Goal: Information Seeking & Learning: Learn about a topic

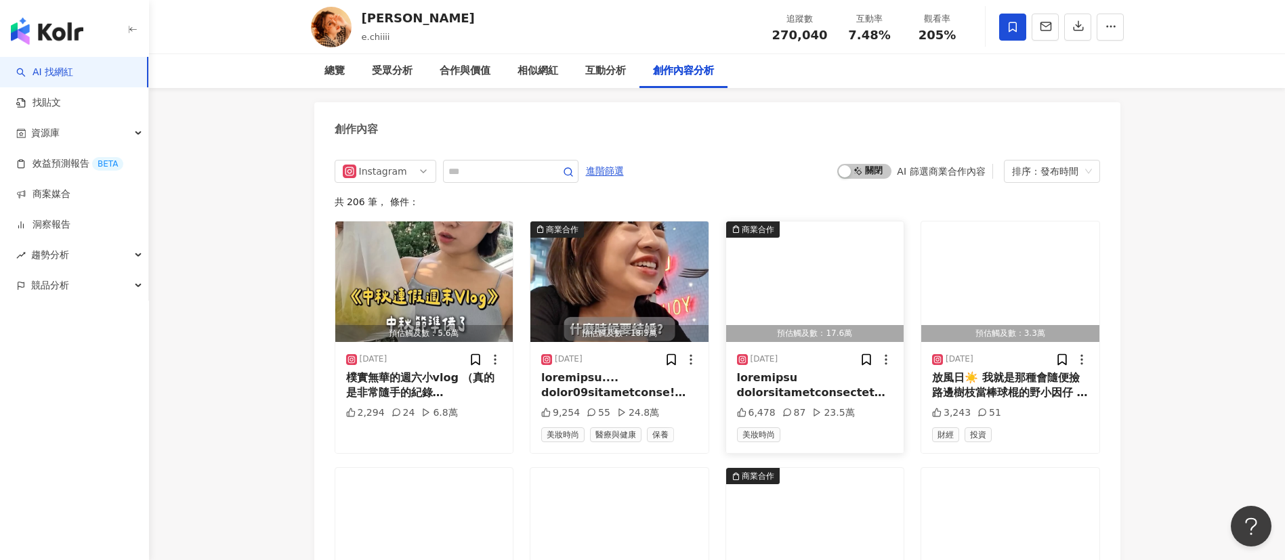
scroll to position [4146, 0]
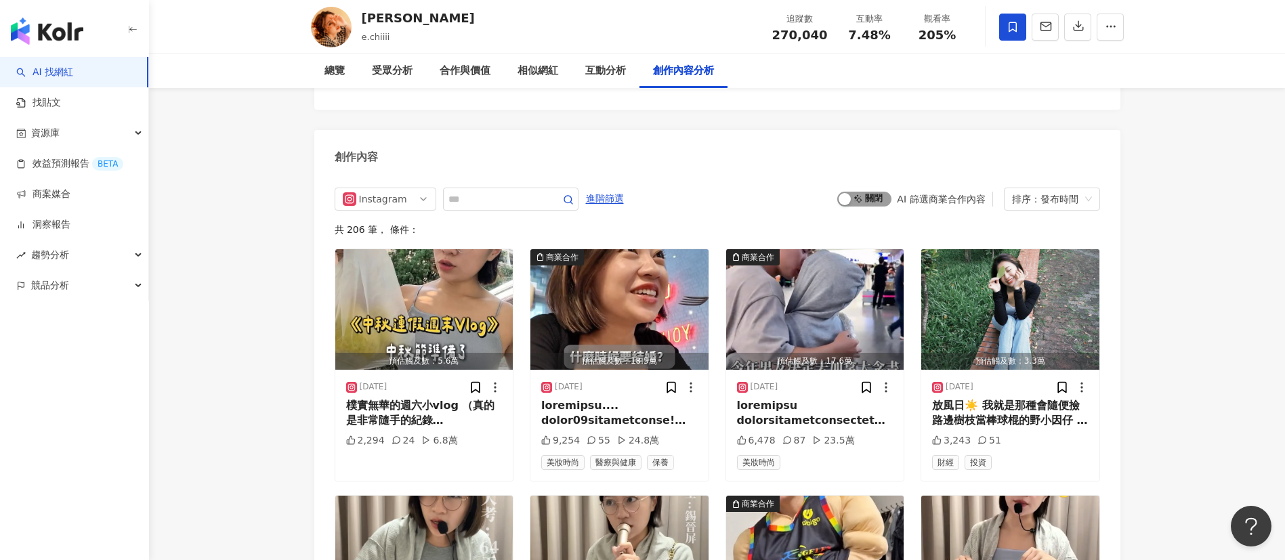
click at [874, 192] on span "啟動 關閉" at bounding box center [865, 199] width 54 height 15
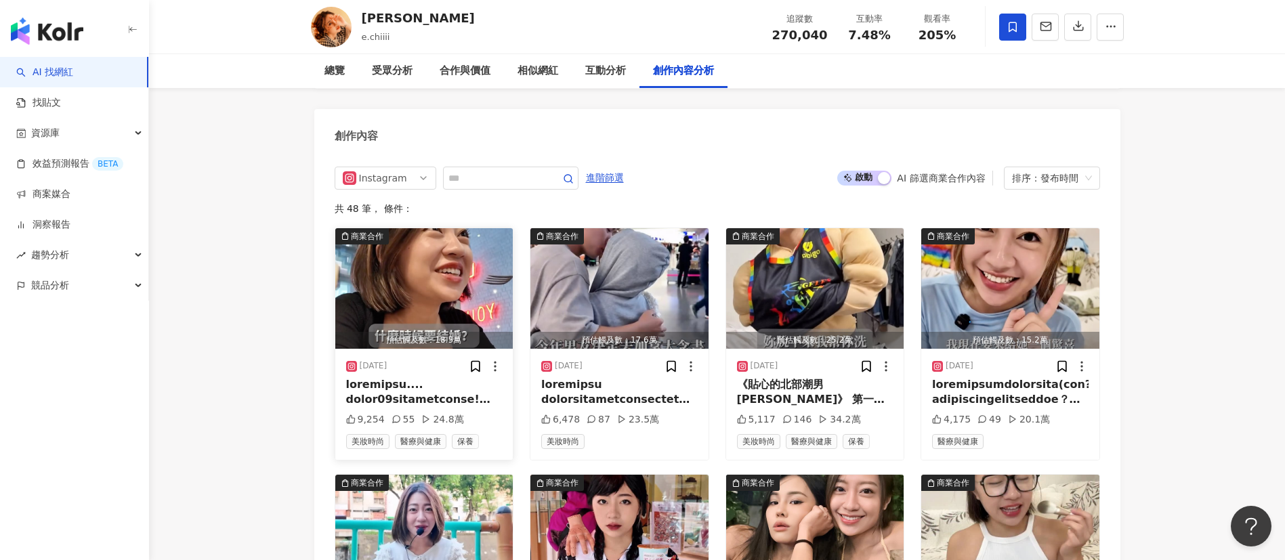
click at [421, 279] on img "button" at bounding box center [424, 288] width 178 height 121
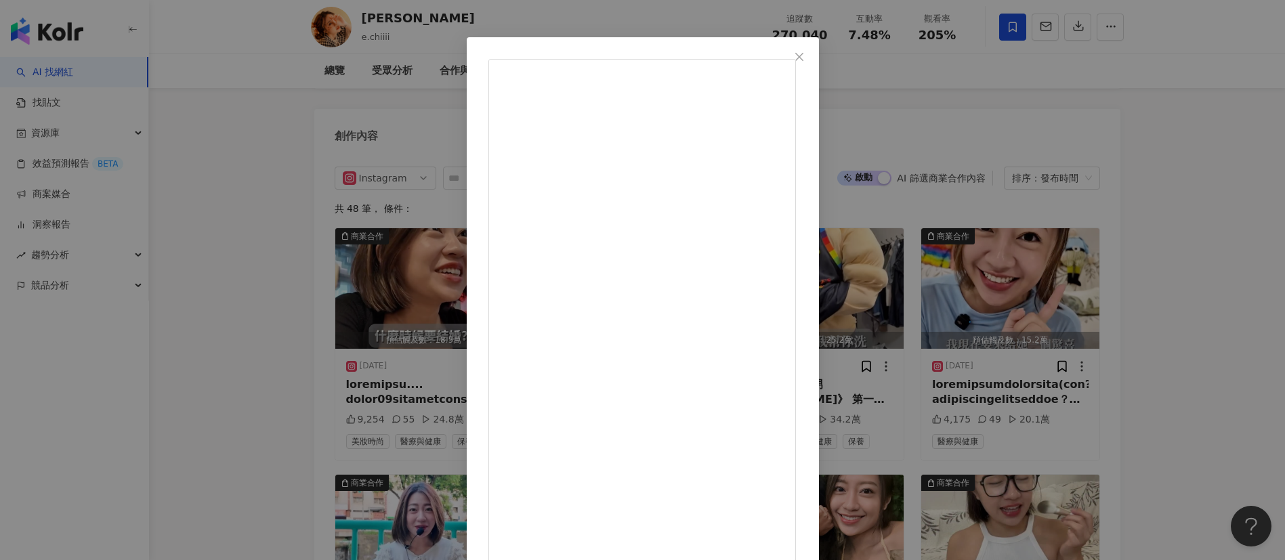
scroll to position [47, 0]
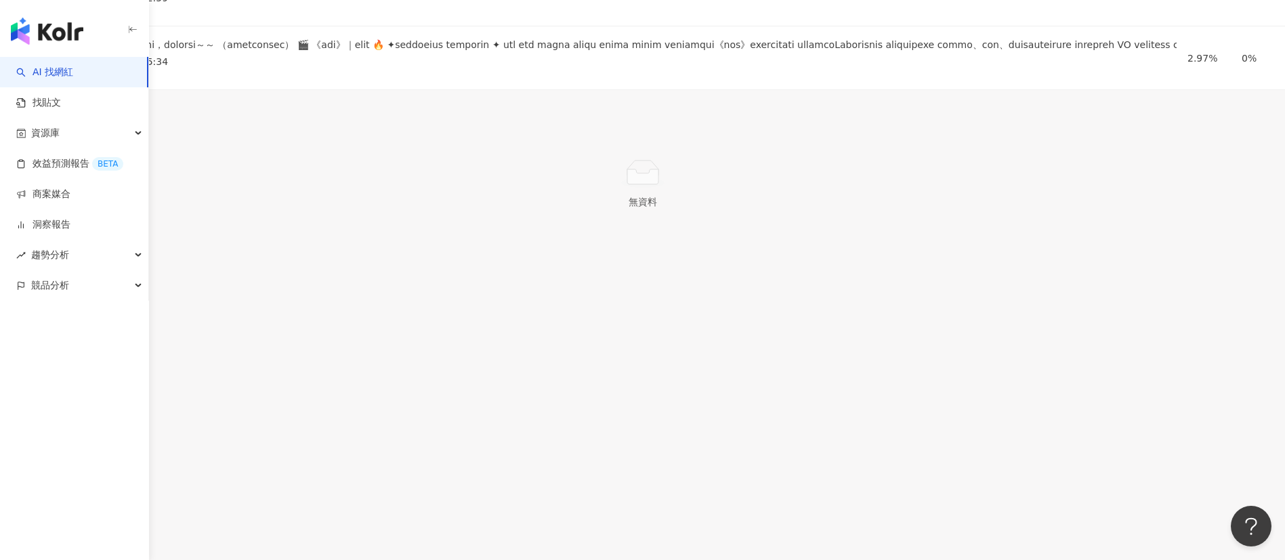
scroll to position [3911, 0]
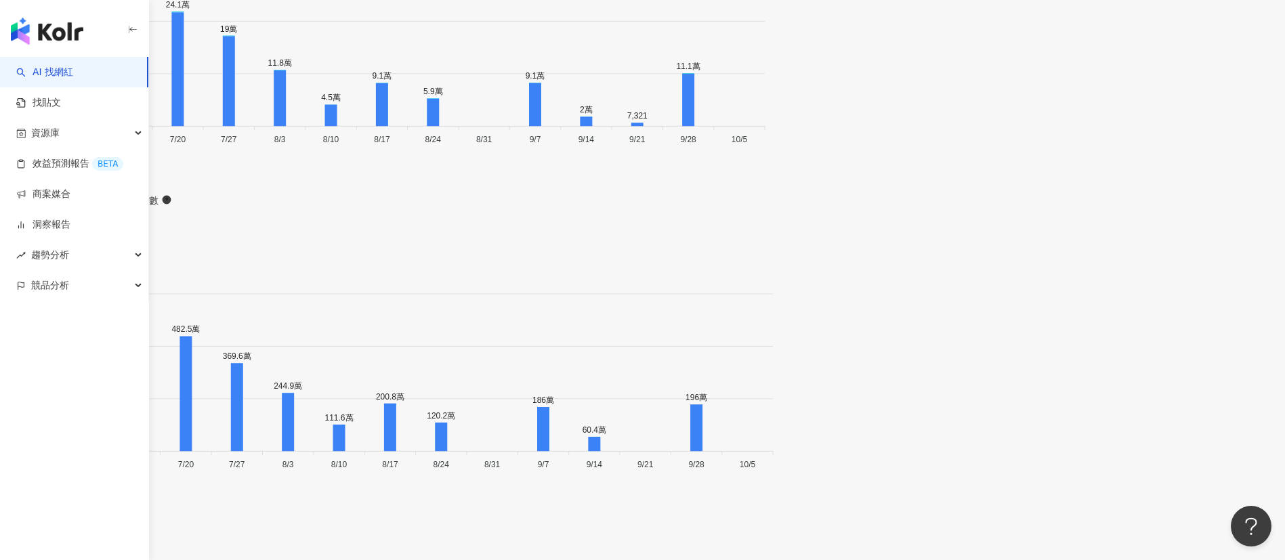
scroll to position [3974, 0]
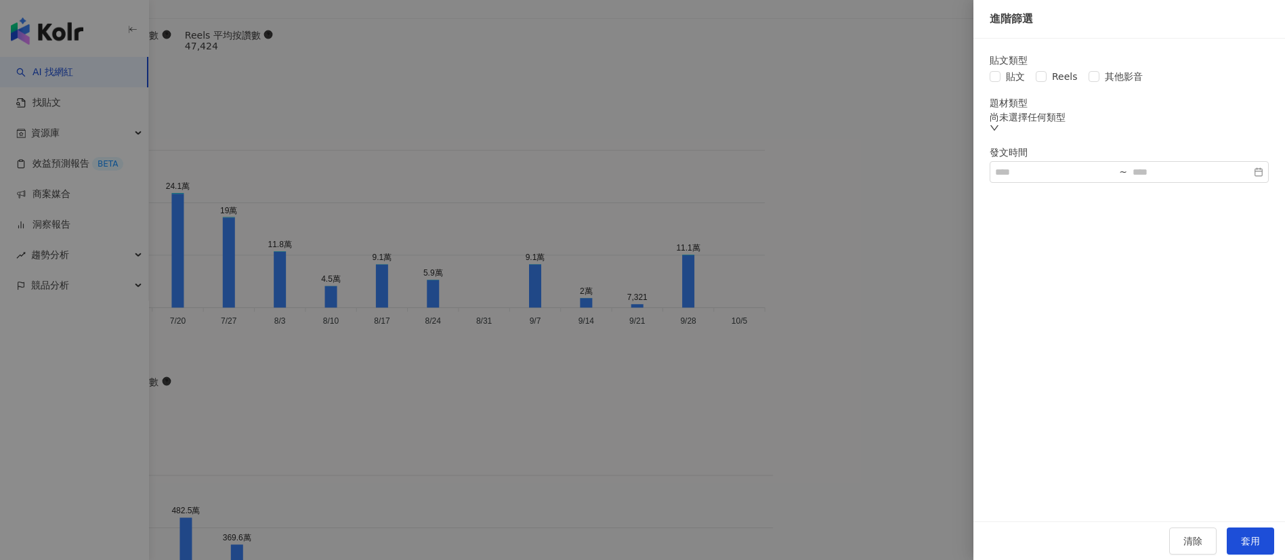
click at [1054, 87] on div "貼文類型 貼文 Reels 其他影音 題材類型 尚未選擇任何類型 發文時間 ~" at bounding box center [1129, 119] width 279 height 128
click at [1059, 81] on span "Reels" at bounding box center [1065, 76] width 37 height 15
click at [1250, 543] on button "套用" at bounding box center [1250, 541] width 47 height 27
click at [1227, 528] on button "套用" at bounding box center [1250, 541] width 47 height 27
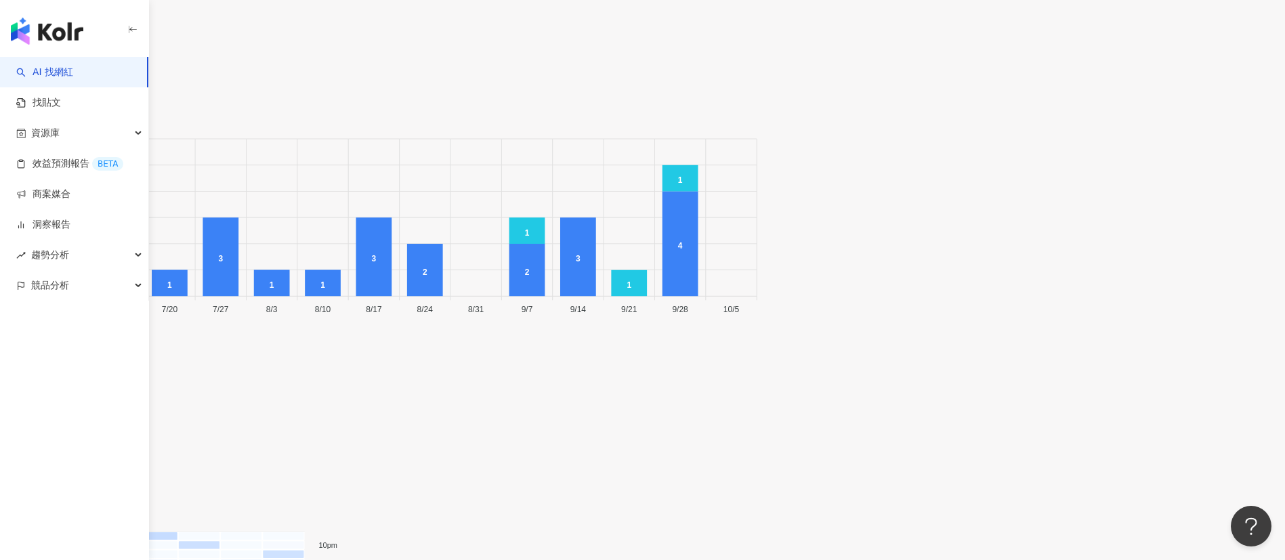
scroll to position [4777, 0]
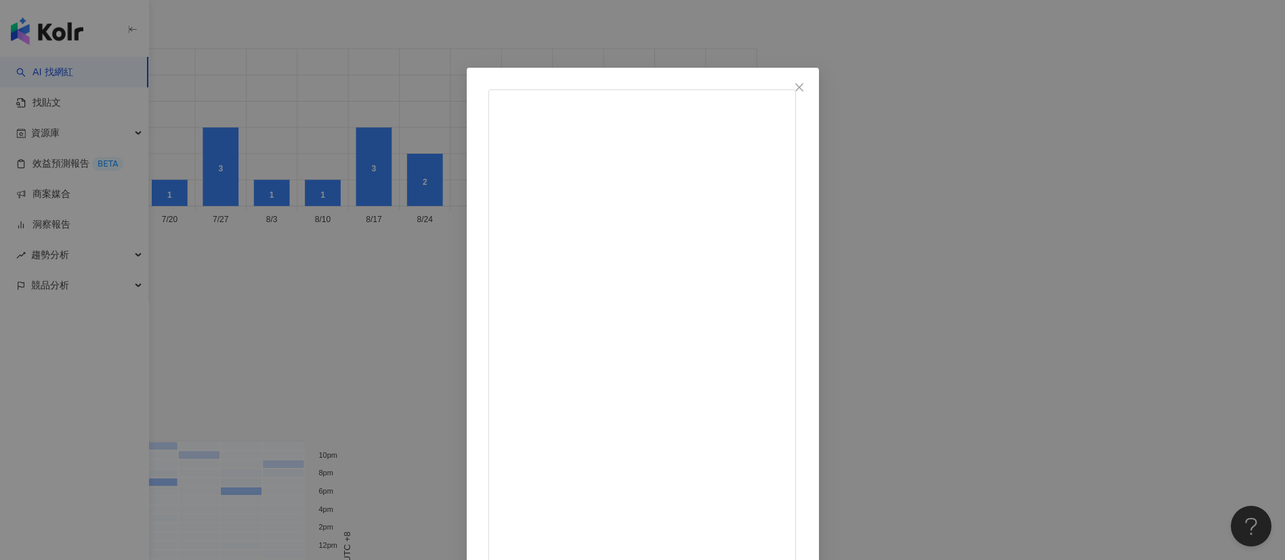
click at [1179, 321] on div "Joe Chen 2025/8/6 有時候我們總要確認一下對方的能力到底行不行？ #靠邀 #台語教學 #英國腔講台語 #89文化 #台味十足 #台英混搭 #兄…" at bounding box center [642, 280] width 1285 height 560
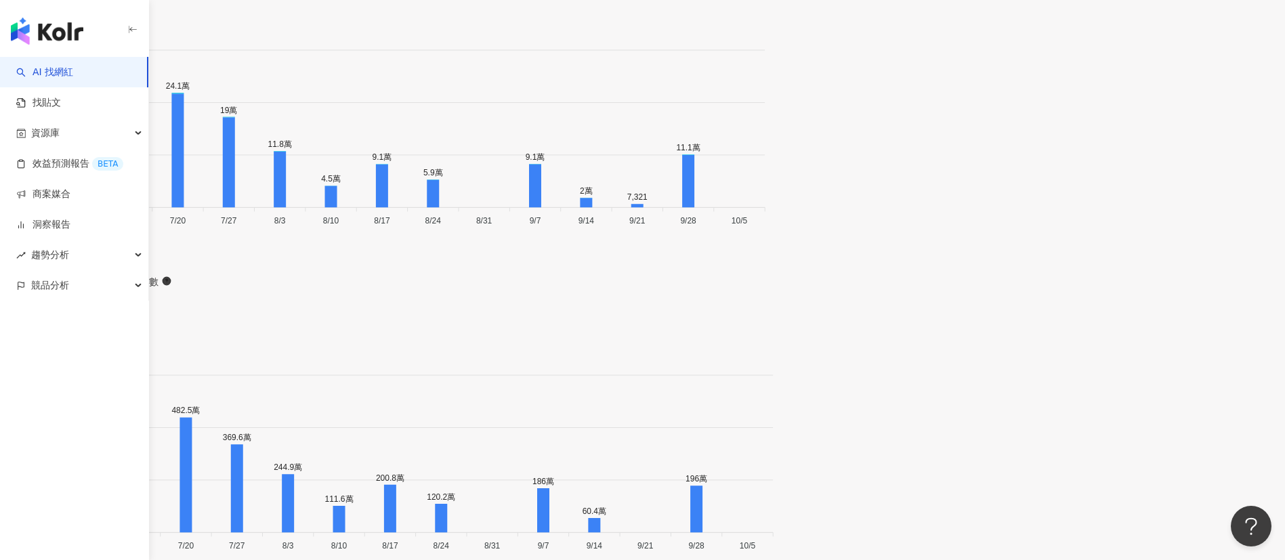
scroll to position [4066, 0]
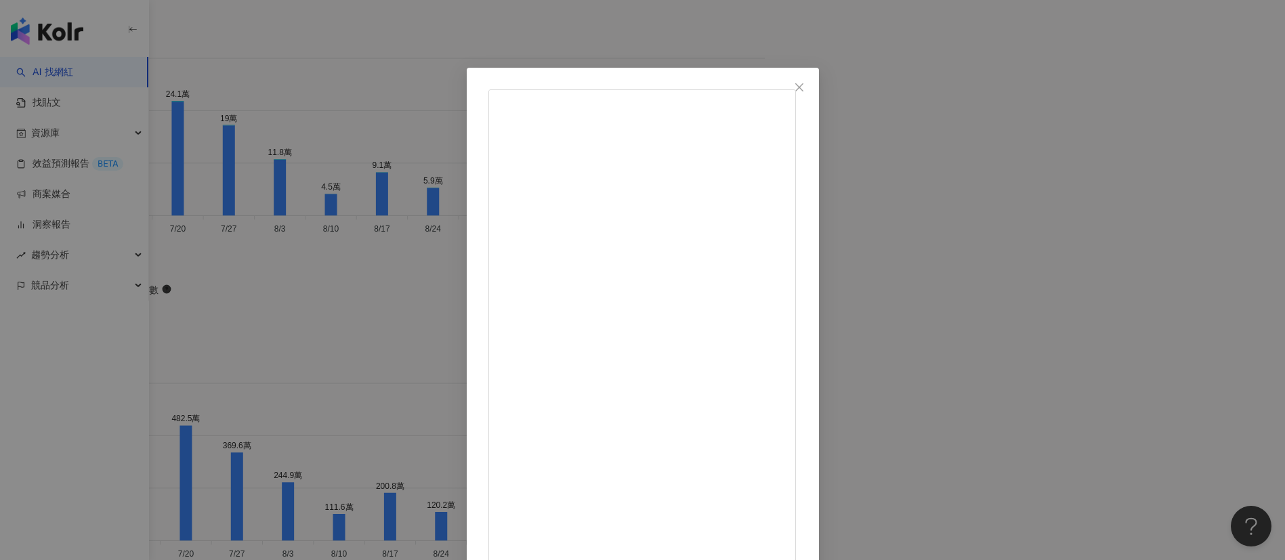
click at [1128, 321] on div "Joe Chen 2025/9/28 當對方講話越來越扯蛋時你就會想問他⋯⋯ 今天我邀請我兩個小女兒同台 米克斯一號 東東小公主 米克斯二號大黃狗YUKI #…" at bounding box center [642, 280] width 1285 height 560
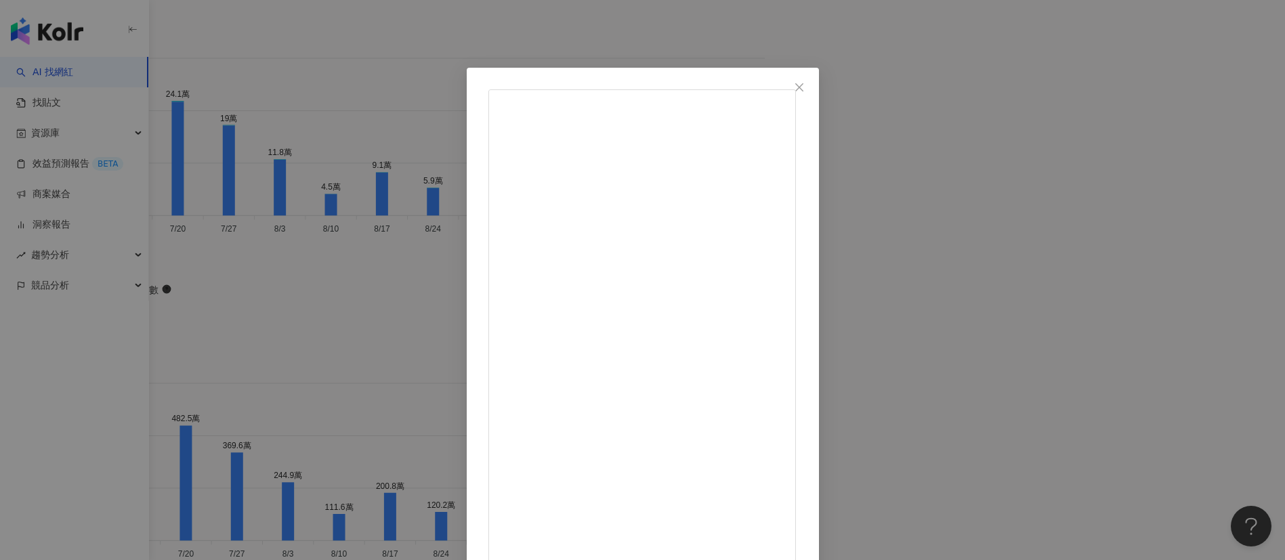
scroll to position [47, 0]
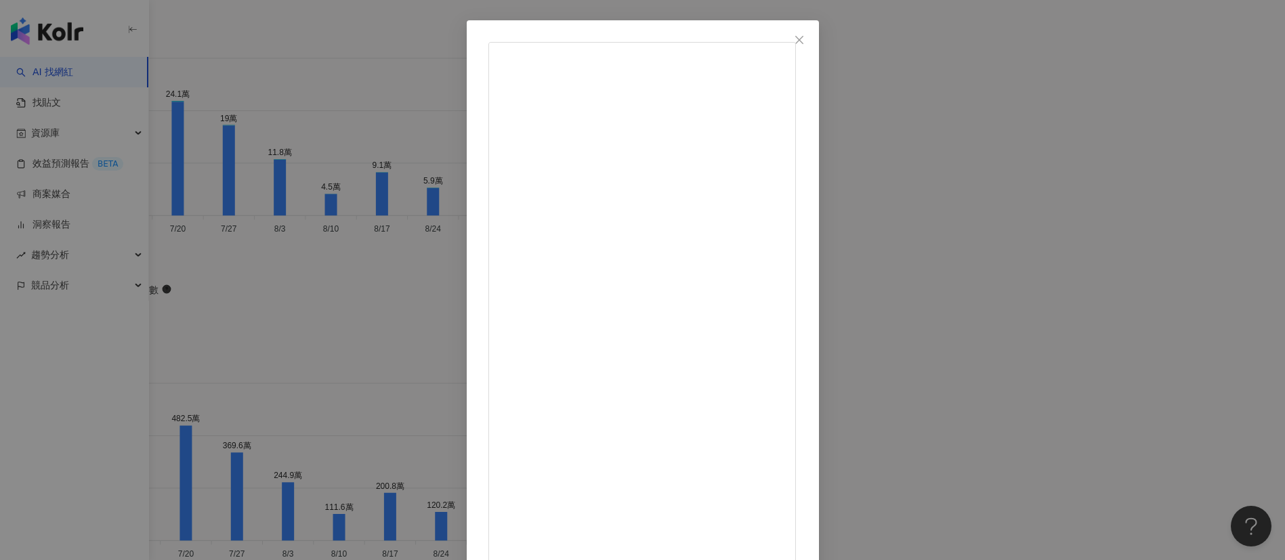
drag, startPoint x: 804, startPoint y: 529, endPoint x: 796, endPoint y: 470, distance: 58.8
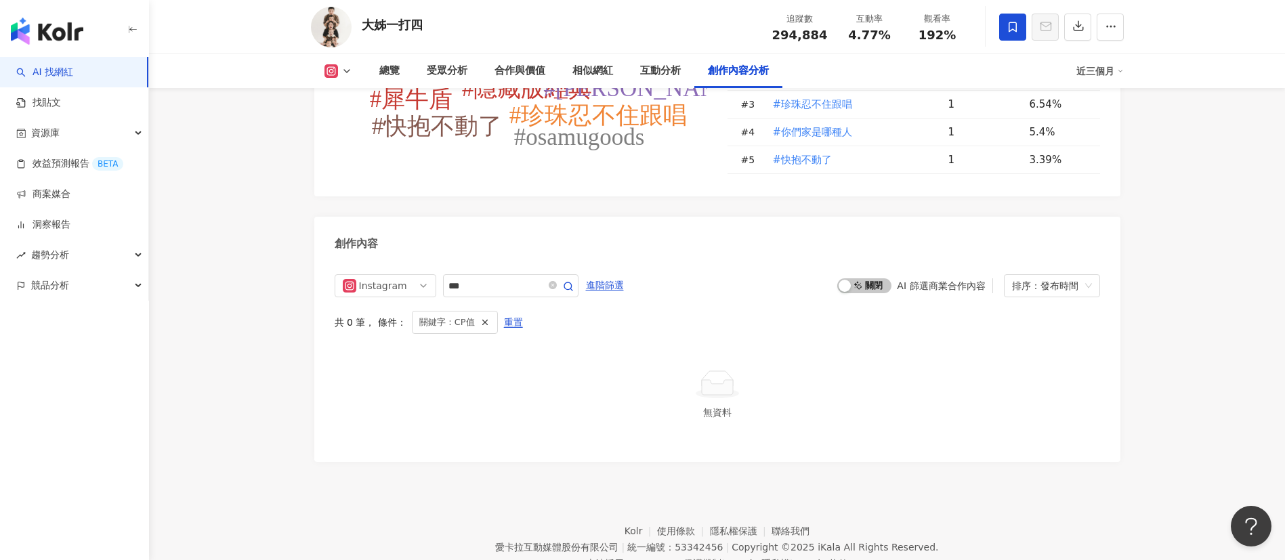
scroll to position [4066, 0]
click at [484, 316] on icon "button" at bounding box center [484, 320] width 9 height 9
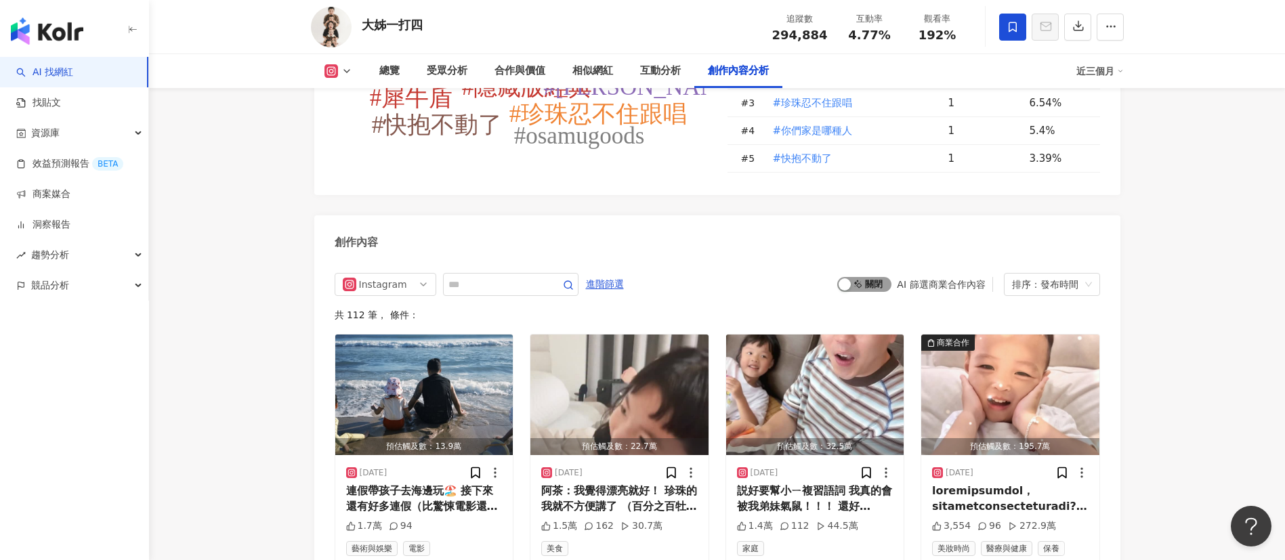
click at [856, 277] on span "啟動 關閉" at bounding box center [865, 284] width 54 height 15
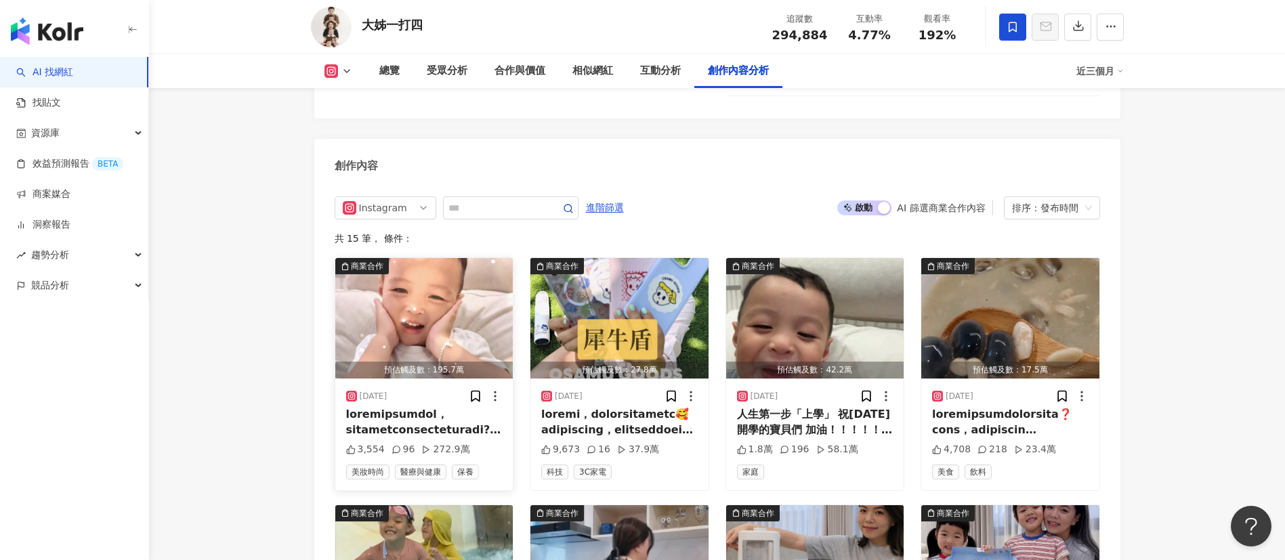
click at [440, 280] on img "button" at bounding box center [424, 318] width 178 height 121
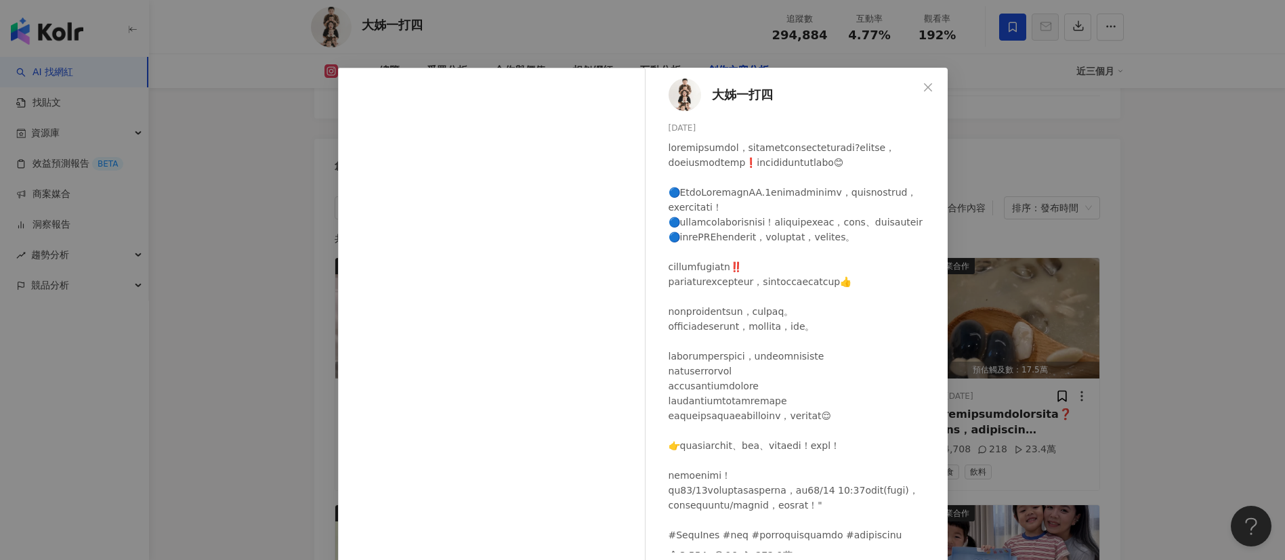
click at [924, 91] on icon "close" at bounding box center [928, 87] width 11 height 11
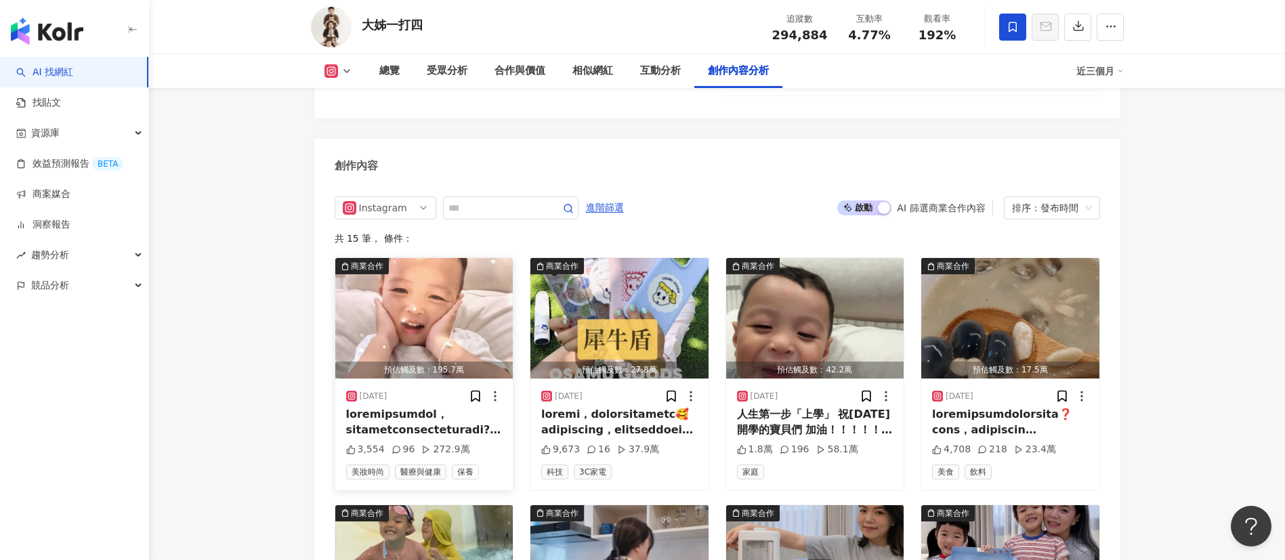
click at [469, 258] on img "button" at bounding box center [424, 318] width 178 height 121
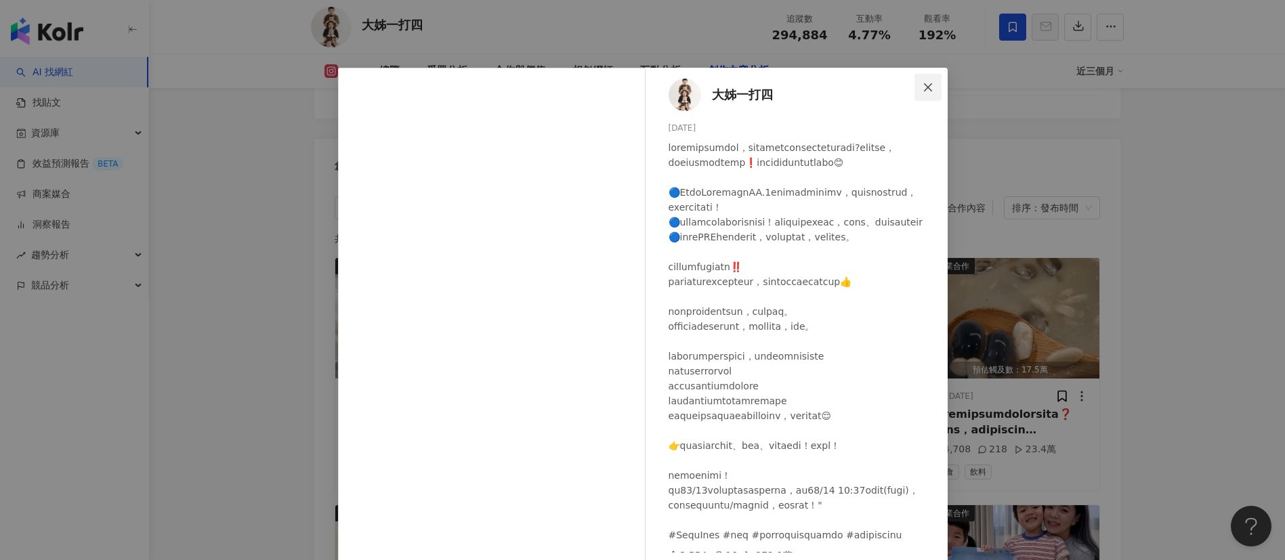
click at [923, 87] on icon "close" at bounding box center [928, 87] width 11 height 11
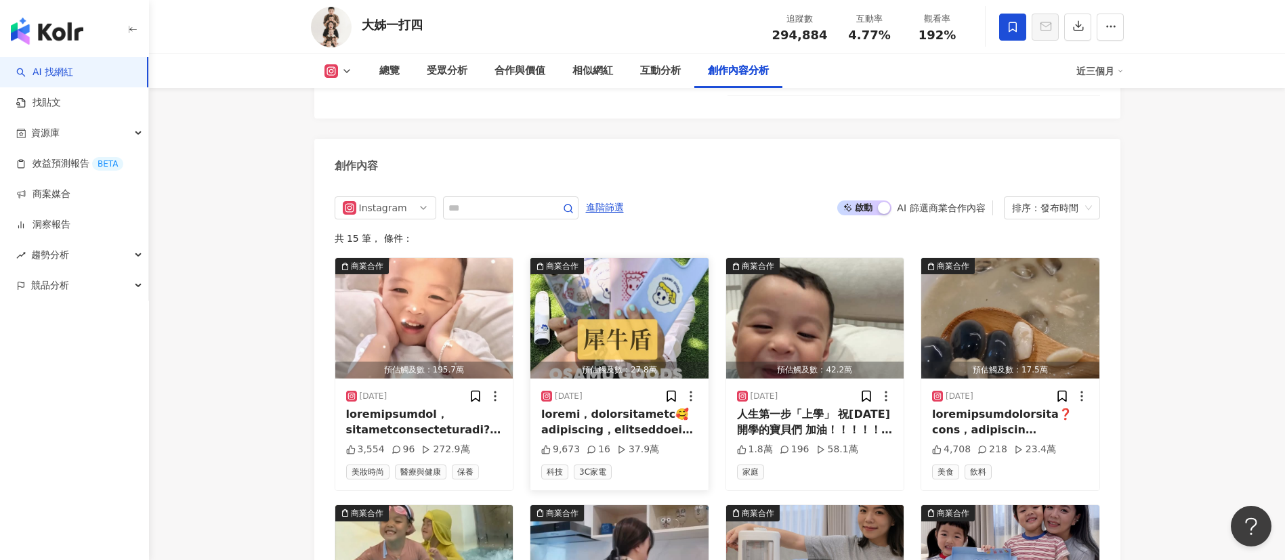
click at [663, 258] on img "button" at bounding box center [620, 318] width 178 height 121
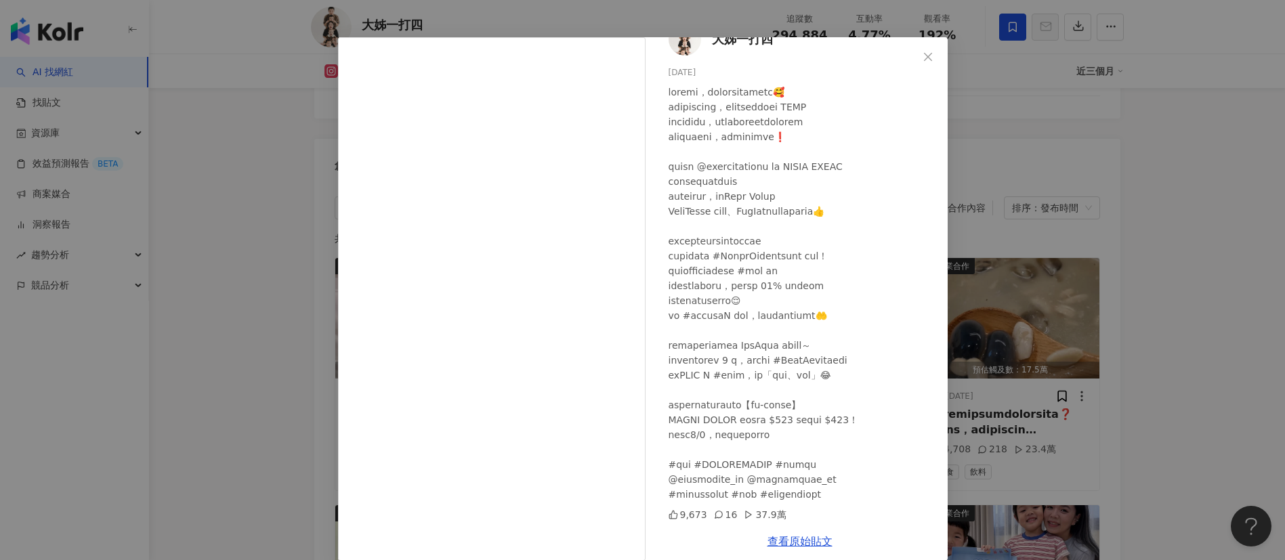
scroll to position [47, 0]
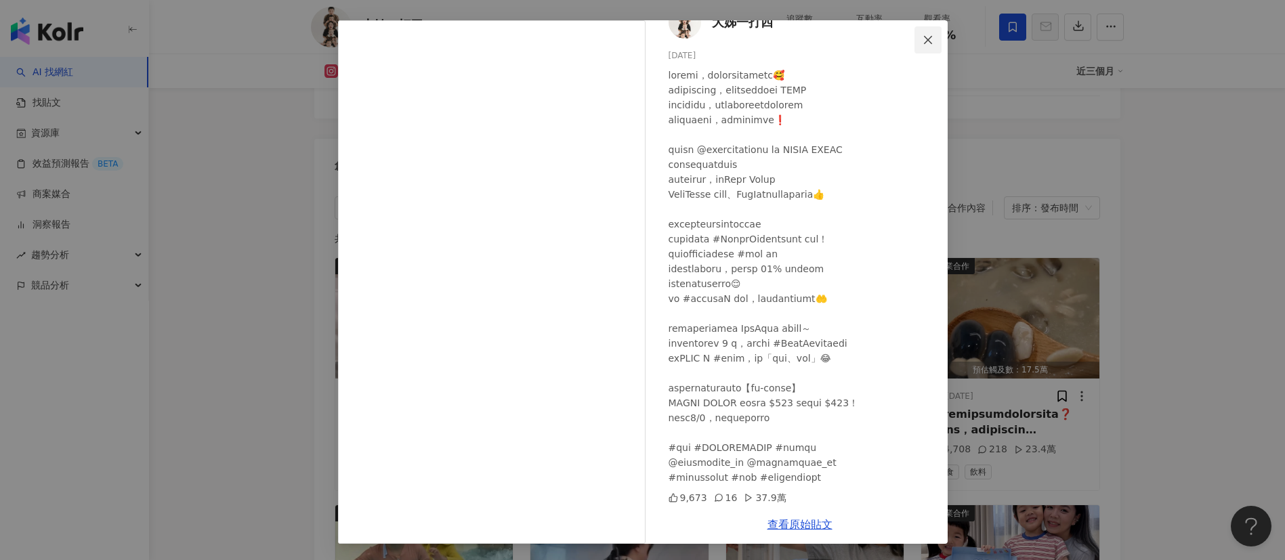
click at [920, 46] on button "Close" at bounding box center [928, 39] width 27 height 27
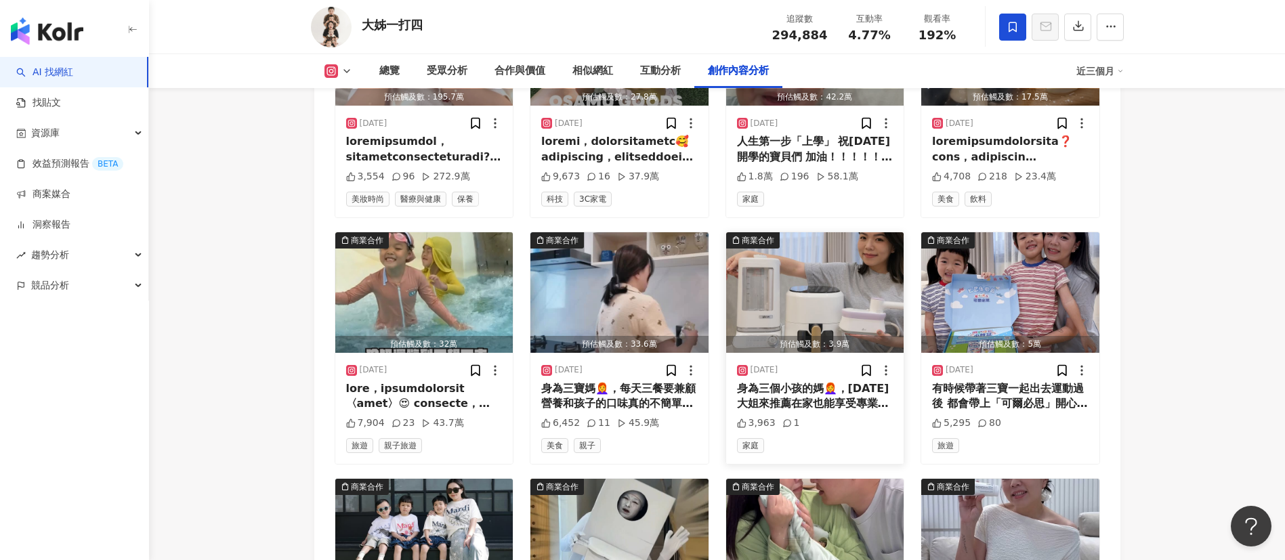
scroll to position [4549, 0]
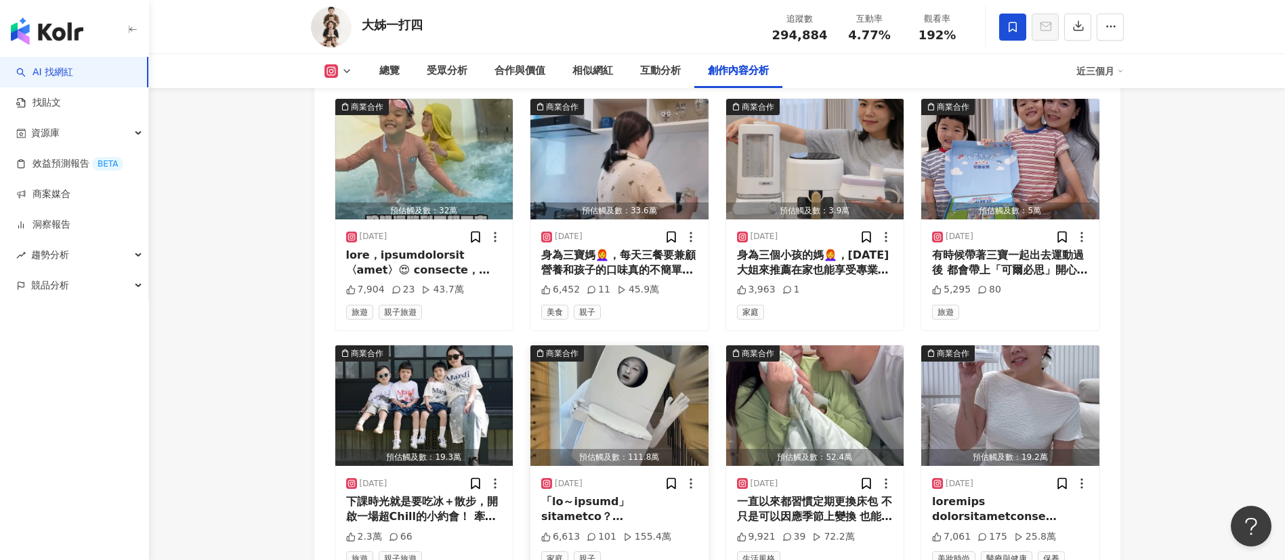
click at [638, 349] on img "button" at bounding box center [620, 406] width 178 height 121
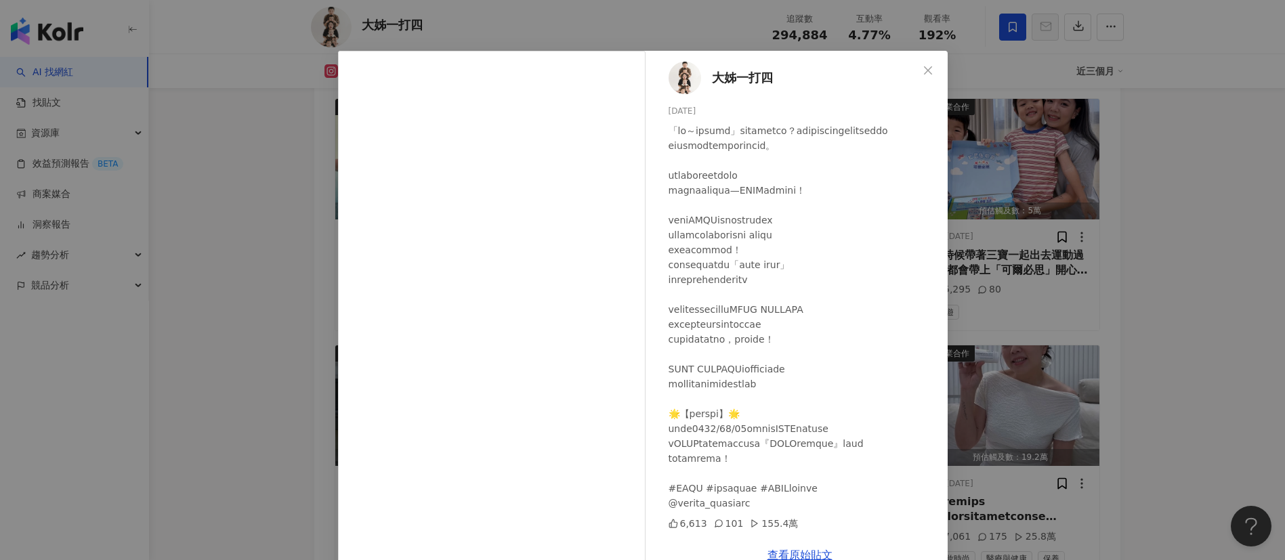
scroll to position [47, 0]
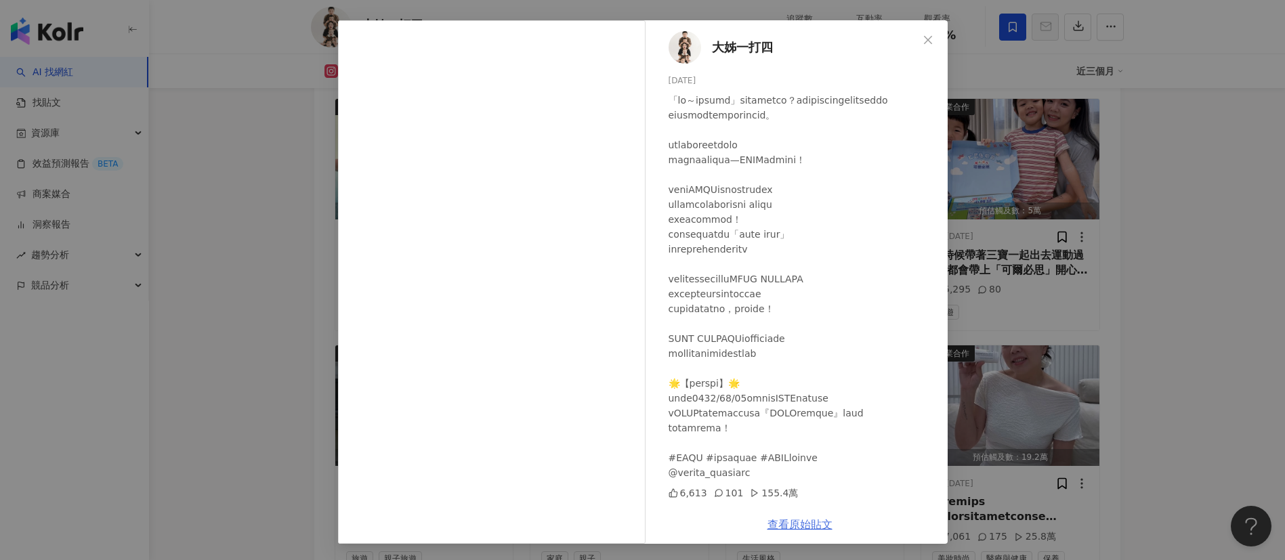
click at [786, 526] on link "查看原始貼文" at bounding box center [800, 524] width 65 height 13
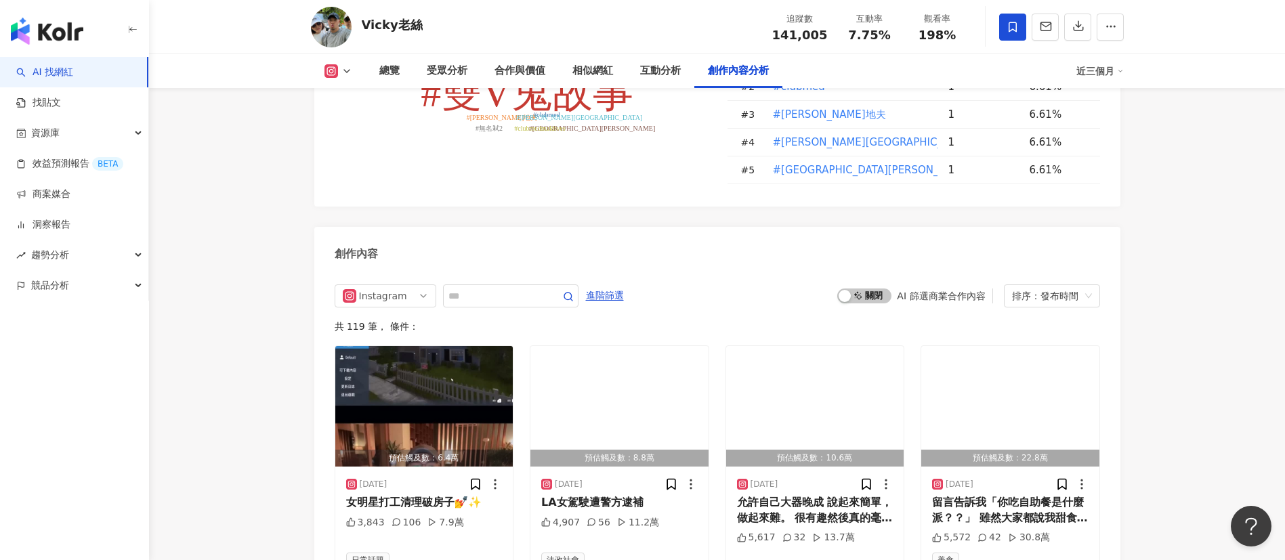
scroll to position [3964, 0]
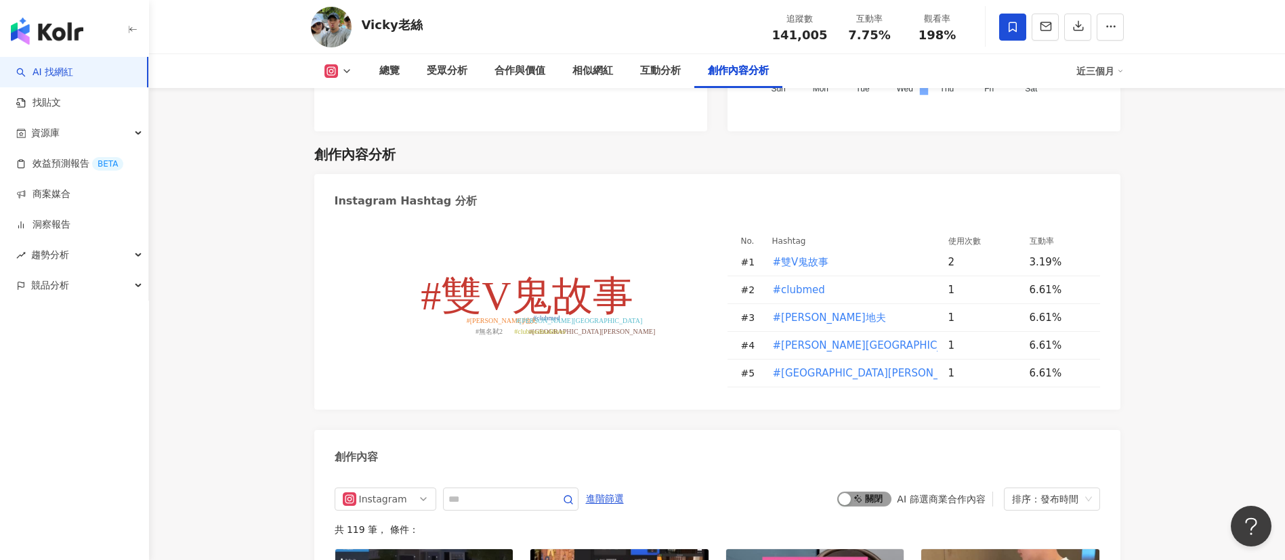
click at [850, 493] on div "button" at bounding box center [845, 499] width 12 height 12
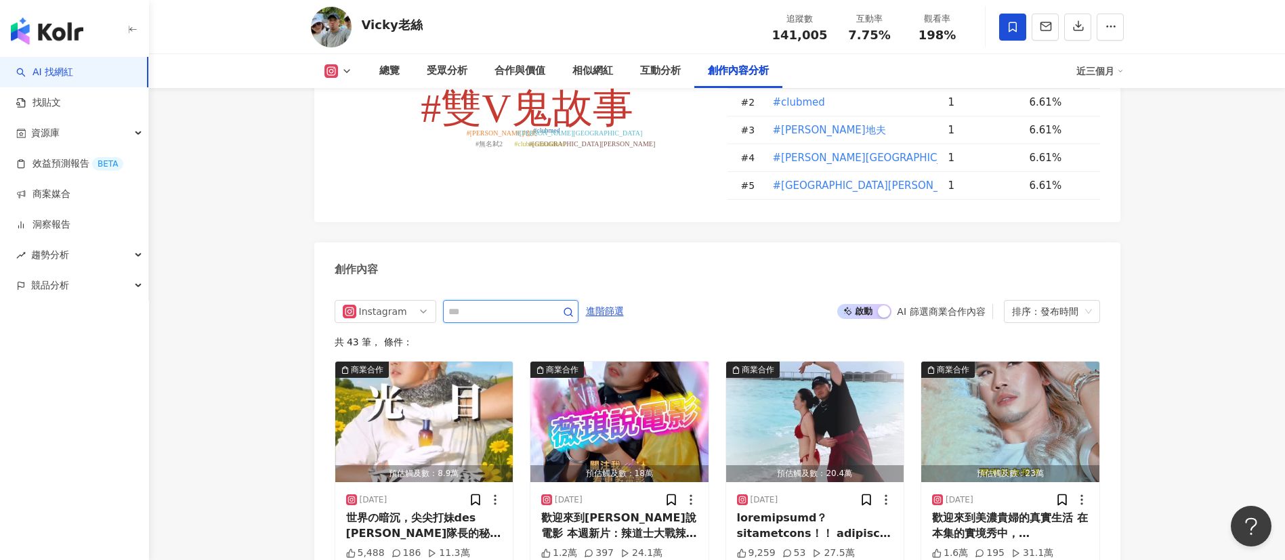
click at [489, 304] on input "text" at bounding box center [496, 312] width 95 height 16
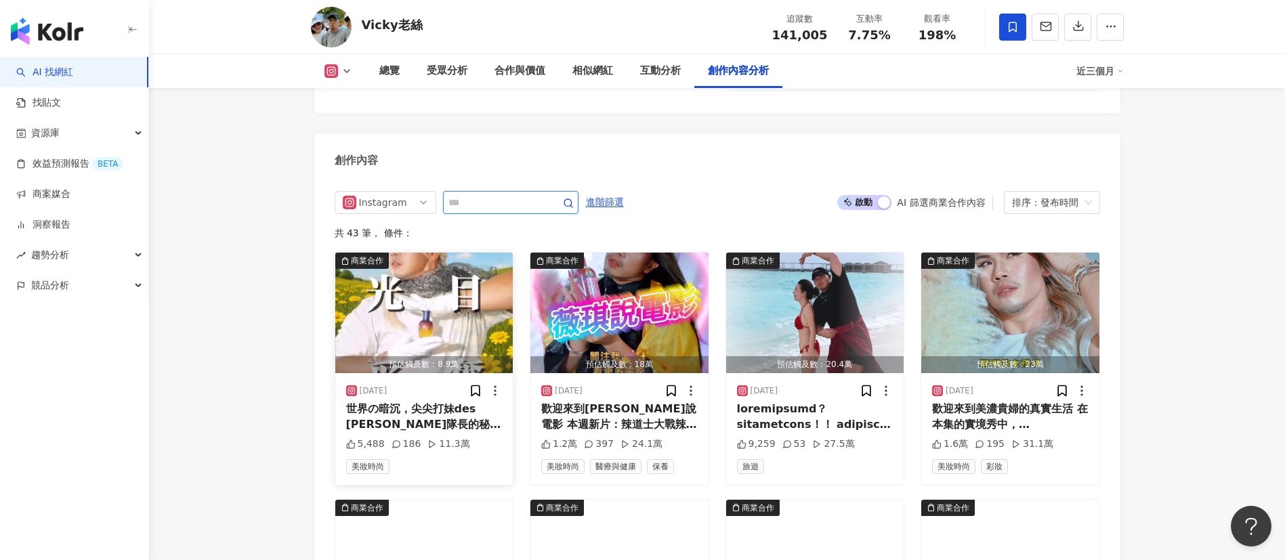
scroll to position [4355, 0]
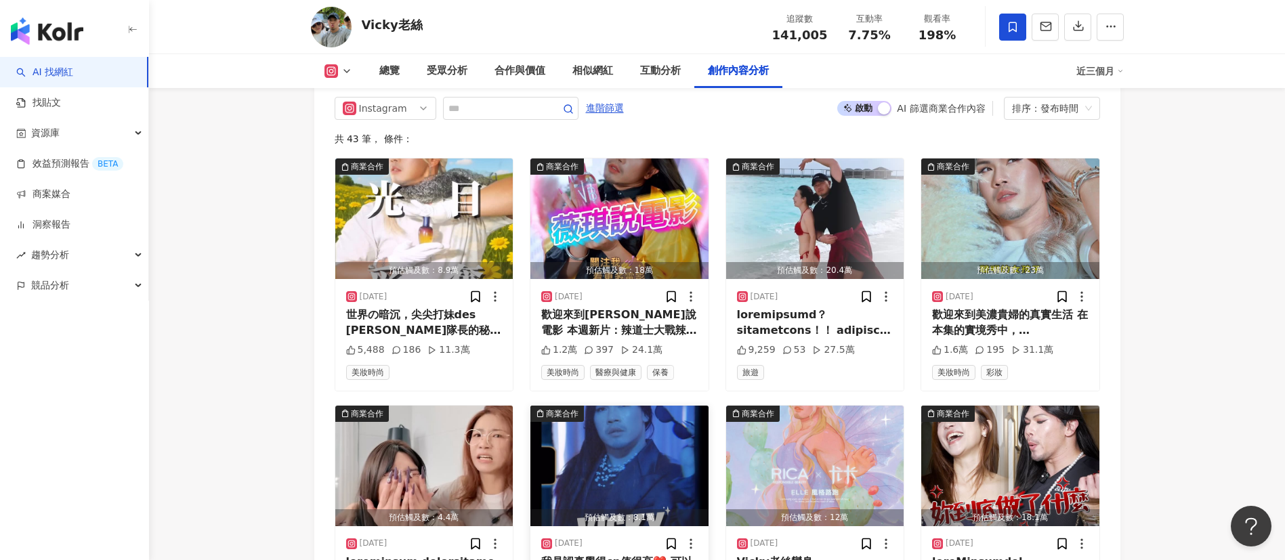
click at [621, 406] on img "button" at bounding box center [620, 466] width 178 height 121
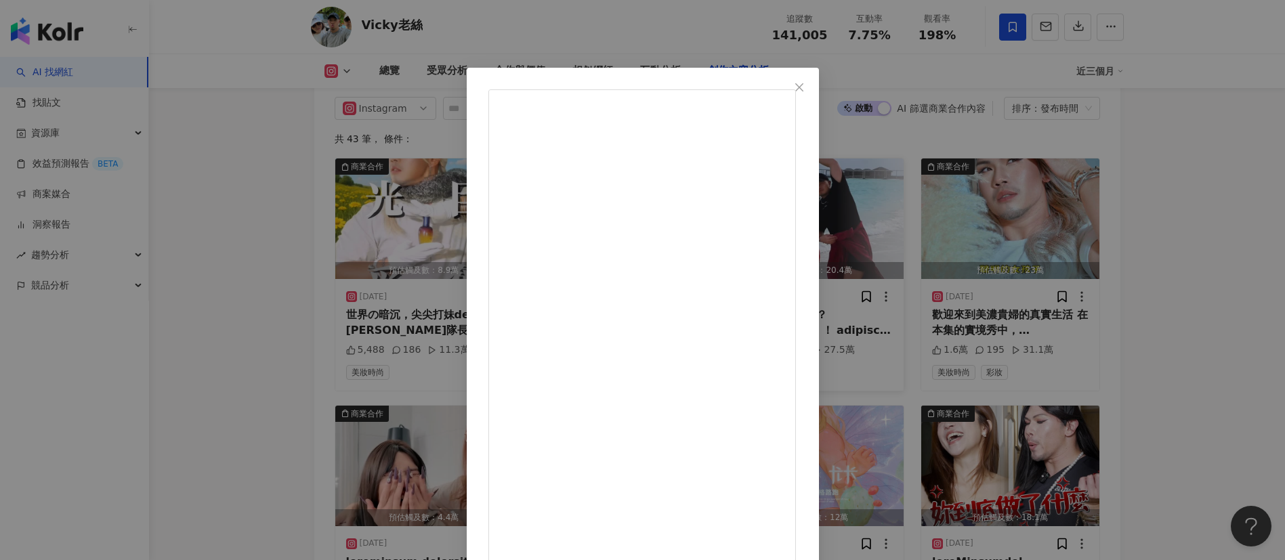
drag, startPoint x: 925, startPoint y: 79, endPoint x: 888, endPoint y: 125, distance: 58.3
click at [813, 79] on button "Close" at bounding box center [799, 87] width 27 height 27
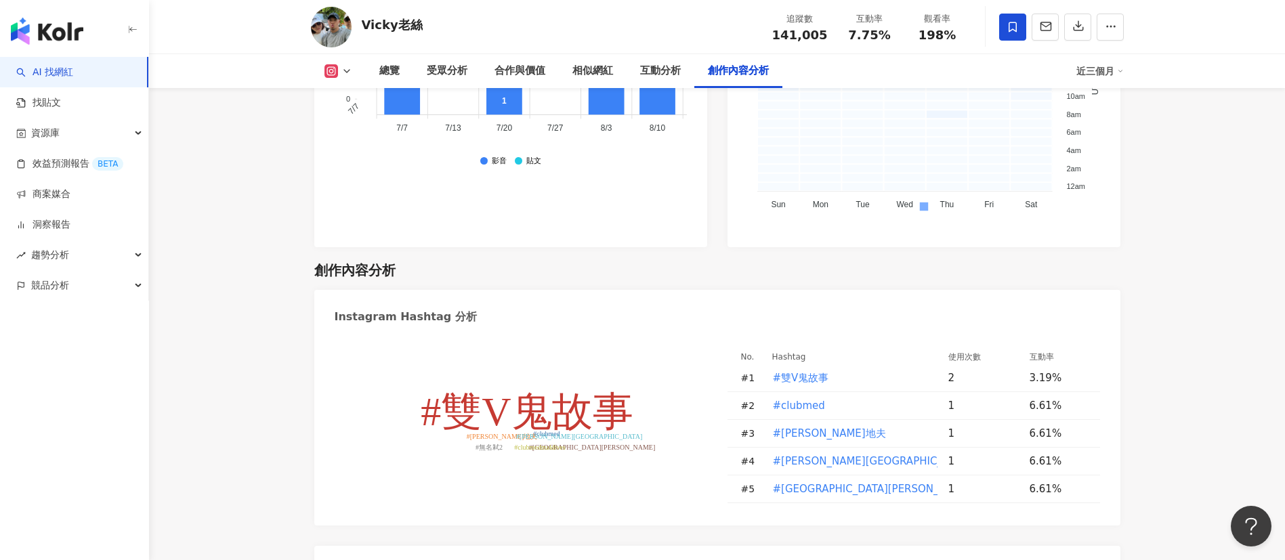
scroll to position [3847, 0]
type input "*"
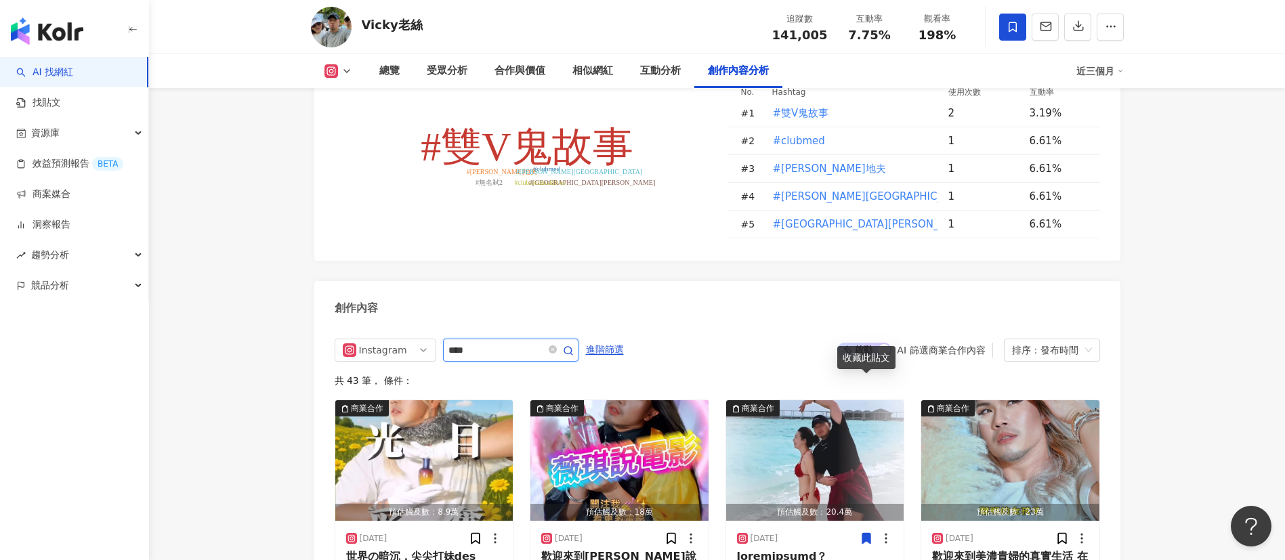
scroll to position [4152, 0]
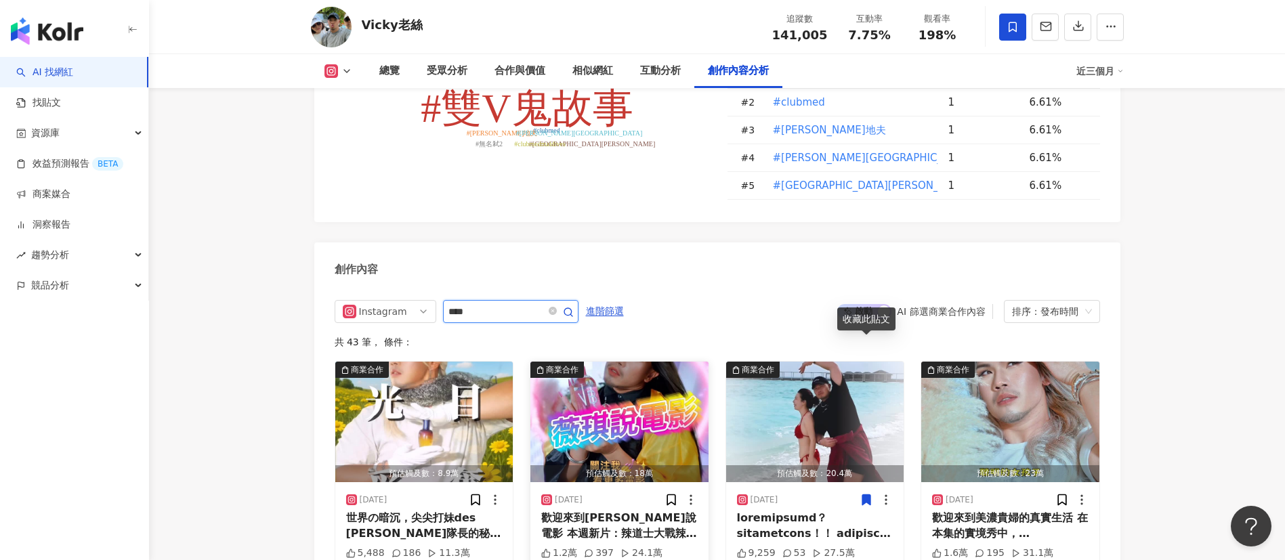
type input "****"
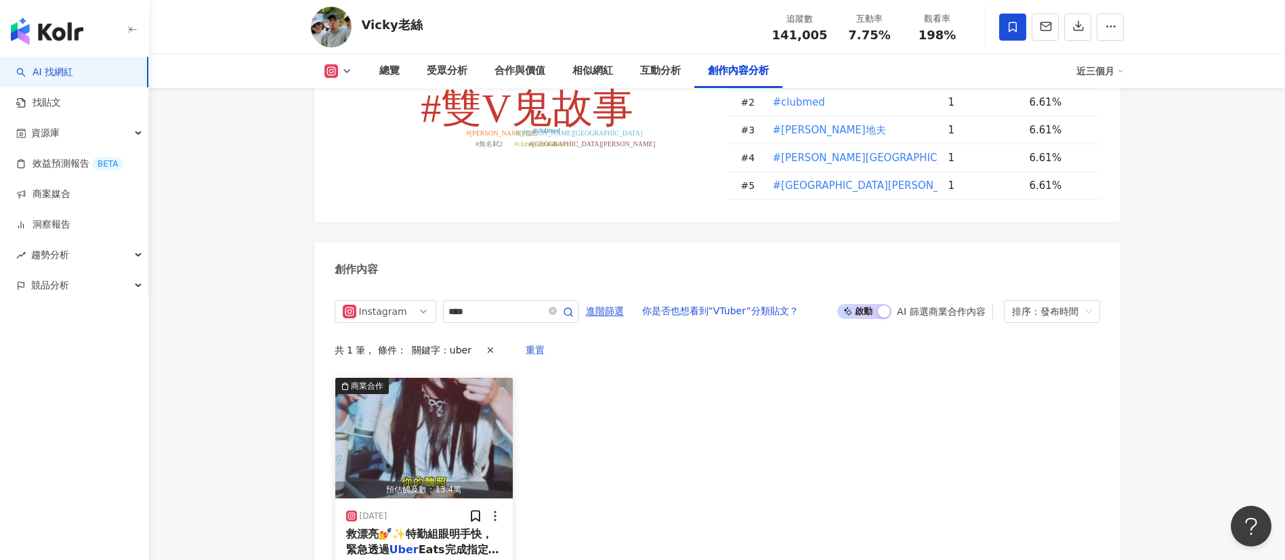
click at [458, 378] on img "button" at bounding box center [424, 438] width 178 height 121
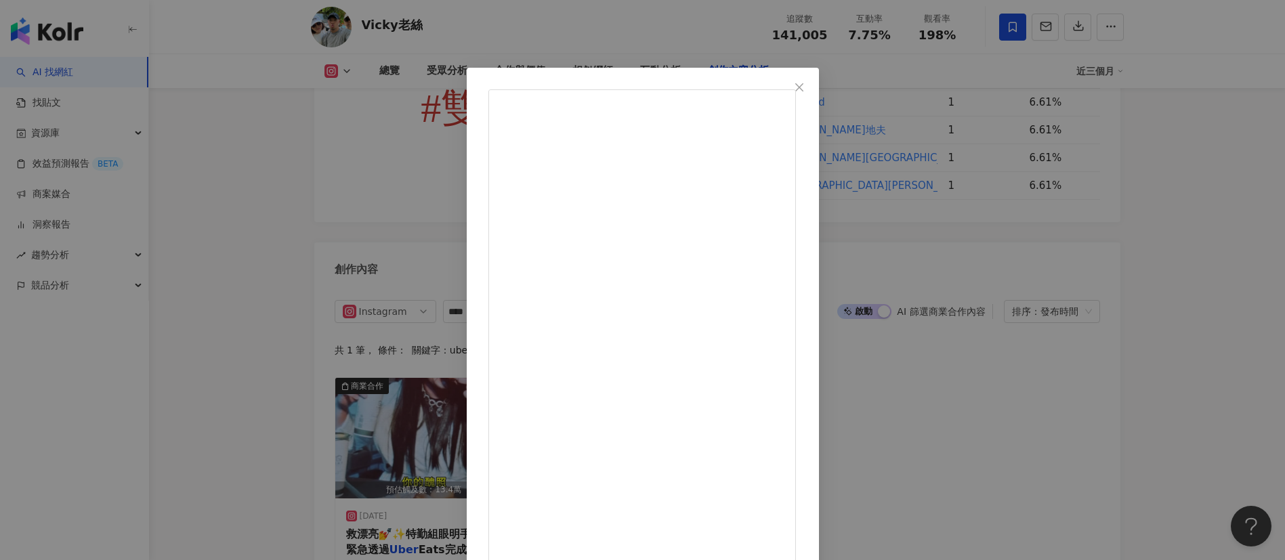
drag, startPoint x: 915, startPoint y: 89, endPoint x: 908, endPoint y: 97, distance: 11.0
click at [805, 89] on icon "close" at bounding box center [799, 87] width 11 height 11
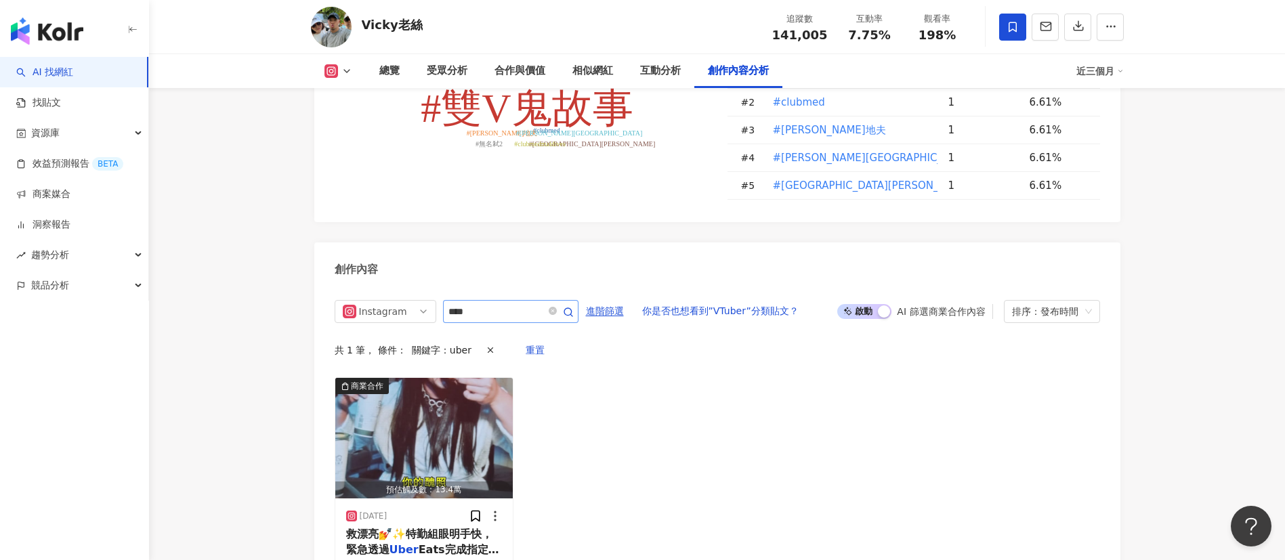
click at [573, 304] on span at bounding box center [559, 312] width 27 height 16
click at [557, 307] on icon "close-circle" at bounding box center [553, 311] width 8 height 8
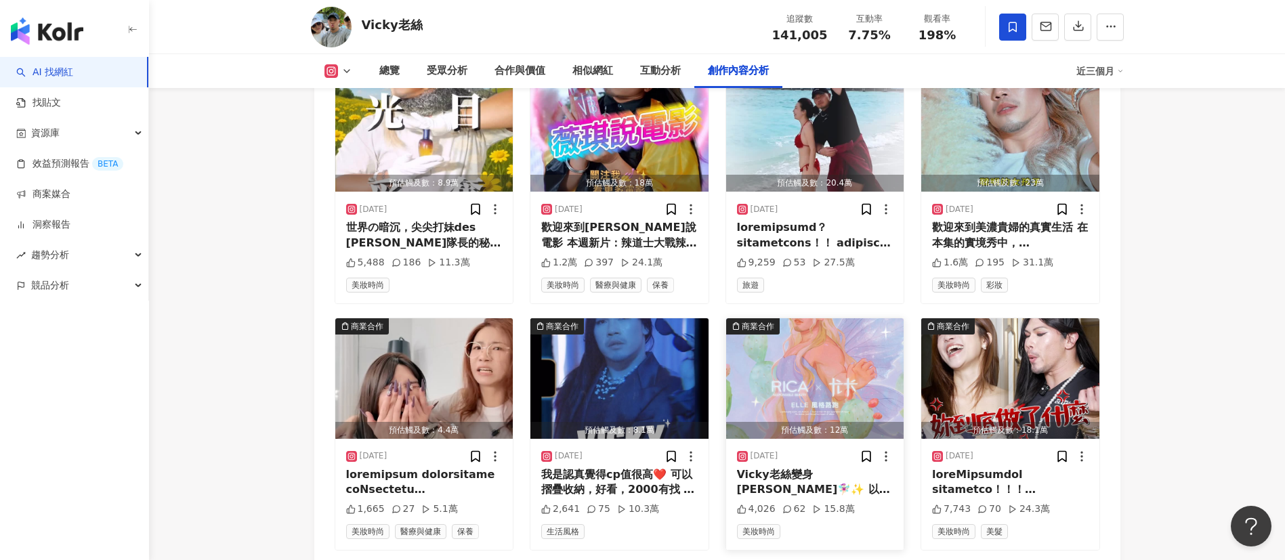
scroll to position [4457, 0]
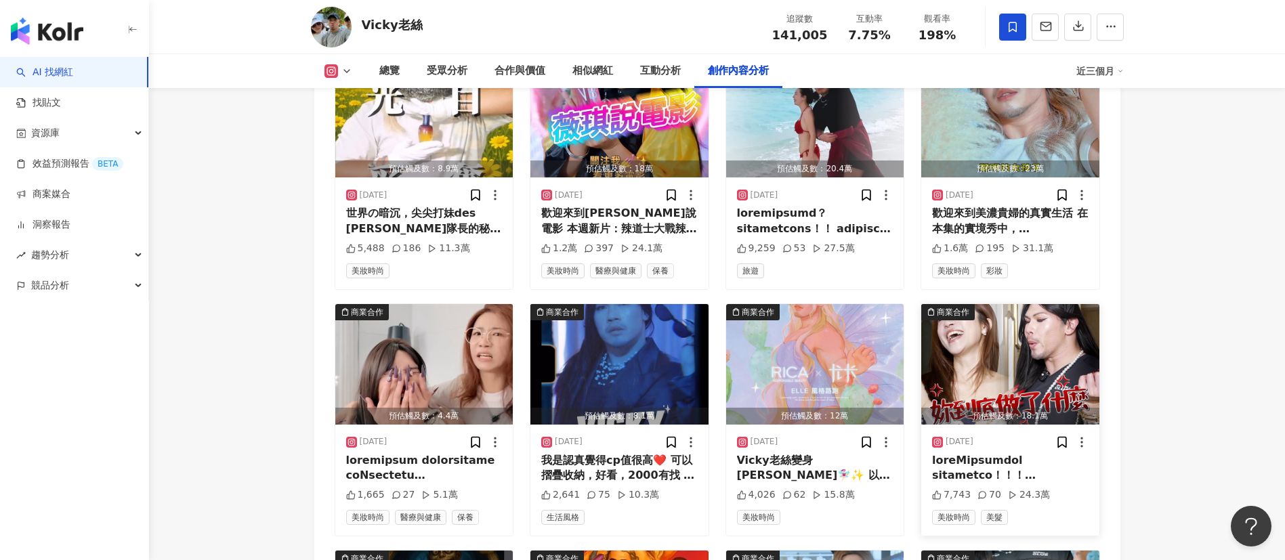
click at [1037, 304] on img "button" at bounding box center [1011, 364] width 178 height 121
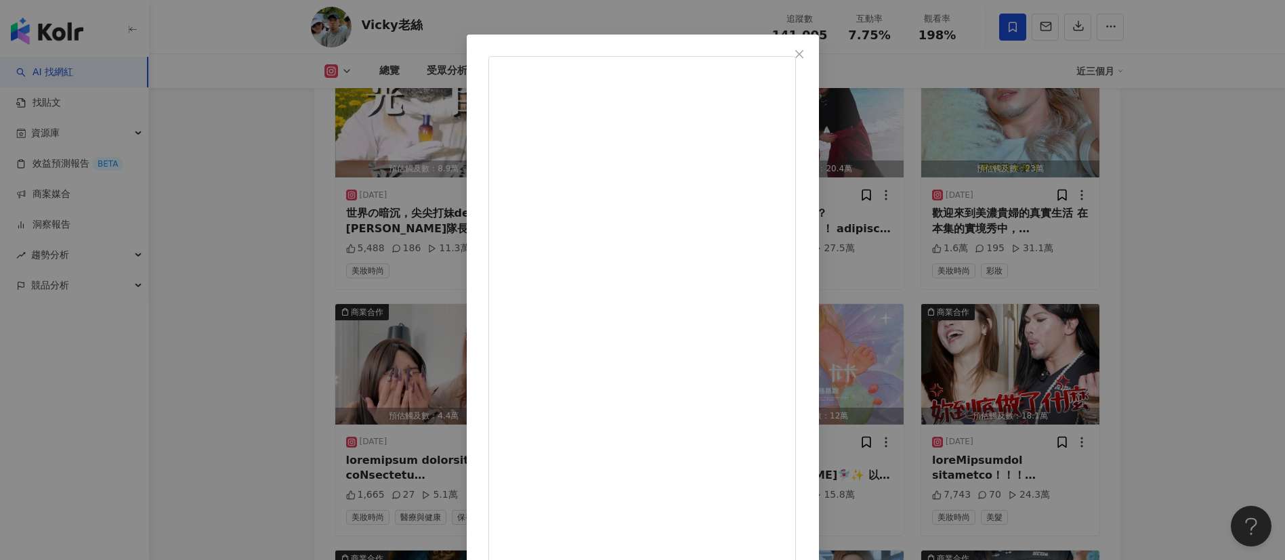
scroll to position [47, 0]
click at [813, 39] on span "Close" at bounding box center [799, 40] width 27 height 11
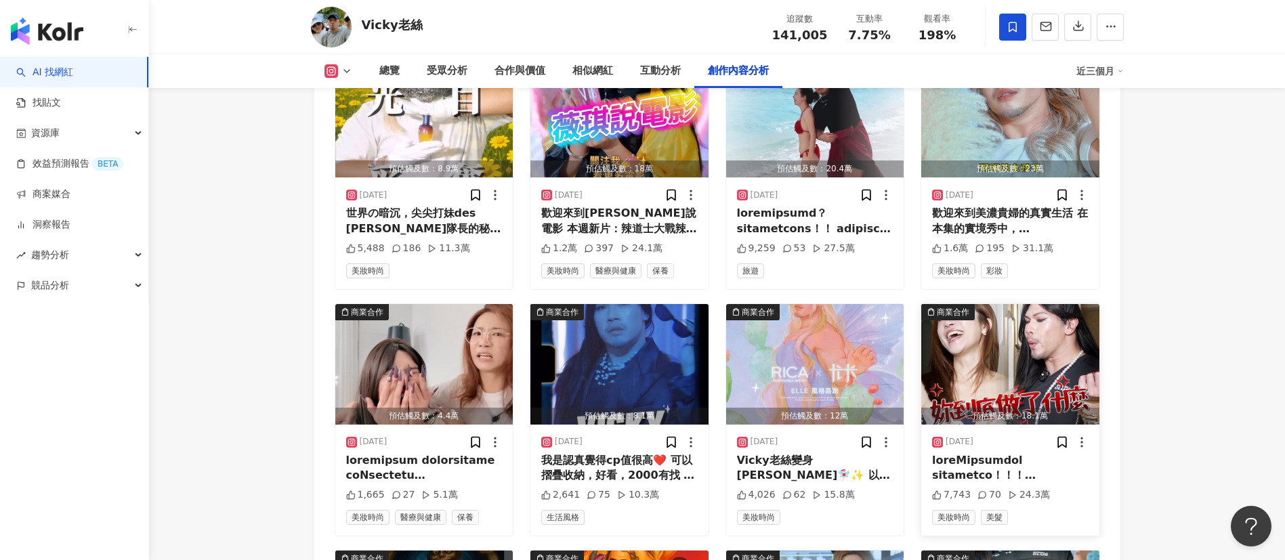
scroll to position [4660, 0]
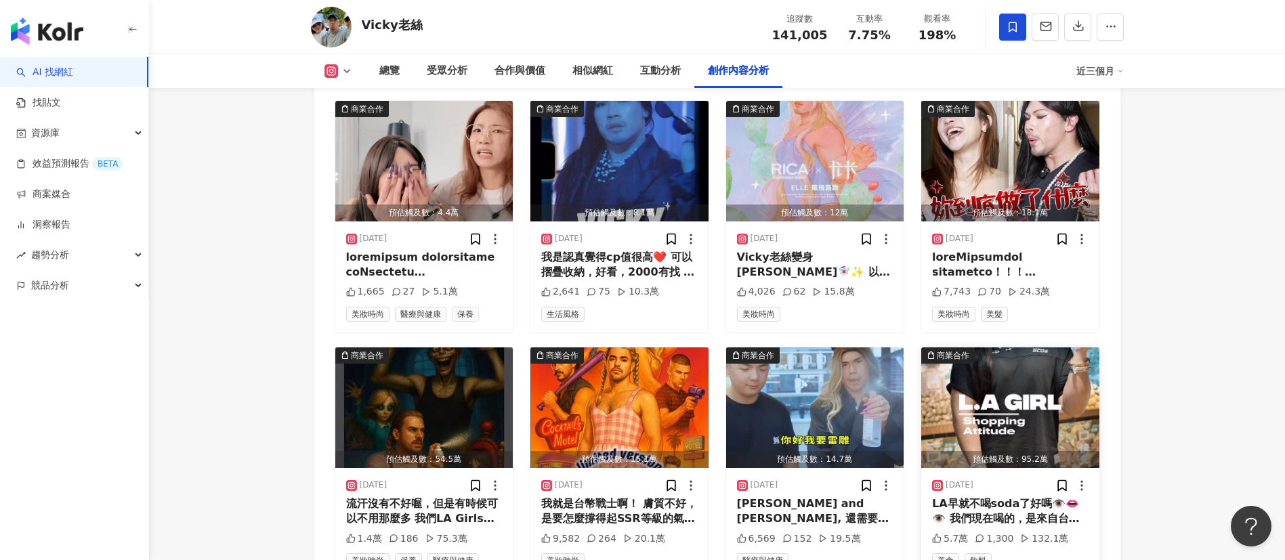
click at [1048, 348] on img "button" at bounding box center [1011, 408] width 178 height 121
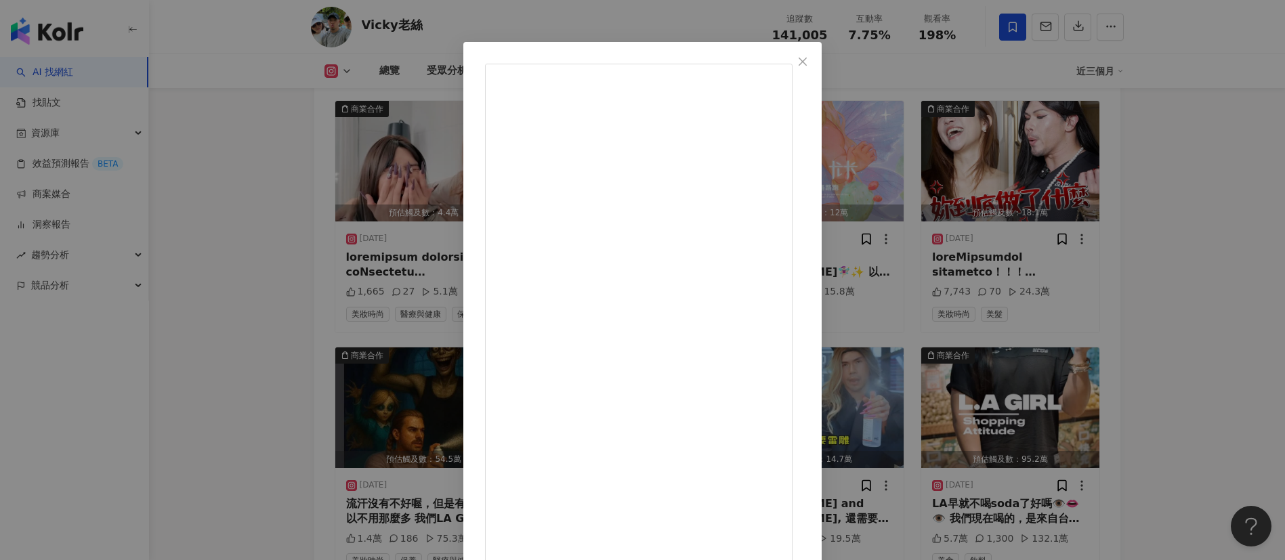
scroll to position [47, 0]
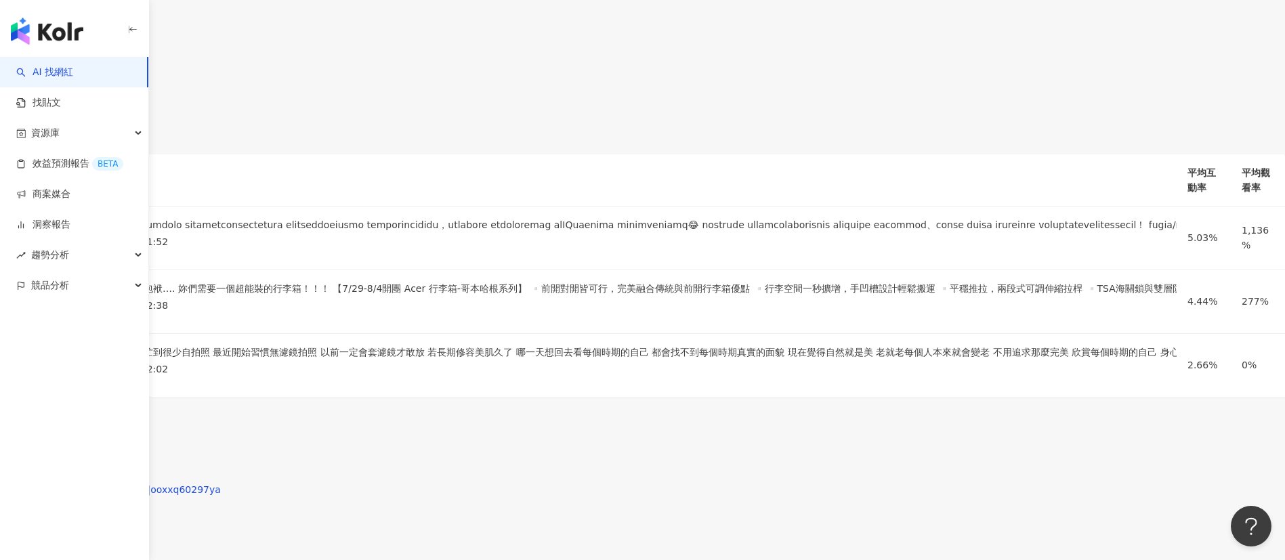
scroll to position [3151, 0]
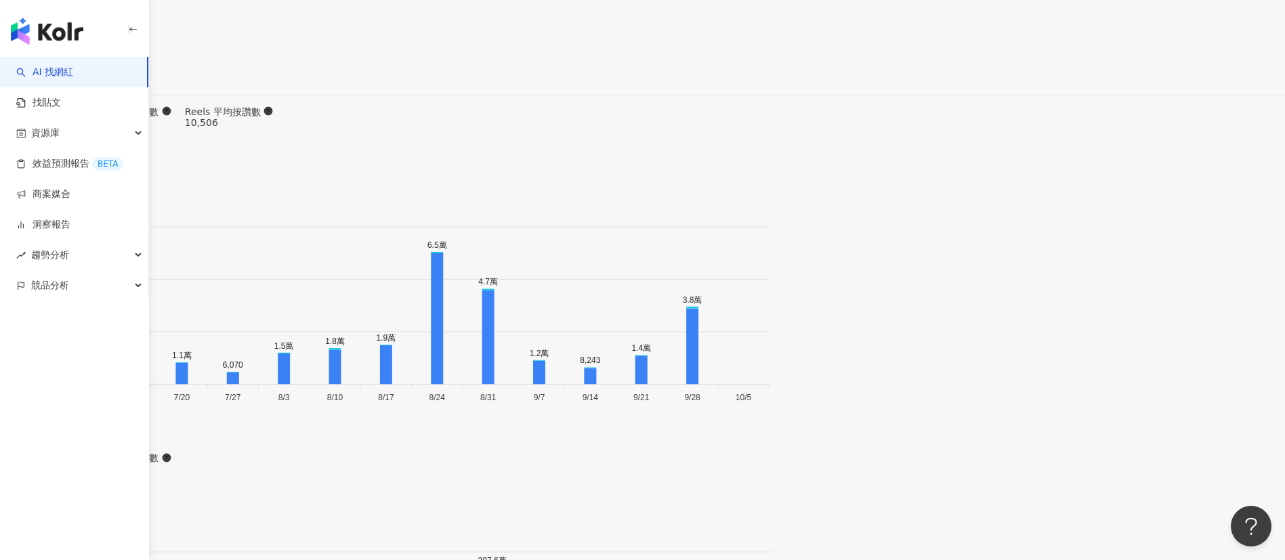
scroll to position [4075, 0]
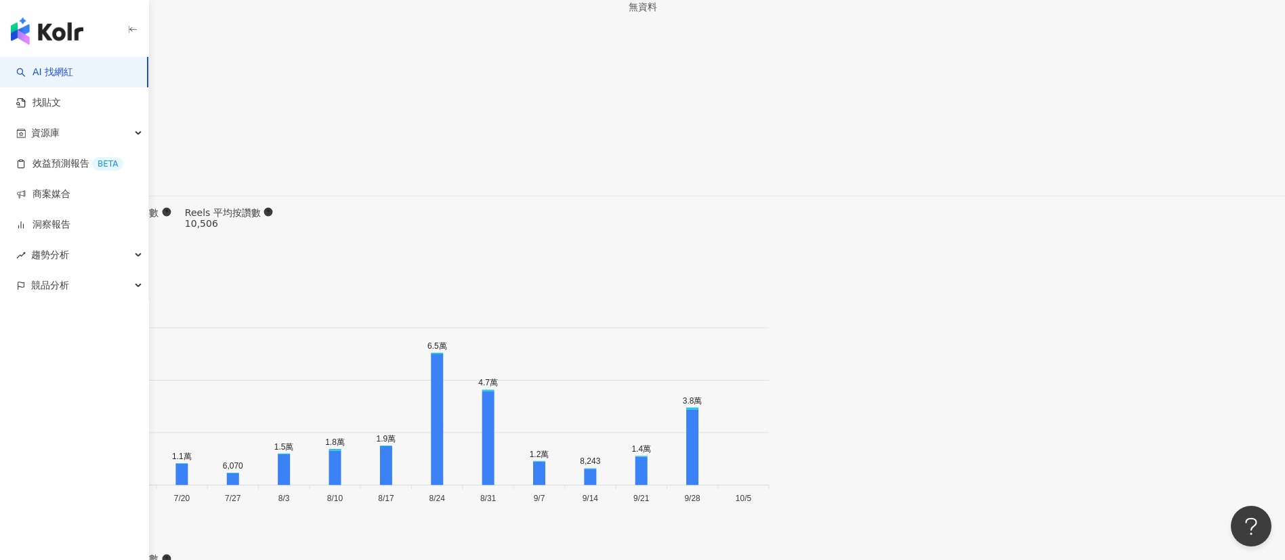
type input "*"
type input "****"
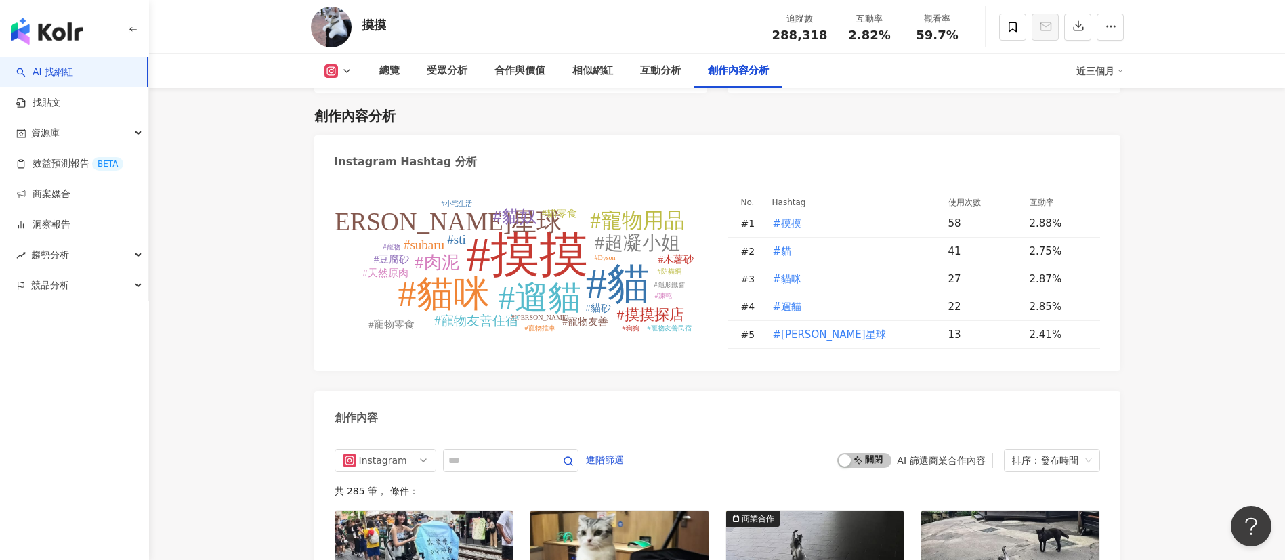
scroll to position [4144, 0]
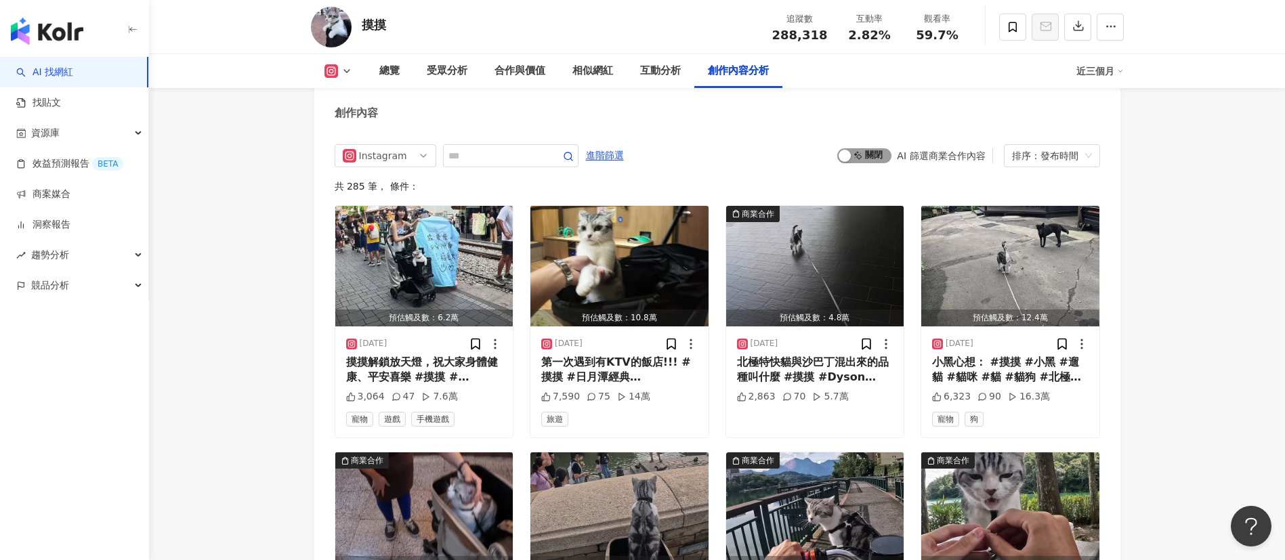
click at [859, 148] on span "啟動 關閉" at bounding box center [865, 155] width 54 height 15
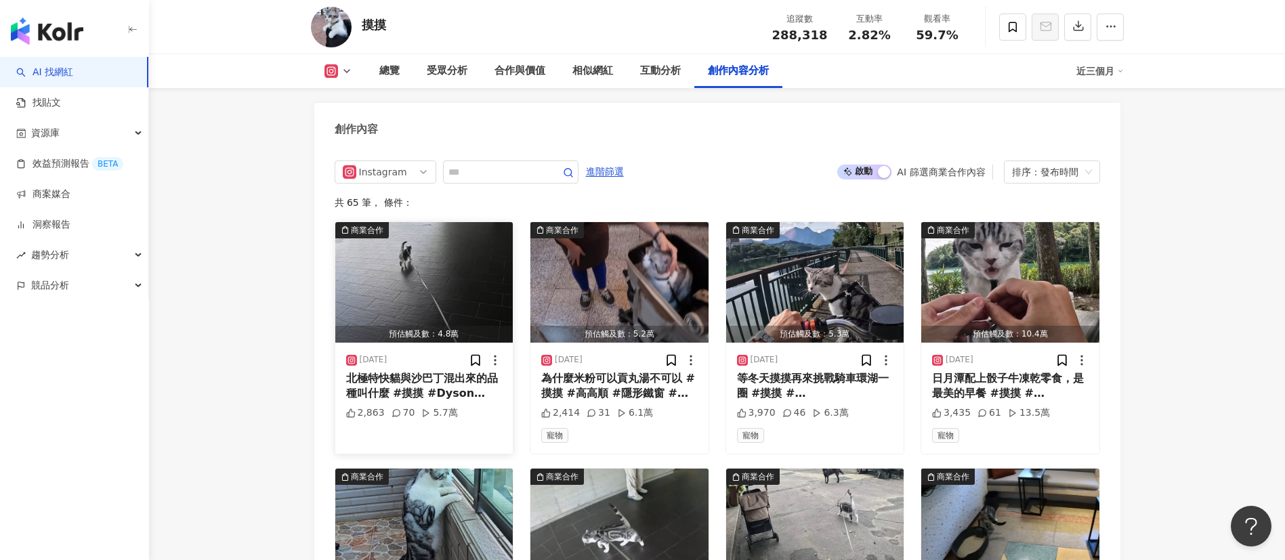
click at [469, 259] on img "button" at bounding box center [424, 282] width 178 height 121
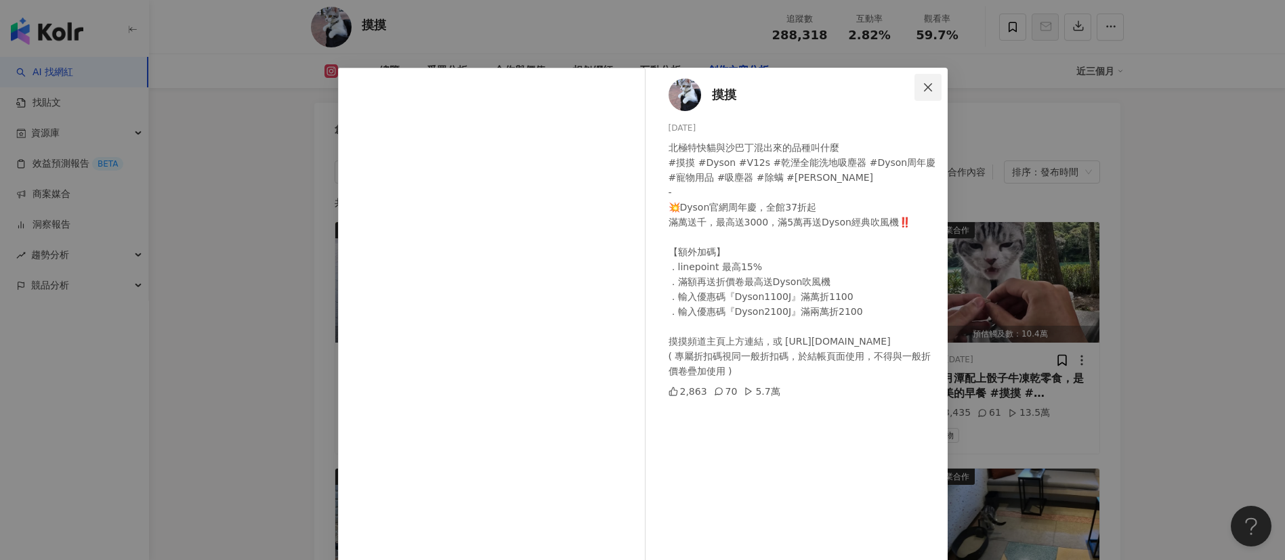
click at [915, 94] on button "Close" at bounding box center [928, 87] width 27 height 27
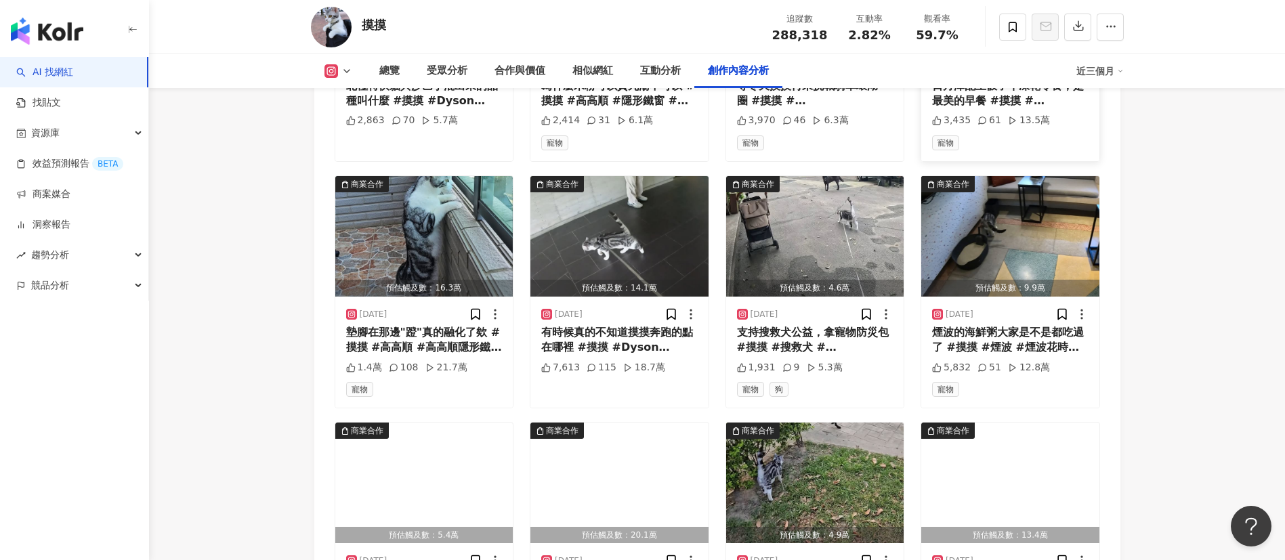
scroll to position [4432, 0]
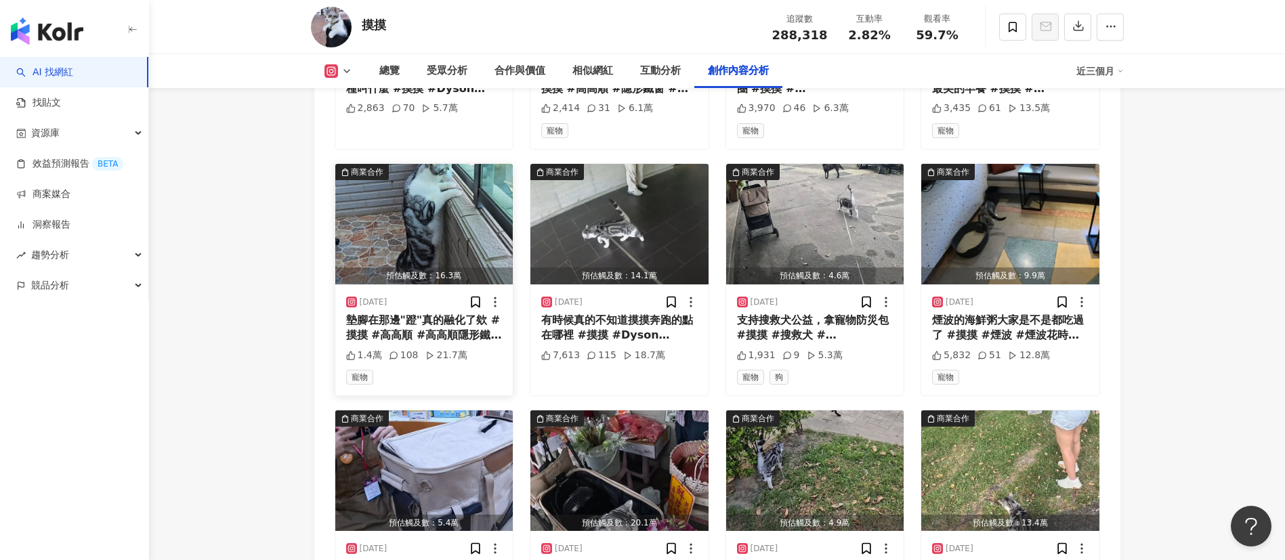
click at [432, 236] on img "button" at bounding box center [424, 224] width 178 height 121
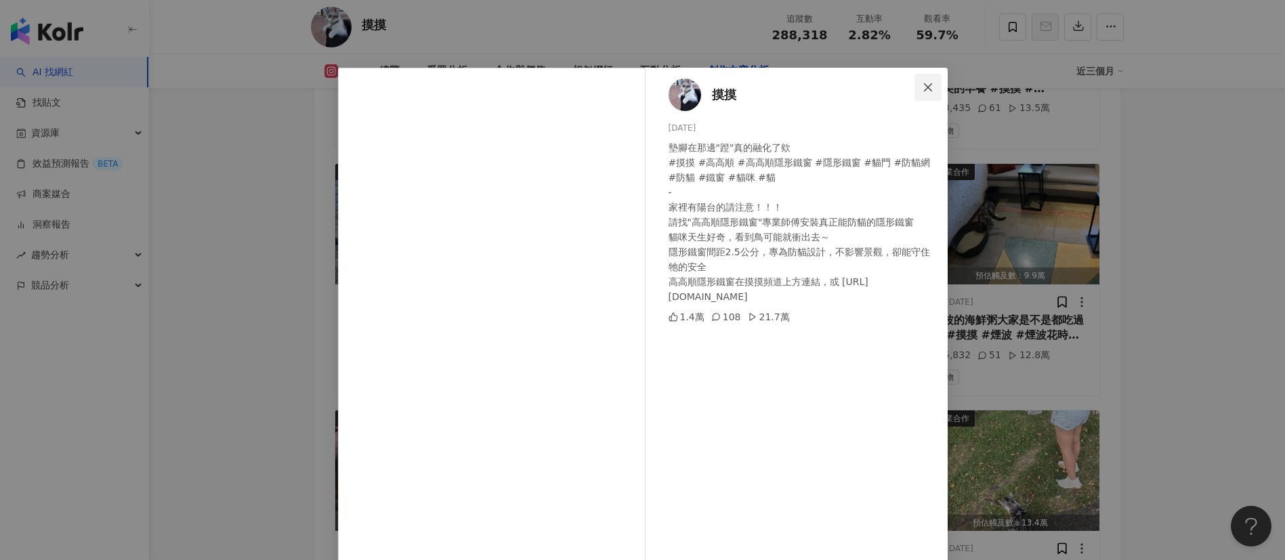
click at [930, 85] on span "Close" at bounding box center [928, 87] width 27 height 11
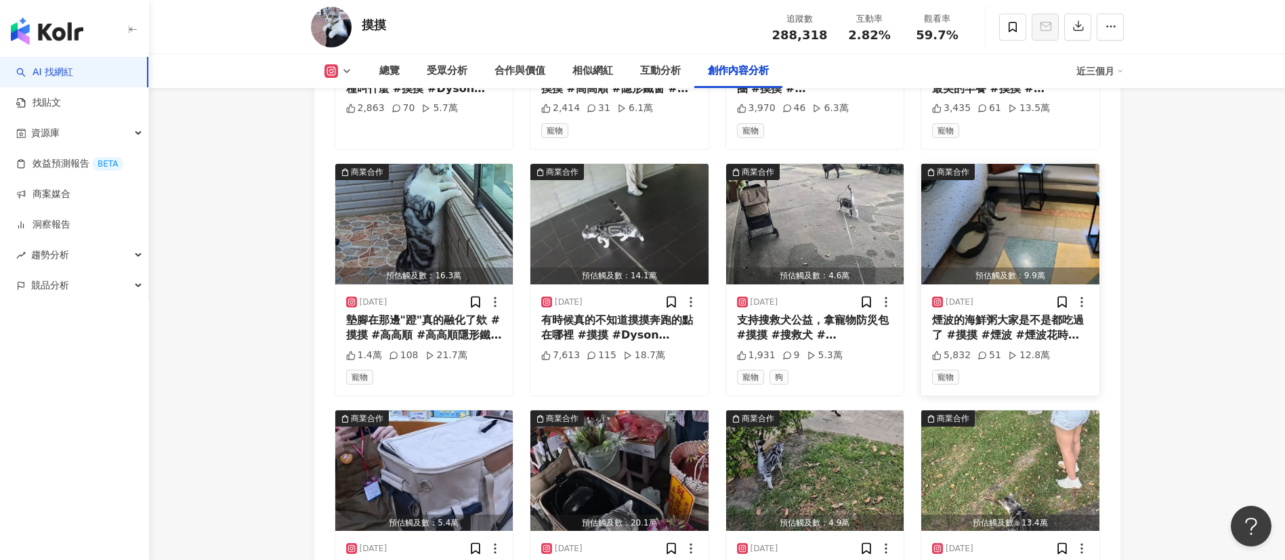
click at [969, 195] on img "button" at bounding box center [1011, 224] width 178 height 121
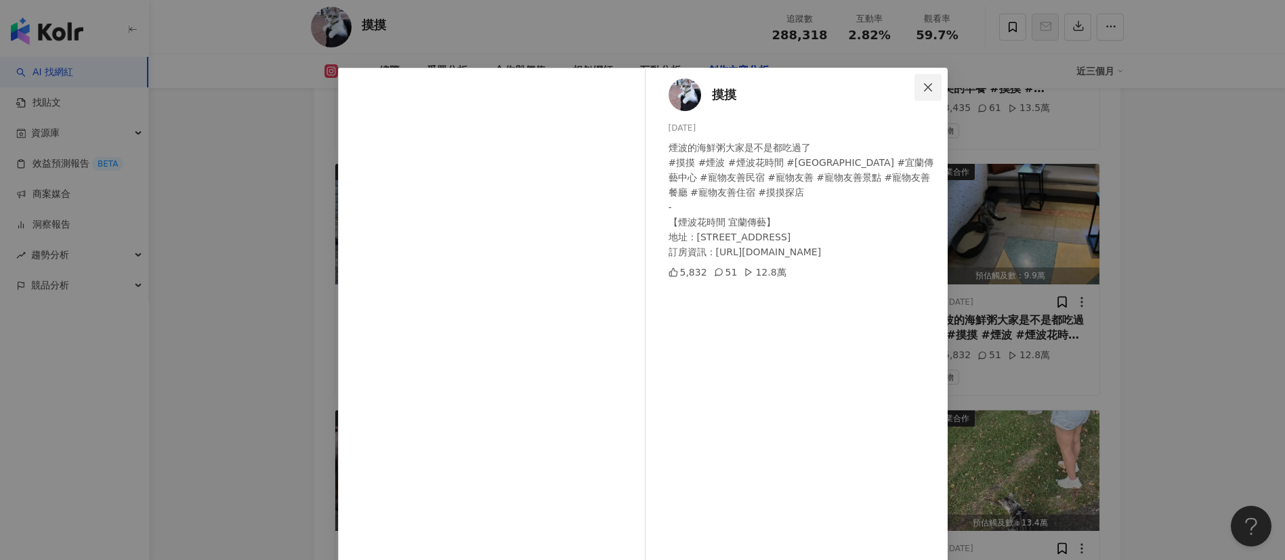
click at [923, 92] on icon "close" at bounding box center [928, 87] width 11 height 11
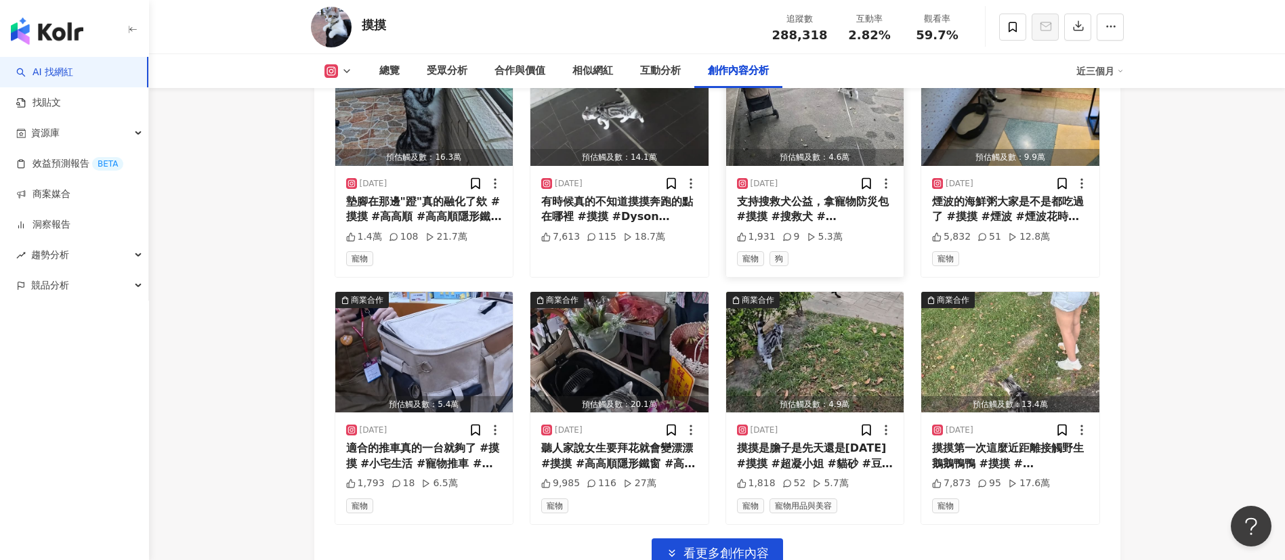
scroll to position [4636, 0]
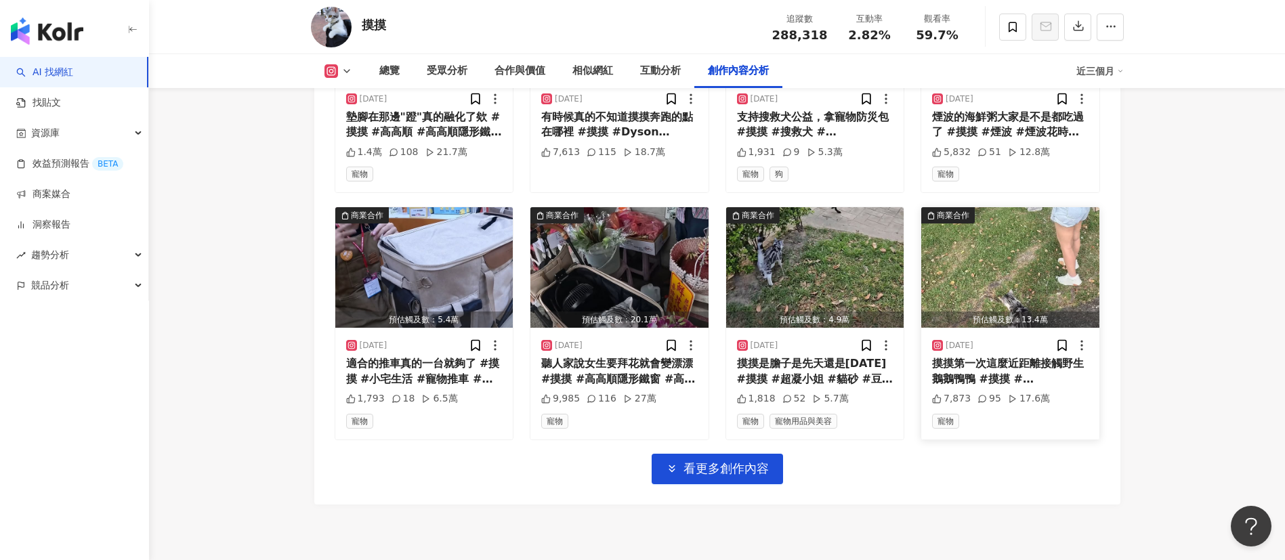
click at [1021, 243] on img "button" at bounding box center [1011, 267] width 178 height 121
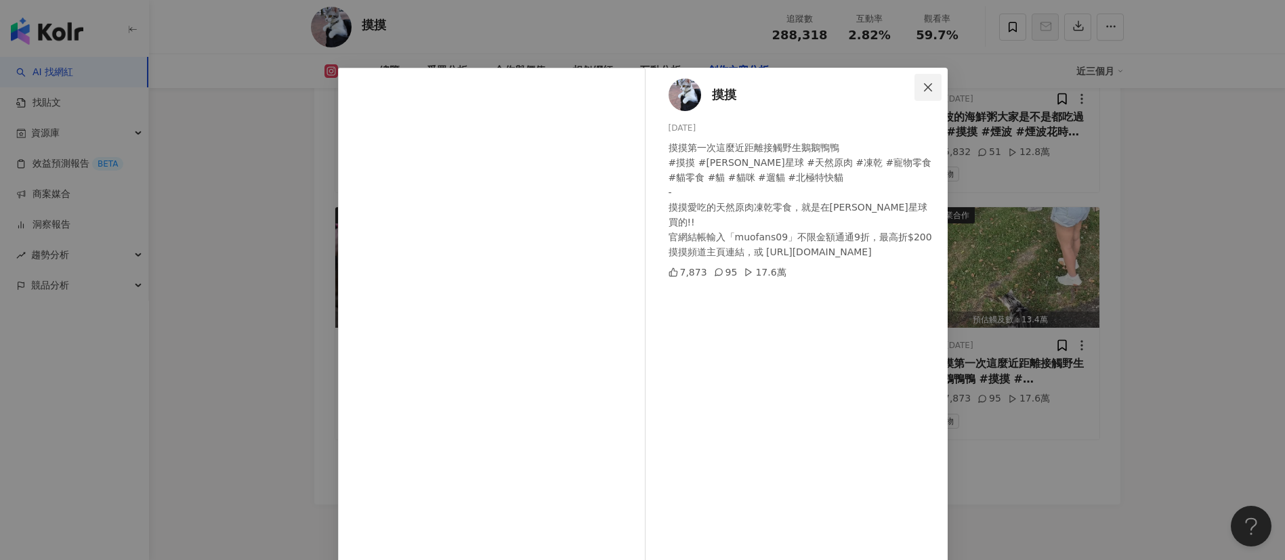
click at [916, 93] on button "Close" at bounding box center [928, 87] width 27 height 27
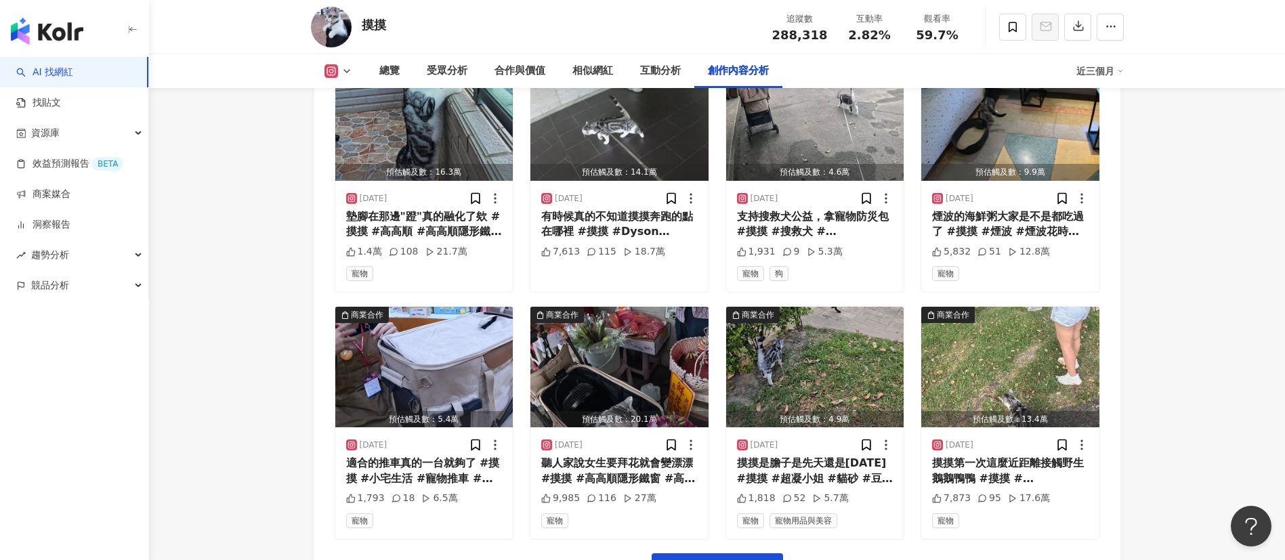
scroll to position [4331, 0]
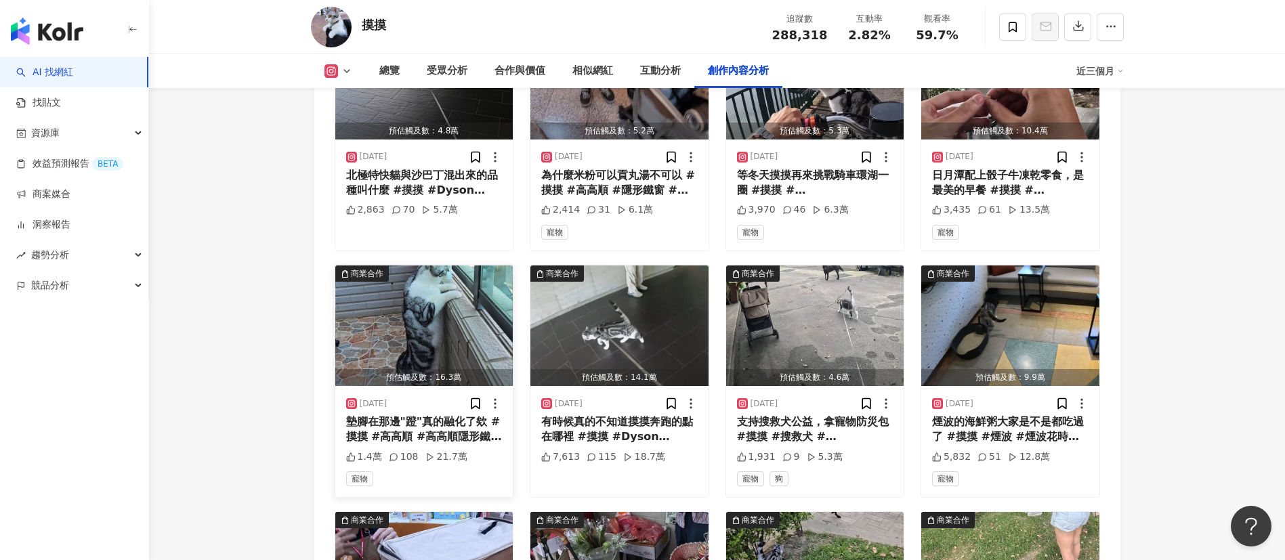
click at [428, 303] on img "button" at bounding box center [424, 326] width 178 height 121
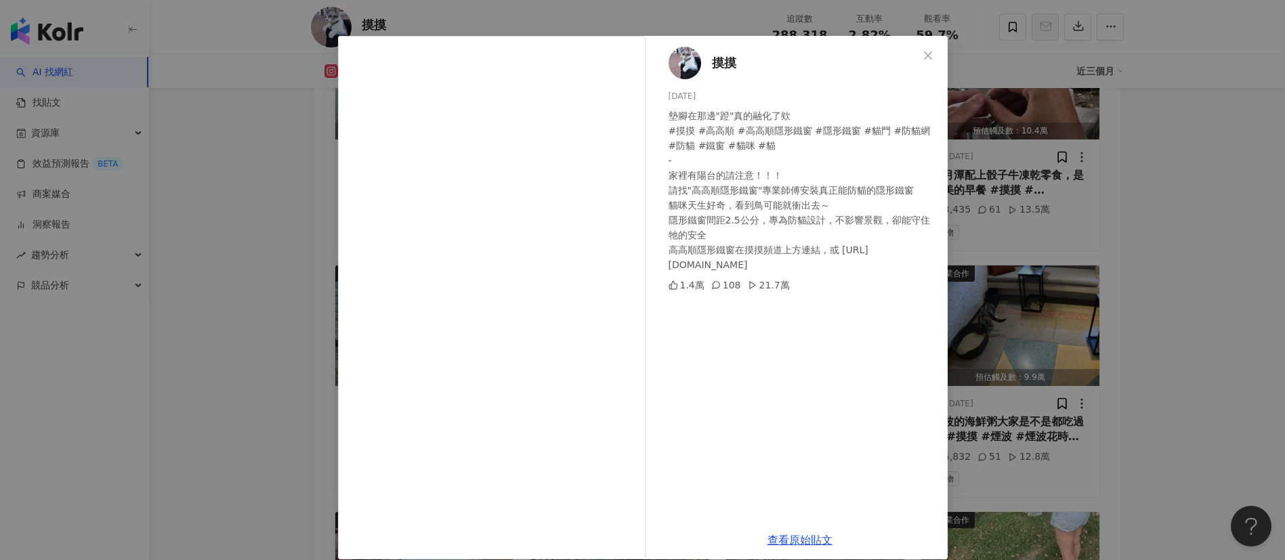
scroll to position [47, 0]
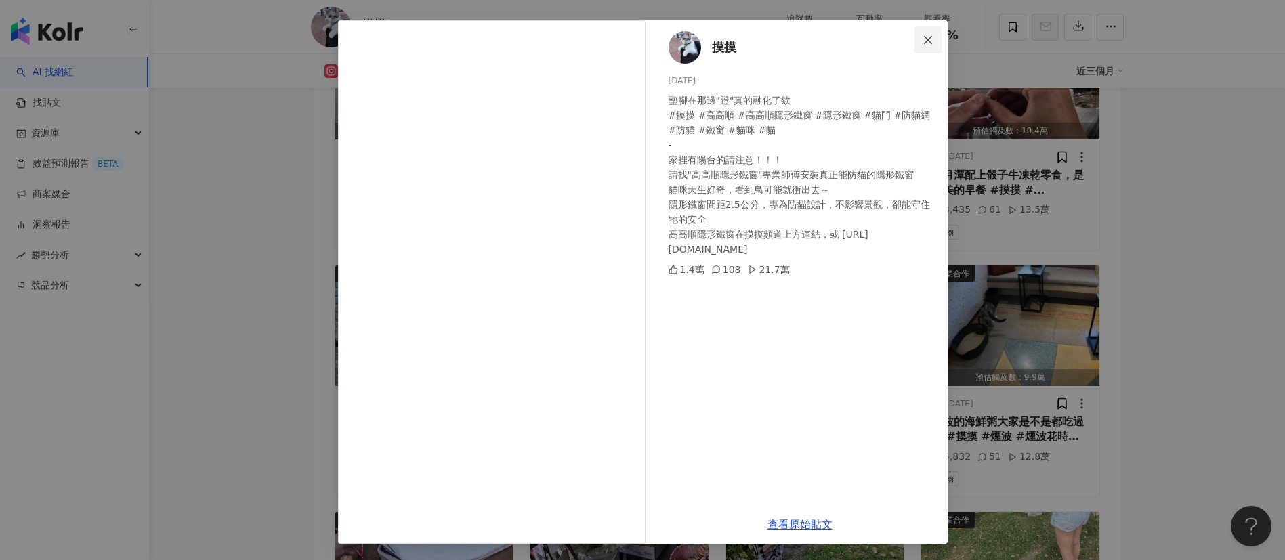
click at [915, 42] on span "Close" at bounding box center [928, 40] width 27 height 11
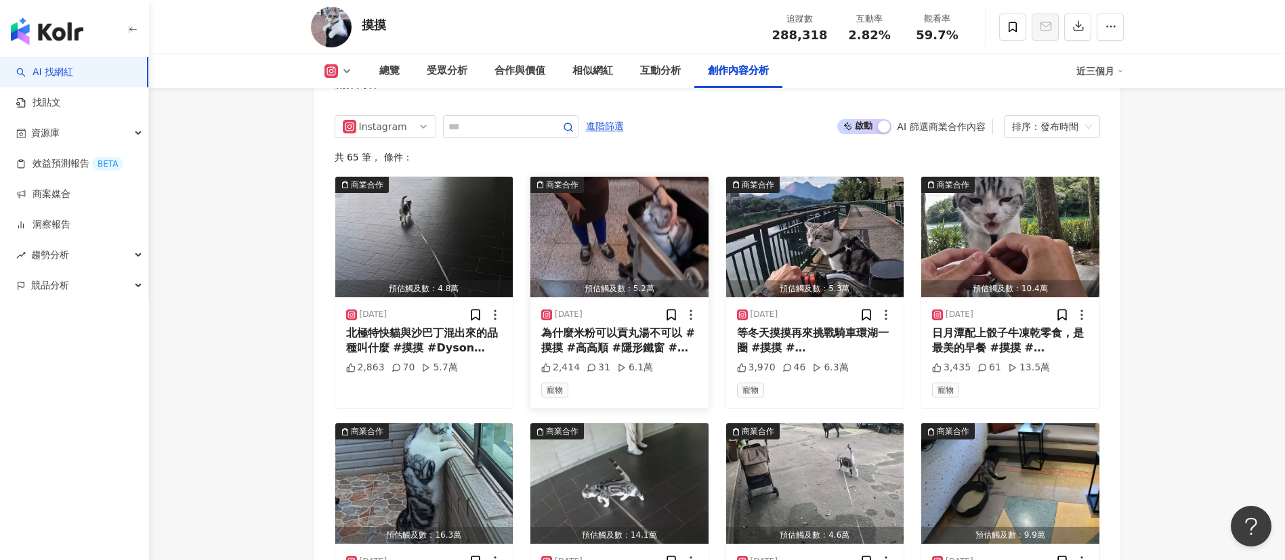
scroll to position [4127, 0]
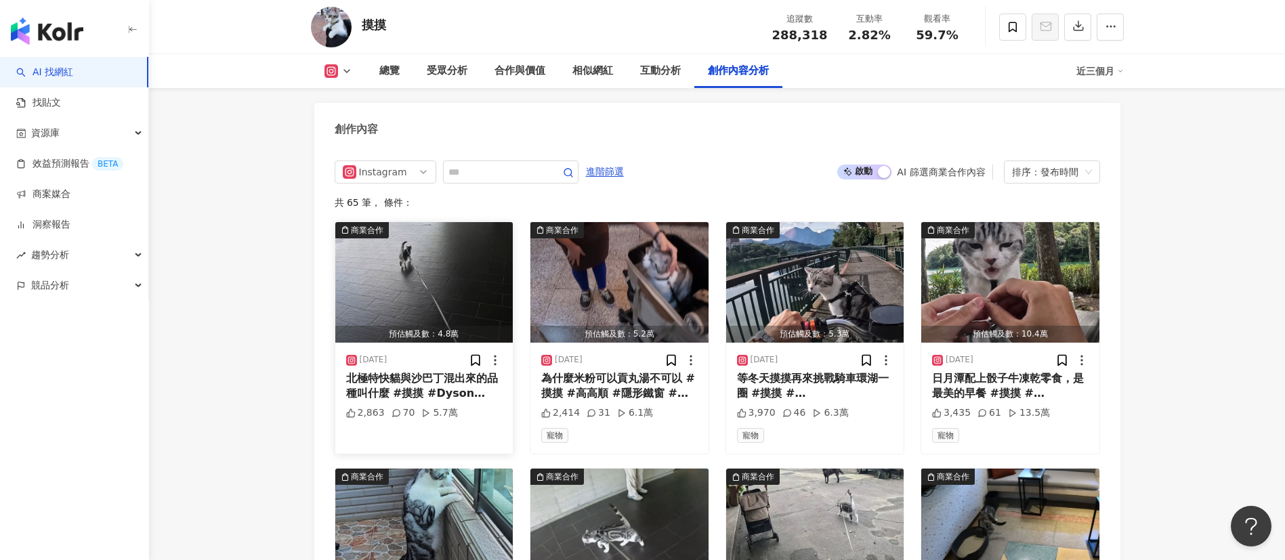
click at [444, 264] on img "button" at bounding box center [424, 282] width 178 height 121
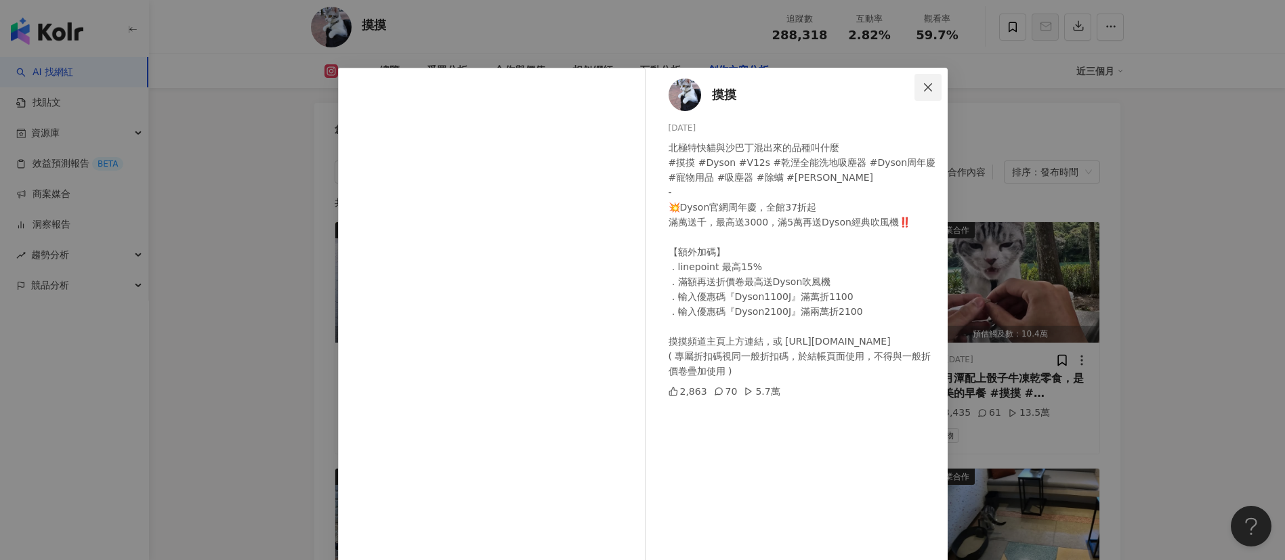
click at [923, 91] on icon "close" at bounding box center [928, 87] width 11 height 11
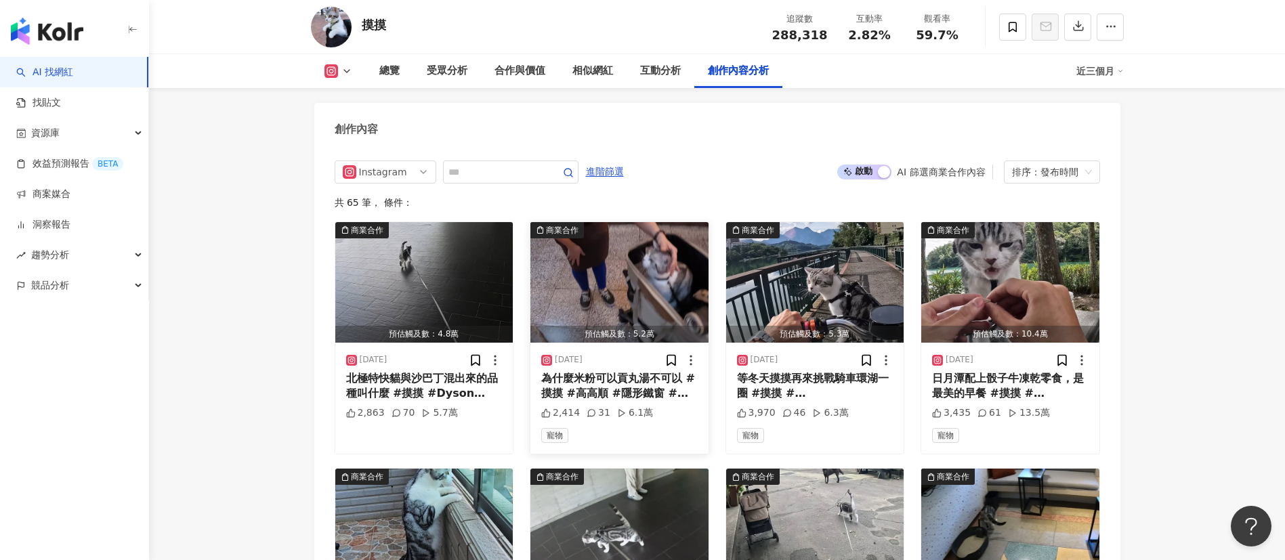
click at [611, 270] on img "button" at bounding box center [620, 282] width 178 height 121
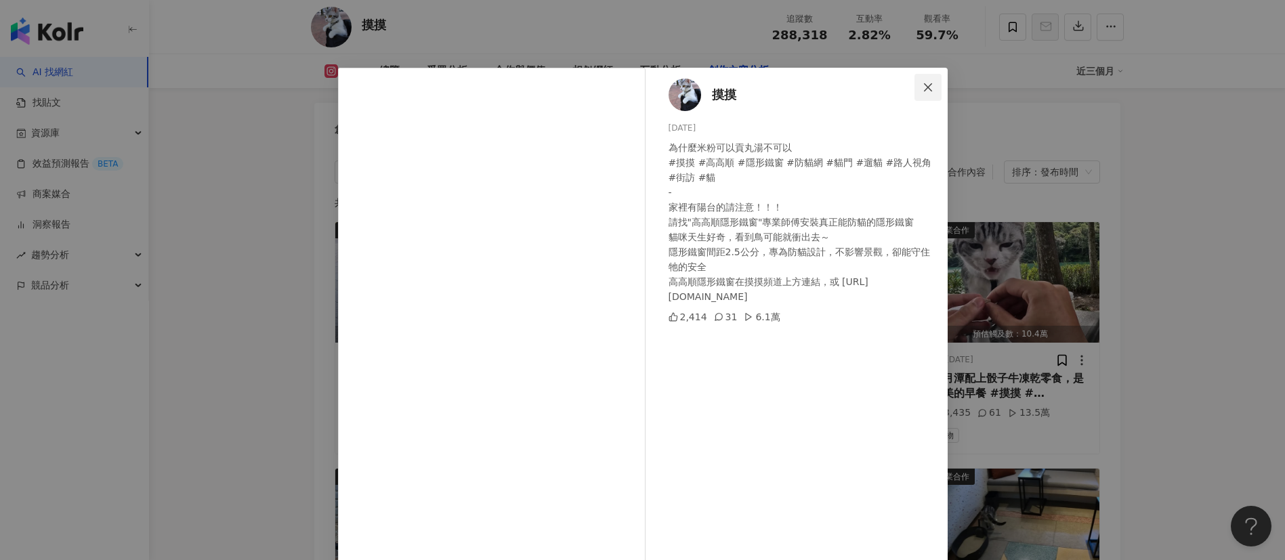
click at [918, 95] on button "Close" at bounding box center [928, 87] width 27 height 27
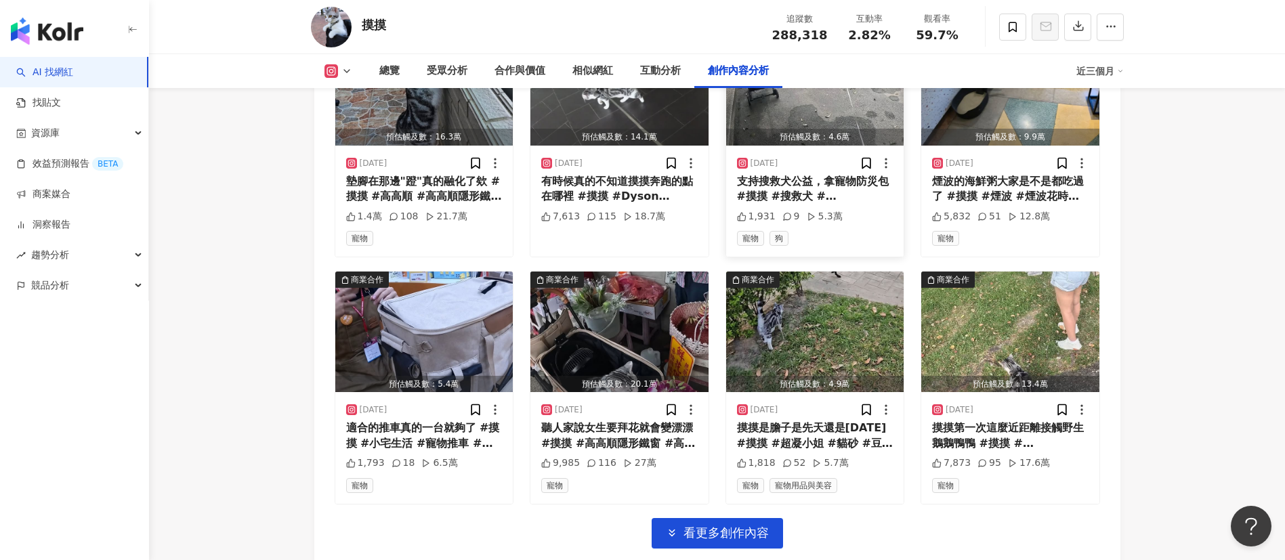
scroll to position [4636, 0]
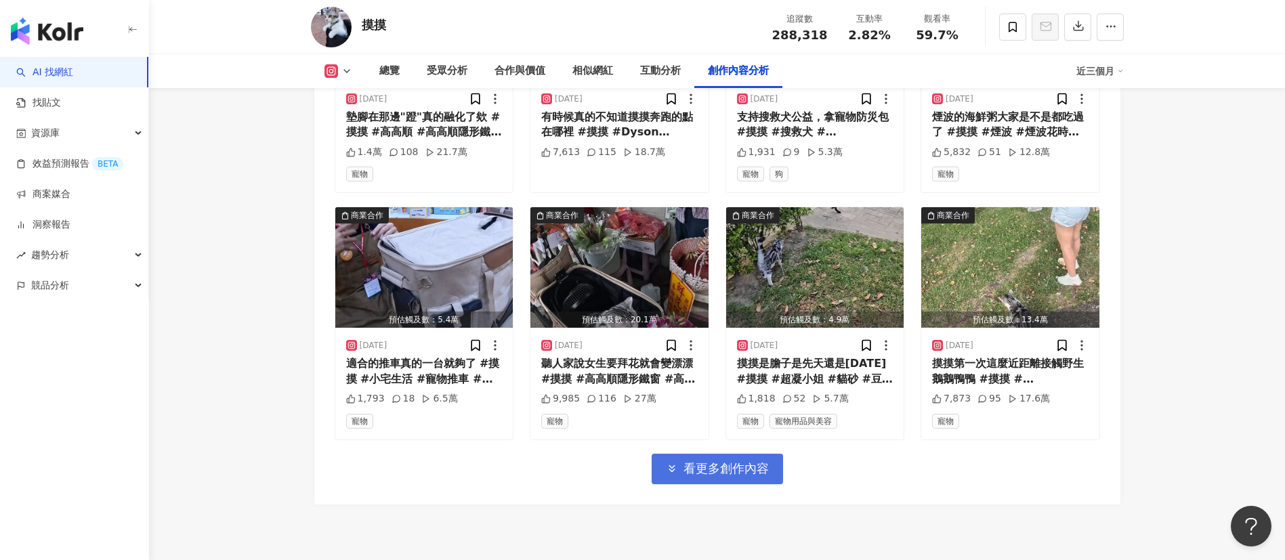
click at [730, 461] on span "看更多創作內容" at bounding box center [726, 468] width 85 height 15
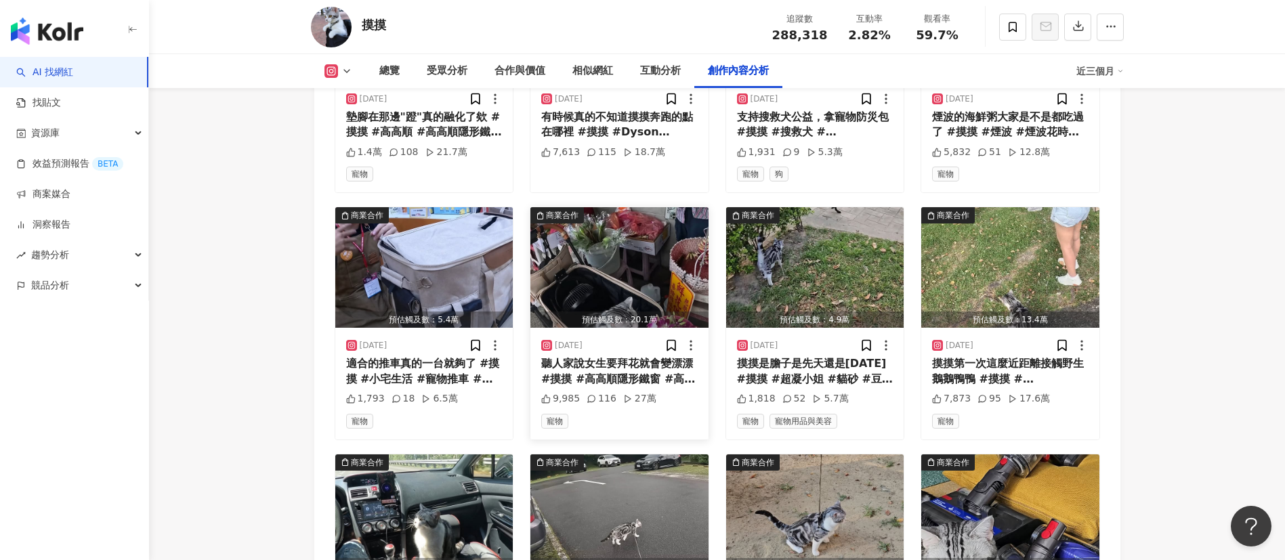
click at [646, 246] on img "button" at bounding box center [620, 267] width 178 height 121
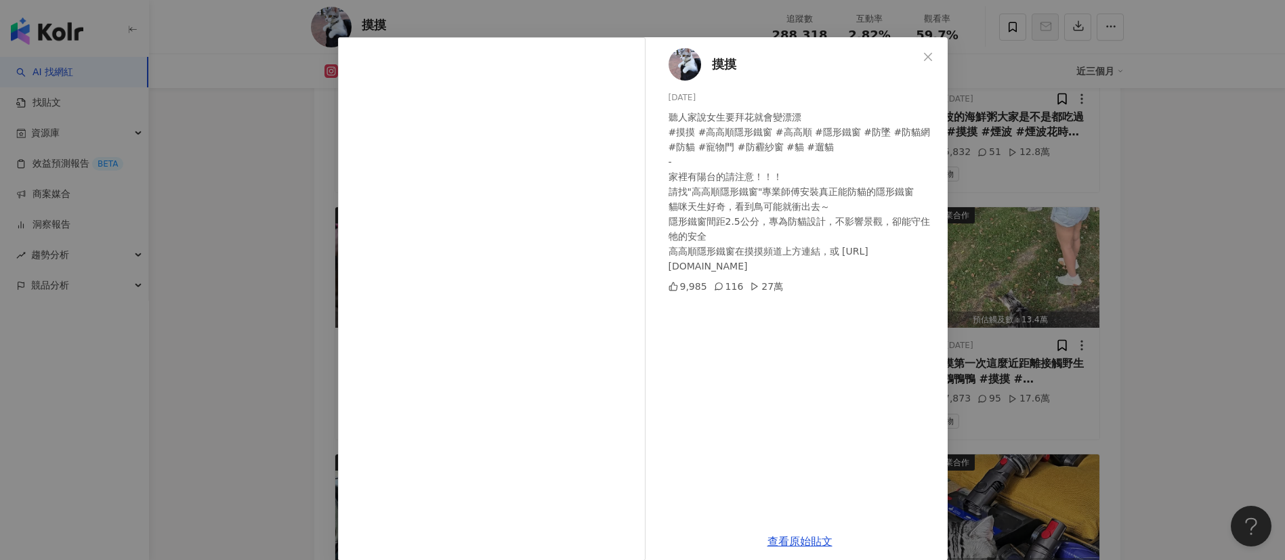
scroll to position [47, 0]
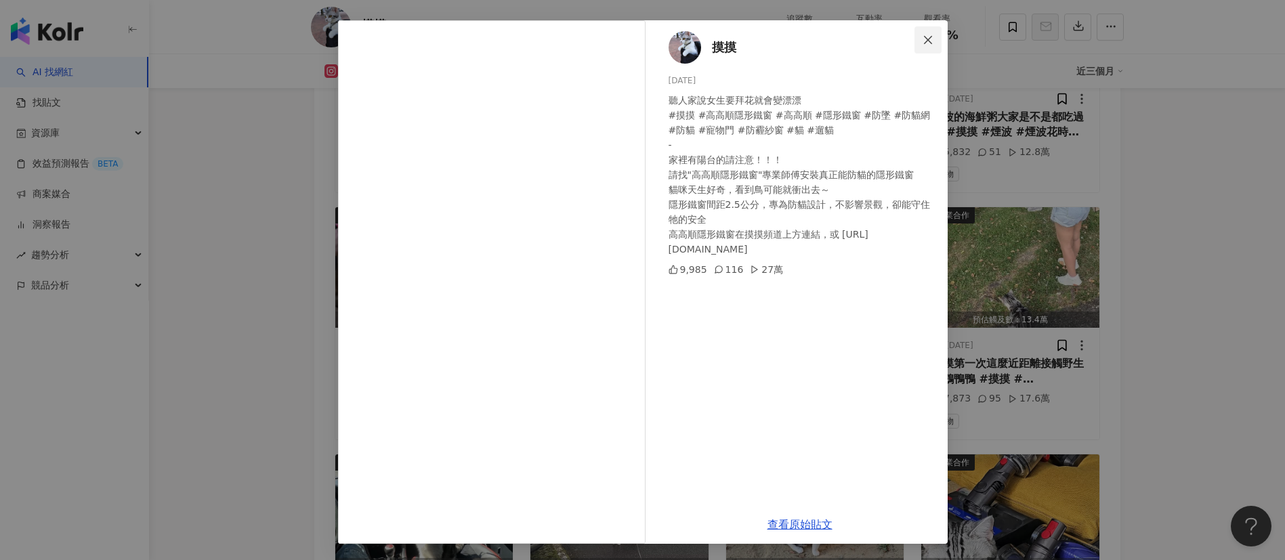
click at [923, 42] on icon "close" at bounding box center [928, 40] width 11 height 11
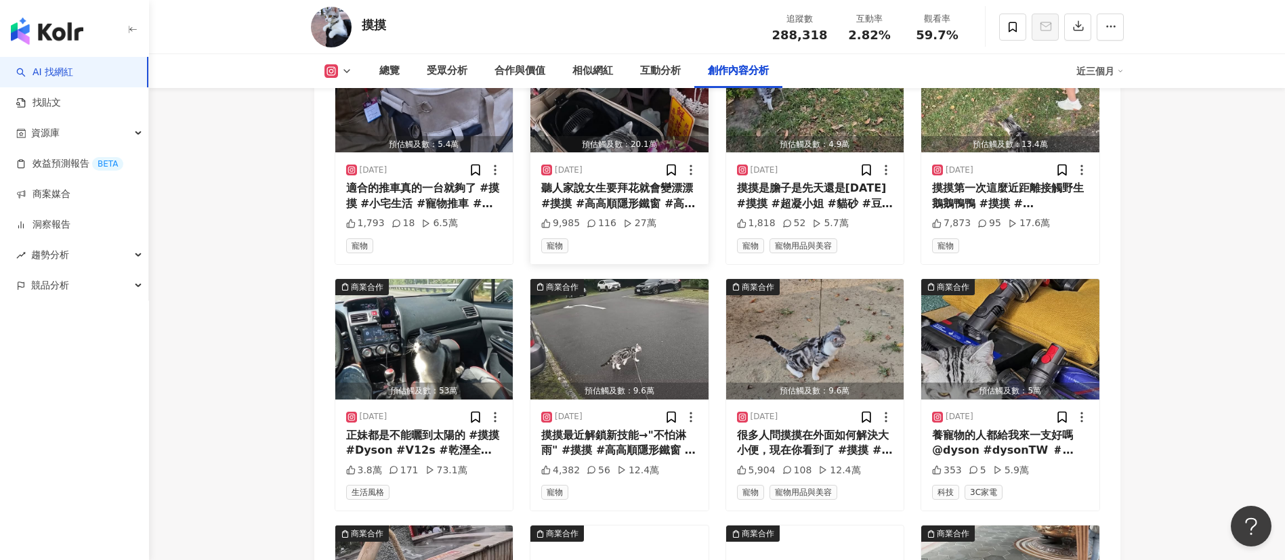
scroll to position [4941, 0]
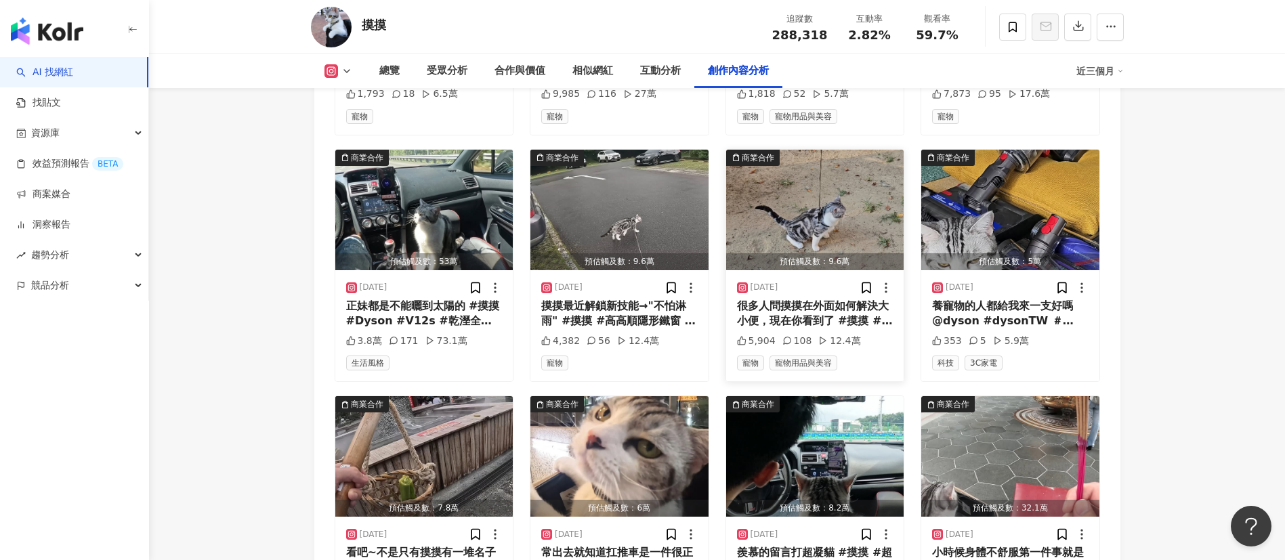
click at [827, 201] on img "button" at bounding box center [815, 210] width 178 height 121
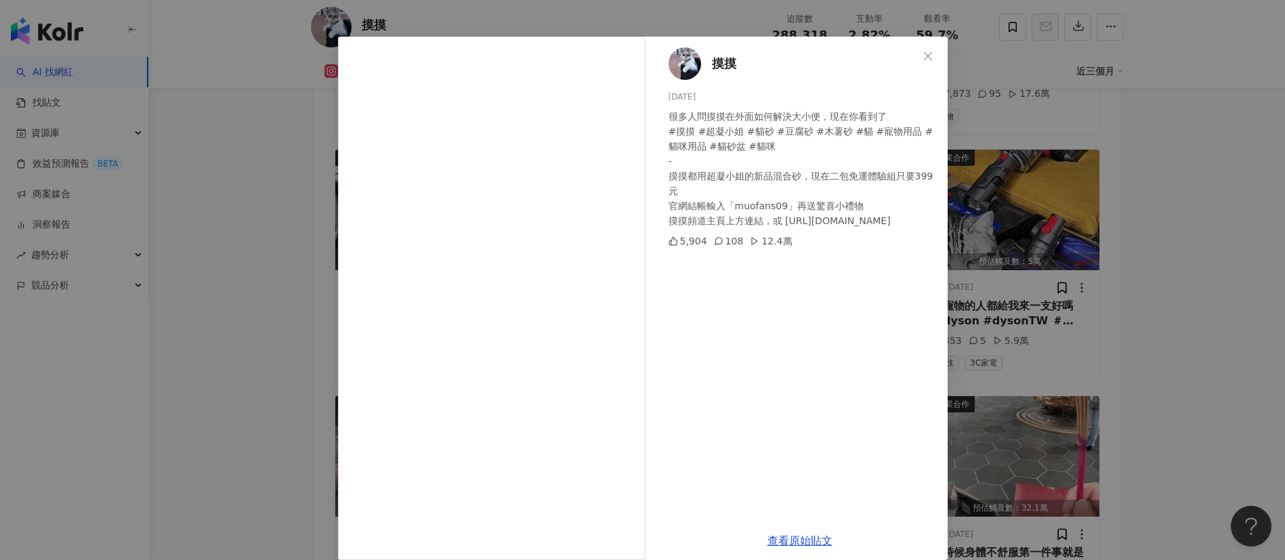
scroll to position [47, 0]
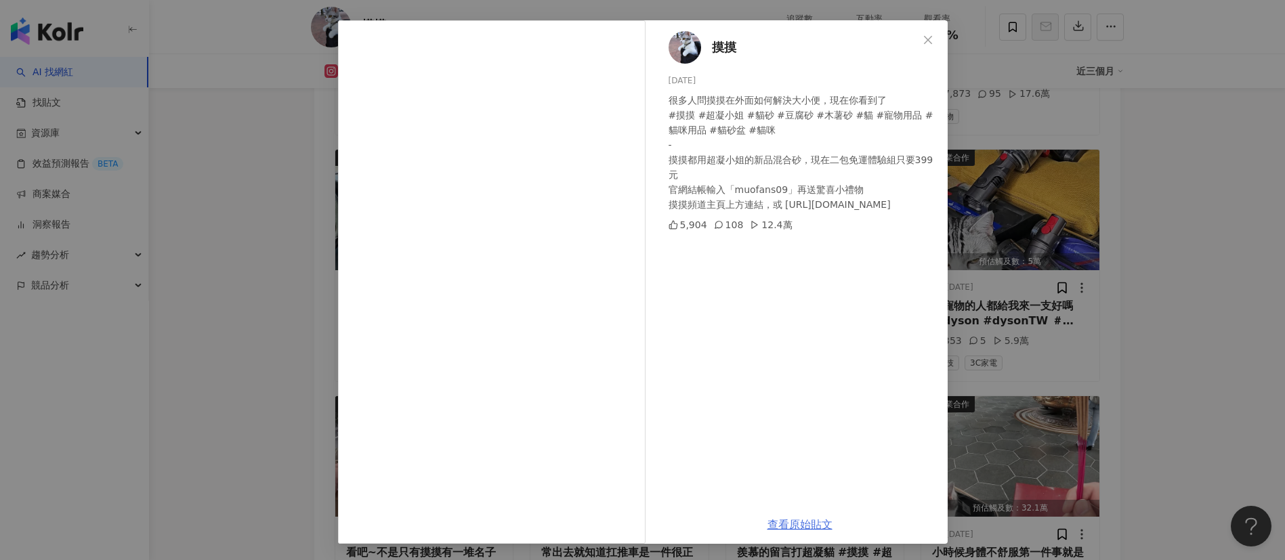
click at [784, 529] on link "查看原始貼文" at bounding box center [800, 524] width 65 height 13
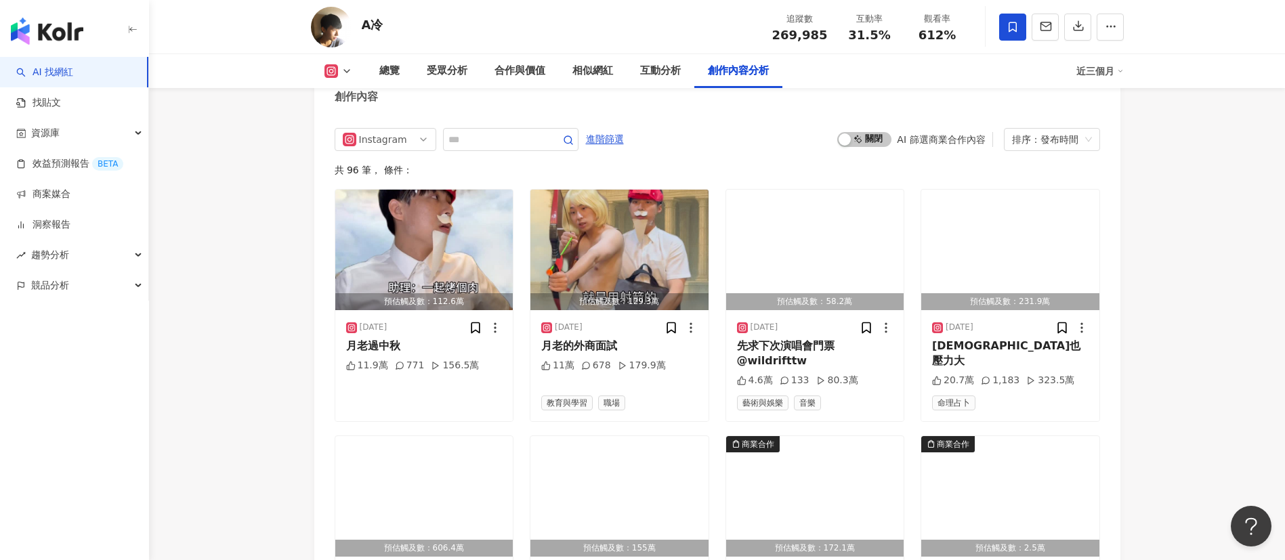
scroll to position [4066, 0]
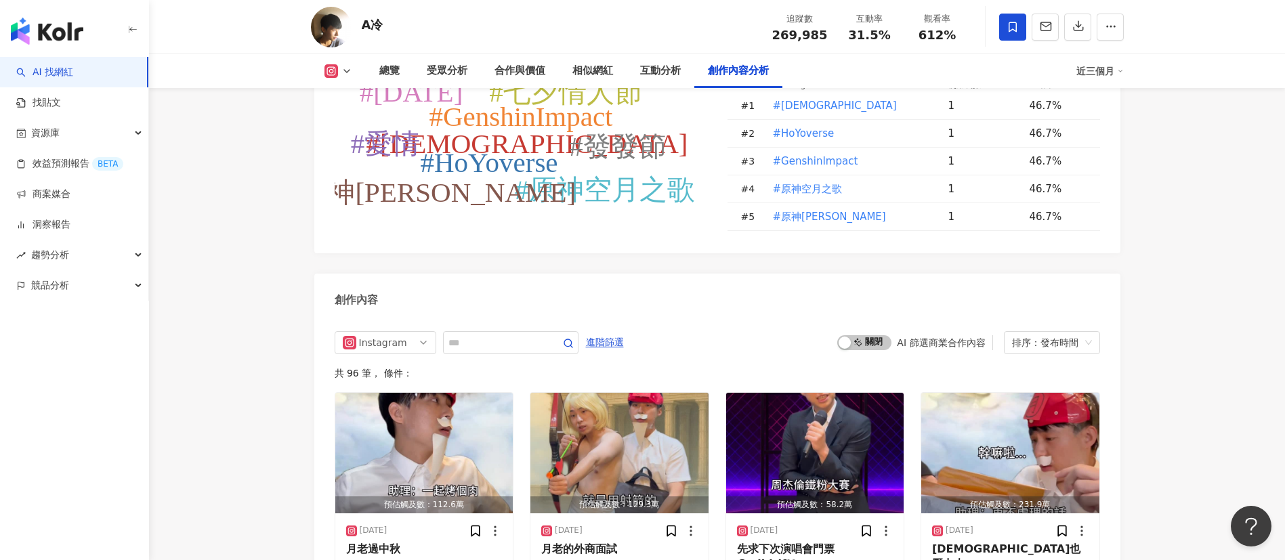
drag, startPoint x: 865, startPoint y: 287, endPoint x: 866, endPoint y: 278, distance: 8.8
click at [865, 335] on span "啟動 關閉" at bounding box center [865, 342] width 54 height 15
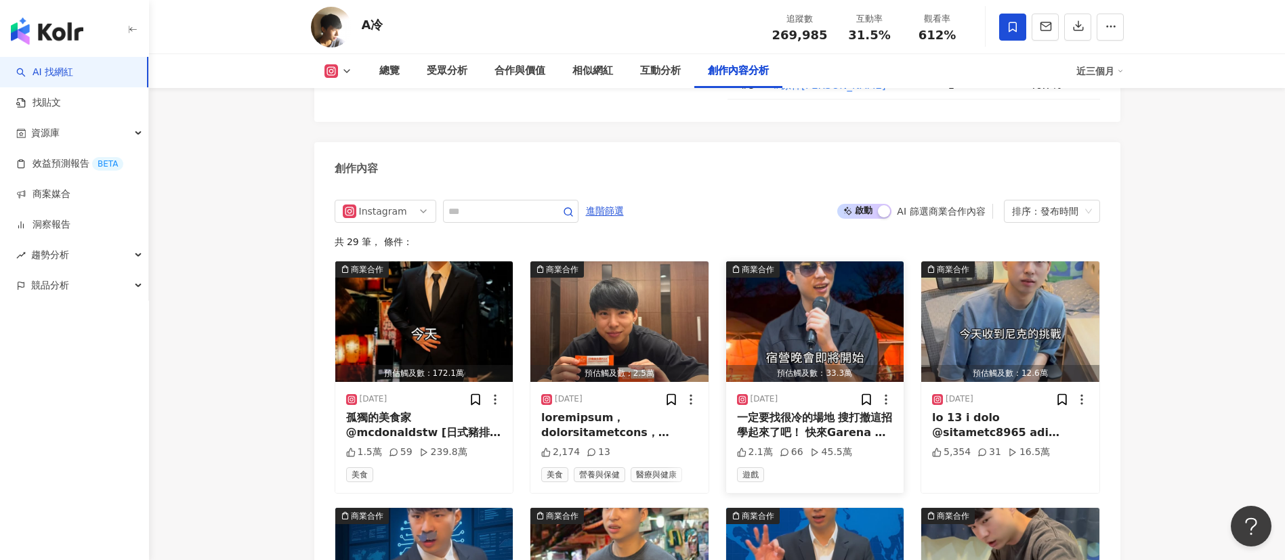
click at [801, 279] on img "button" at bounding box center [815, 322] width 178 height 121
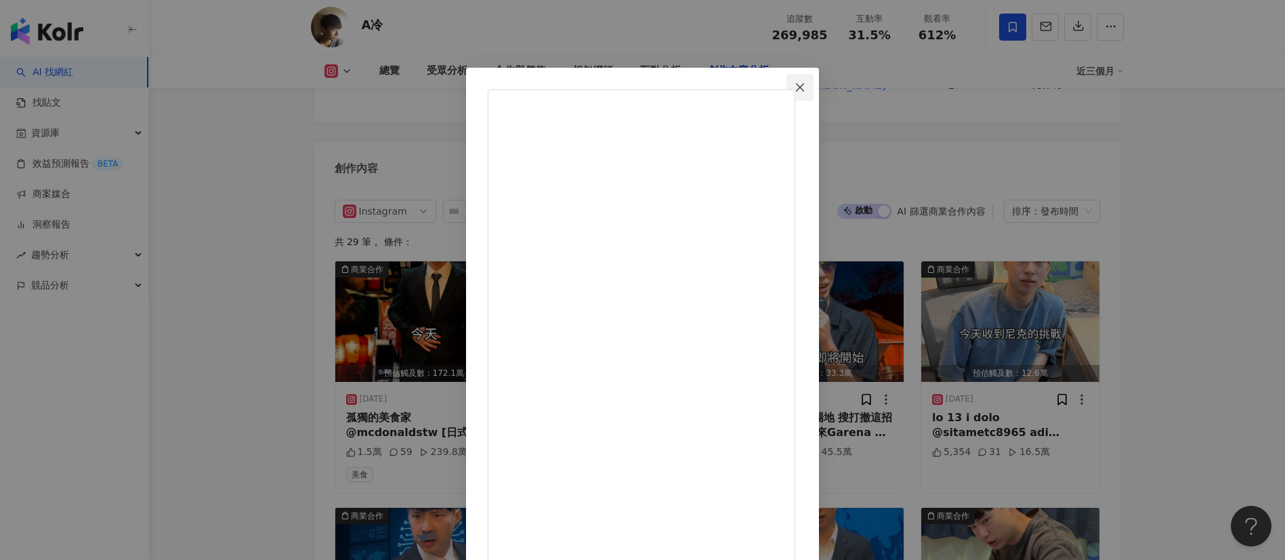
click at [814, 94] on button "Close" at bounding box center [800, 87] width 27 height 27
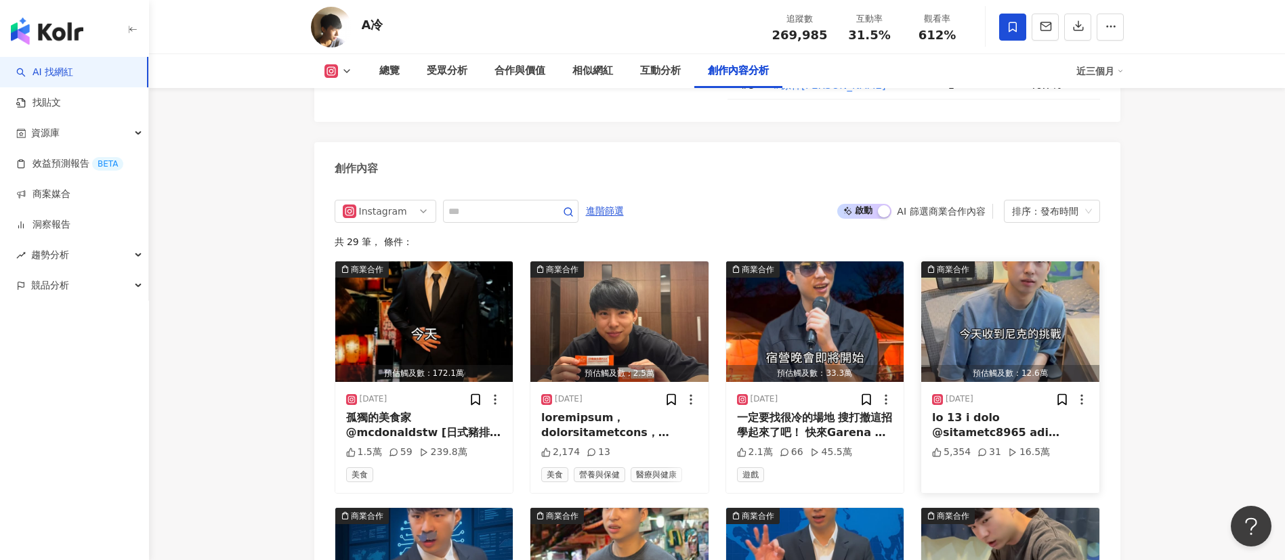
click at [1030, 279] on img "button" at bounding box center [1011, 322] width 178 height 121
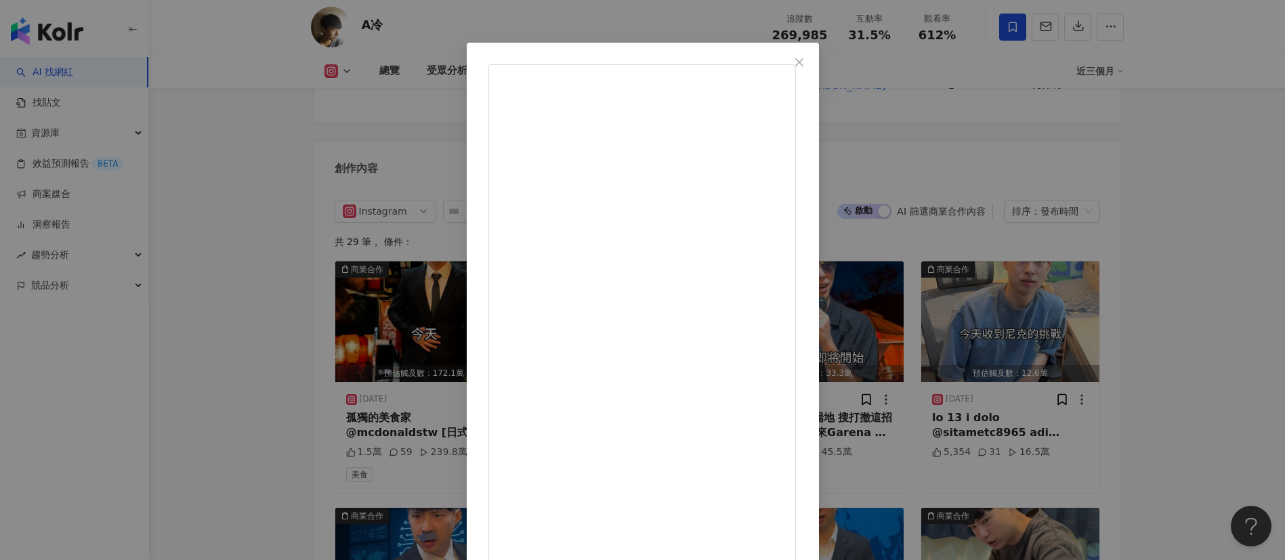
scroll to position [47, 0]
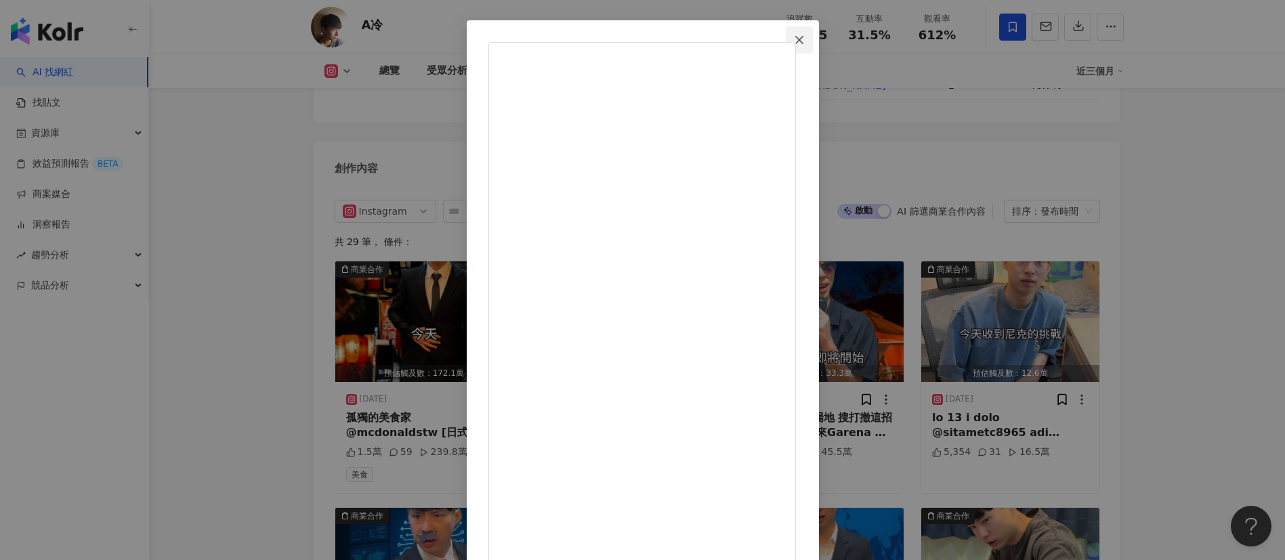
click at [813, 37] on span "Close" at bounding box center [799, 40] width 27 height 11
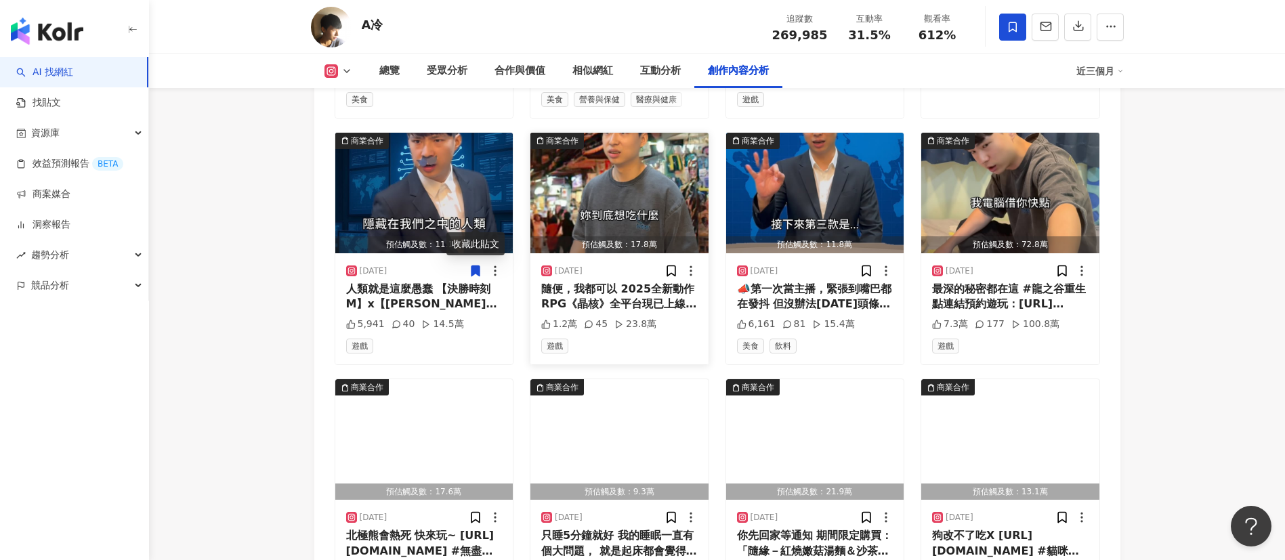
scroll to position [4604, 0]
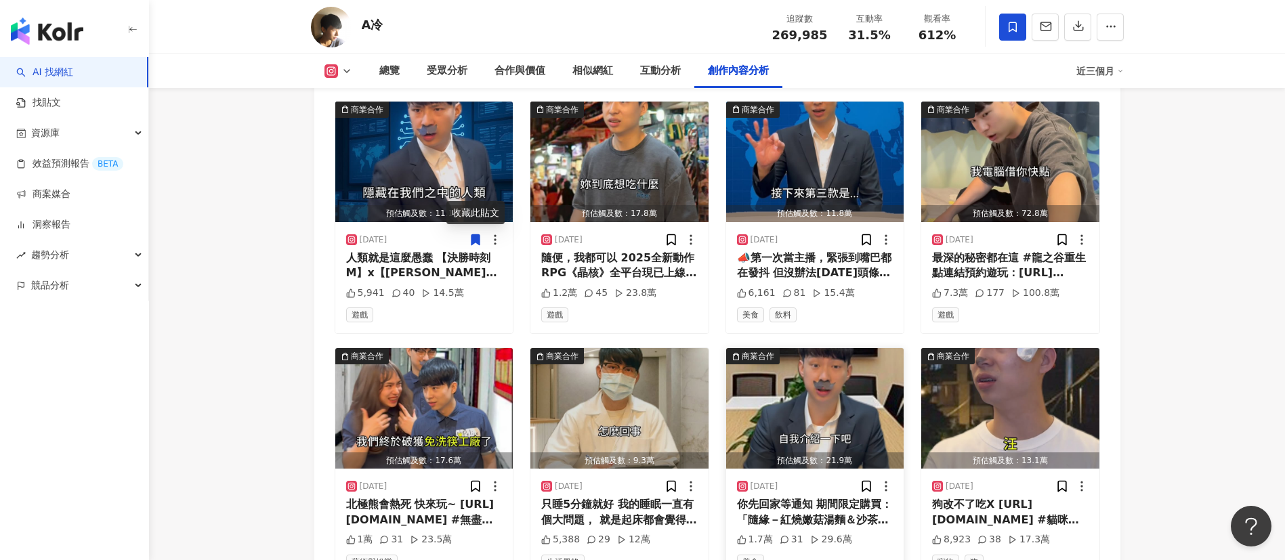
click at [790, 372] on img "button" at bounding box center [815, 408] width 178 height 121
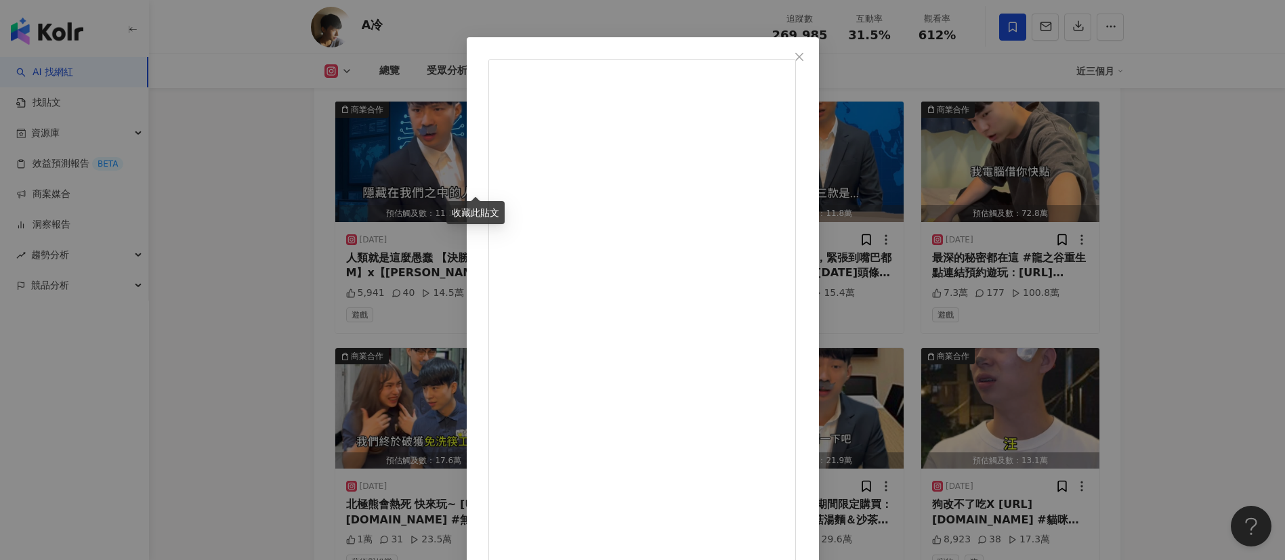
scroll to position [47, 0]
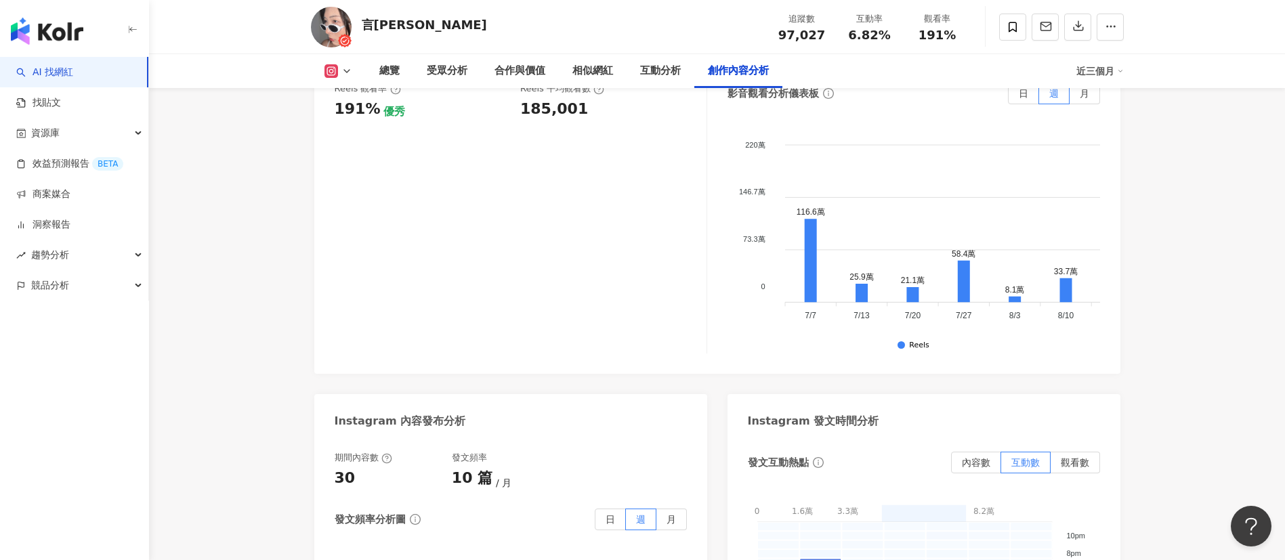
scroll to position [4163, 0]
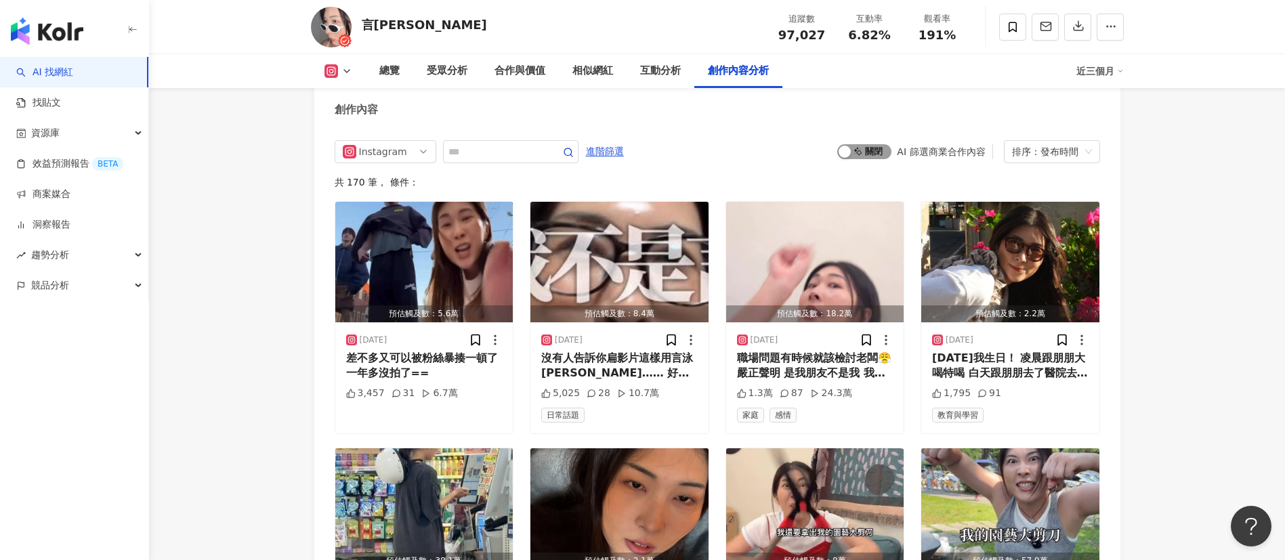
click at [871, 144] on span "啟動 關閉" at bounding box center [865, 151] width 54 height 15
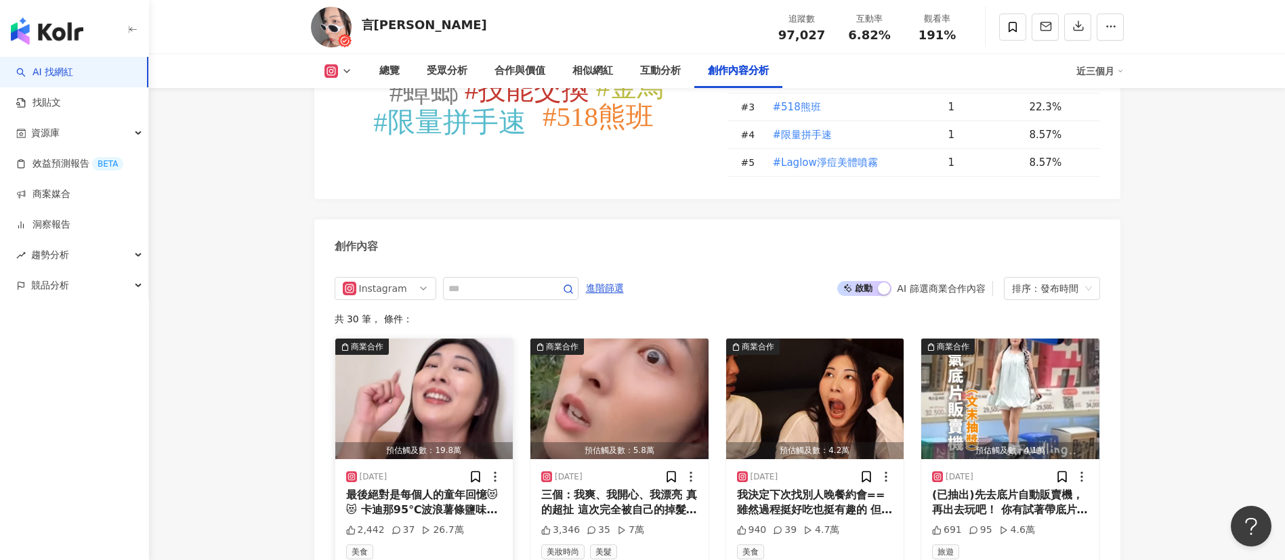
scroll to position [4127, 0]
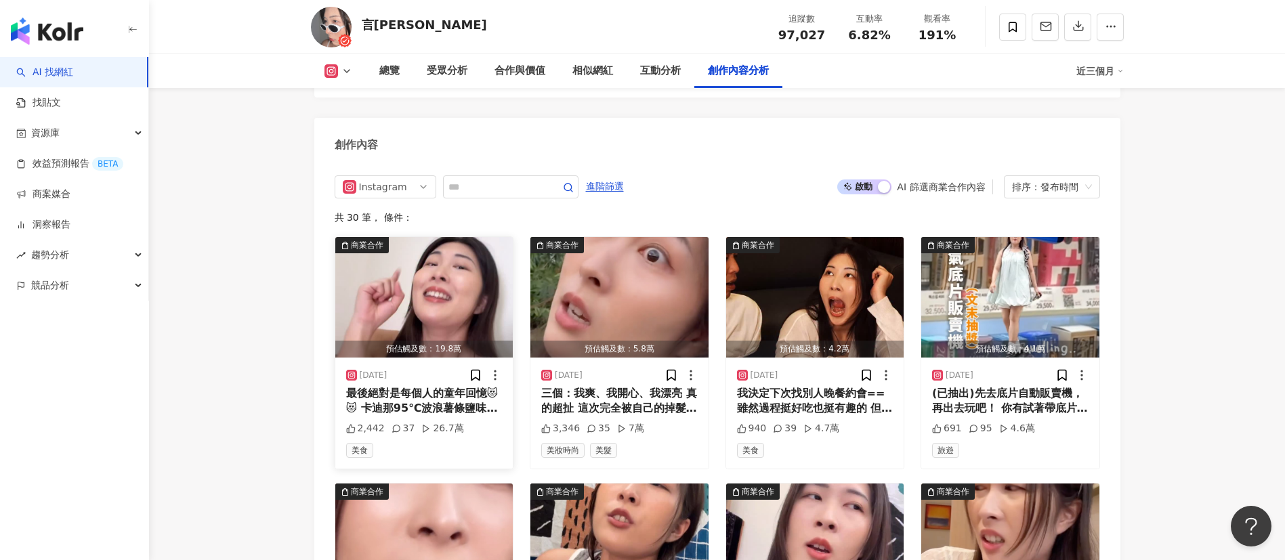
click at [454, 275] on img "button" at bounding box center [424, 297] width 178 height 121
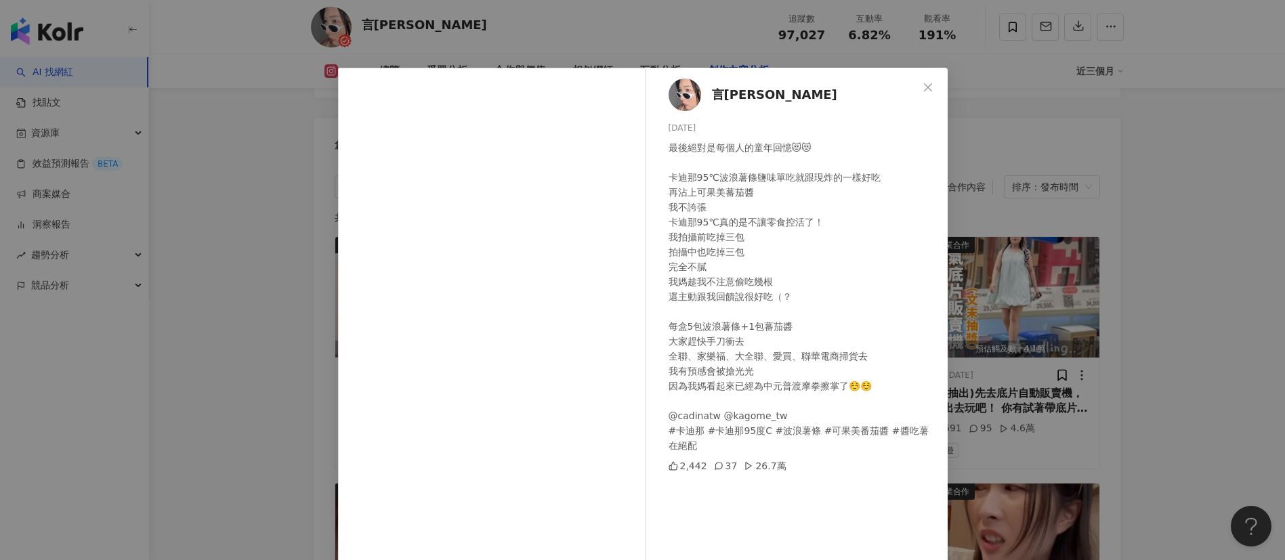
scroll to position [47, 0]
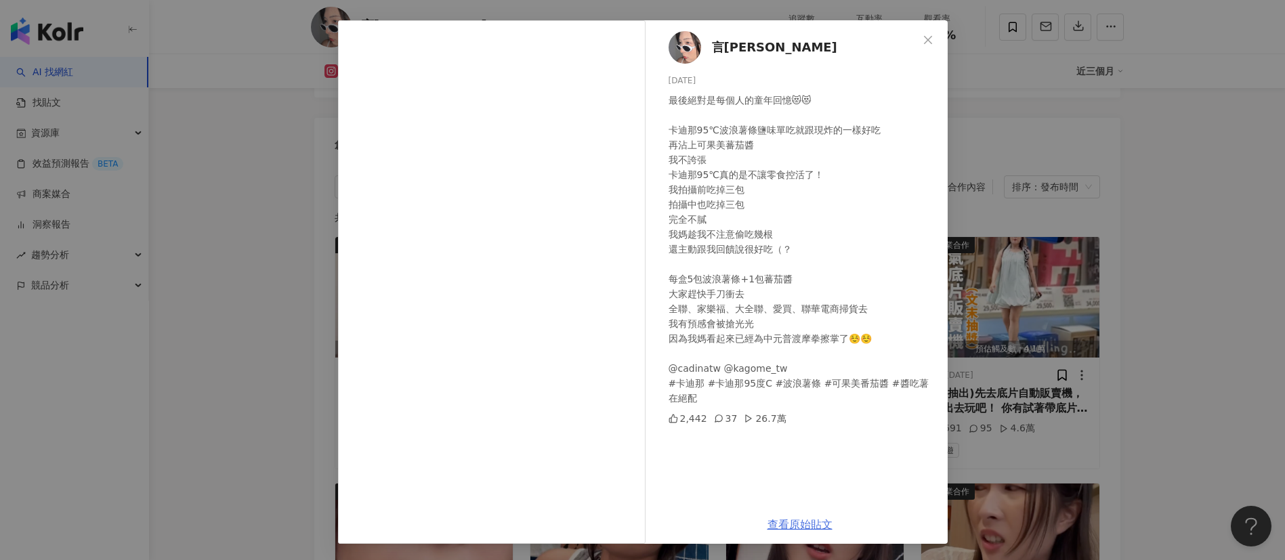
click at [789, 522] on link "查看原始貼文" at bounding box center [800, 524] width 65 height 13
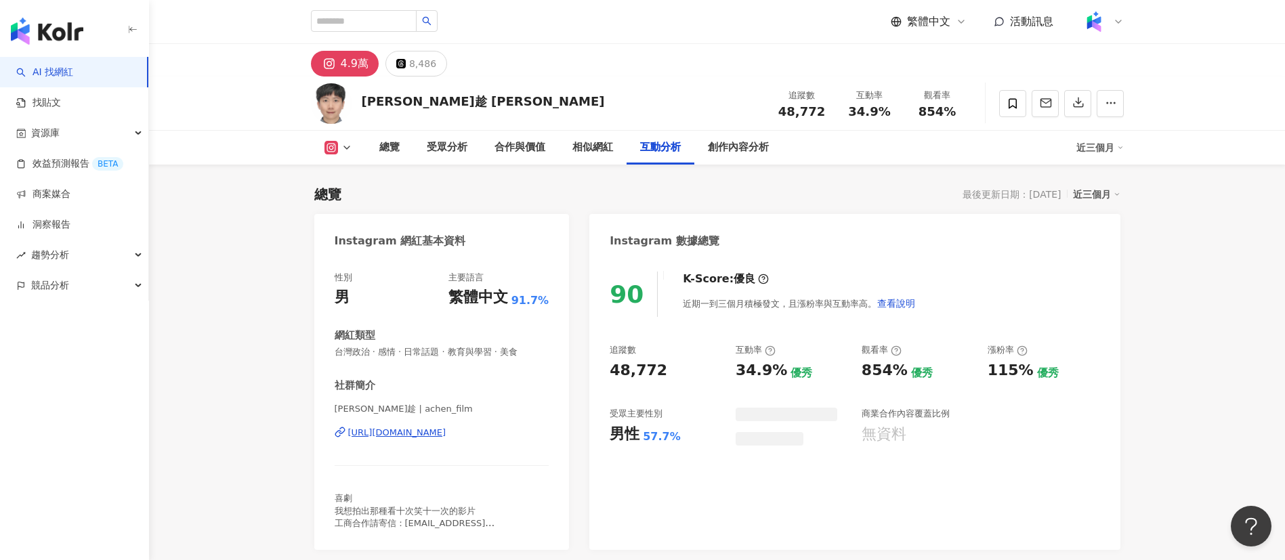
scroll to position [4063, 0]
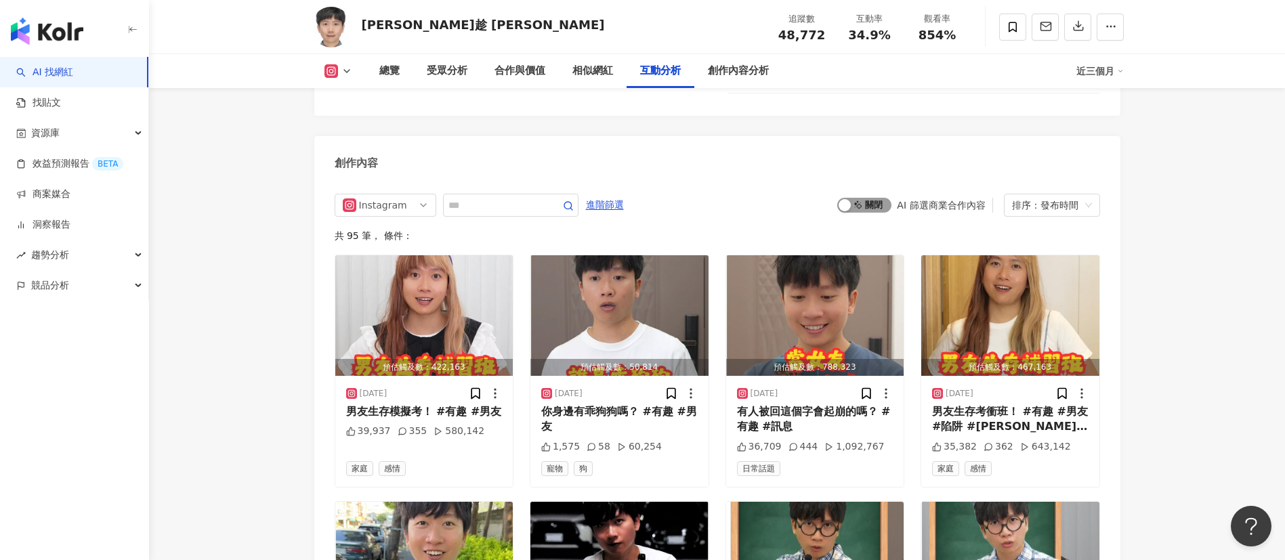
click at [853, 198] on span "啟動 關閉" at bounding box center [865, 205] width 54 height 15
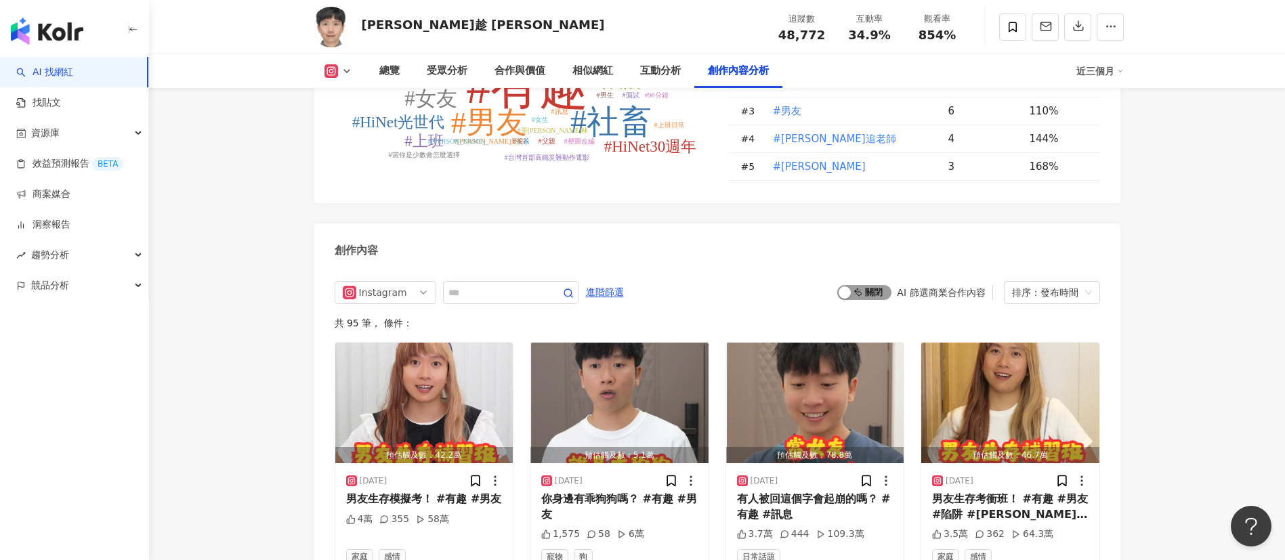
scroll to position [4158, 0]
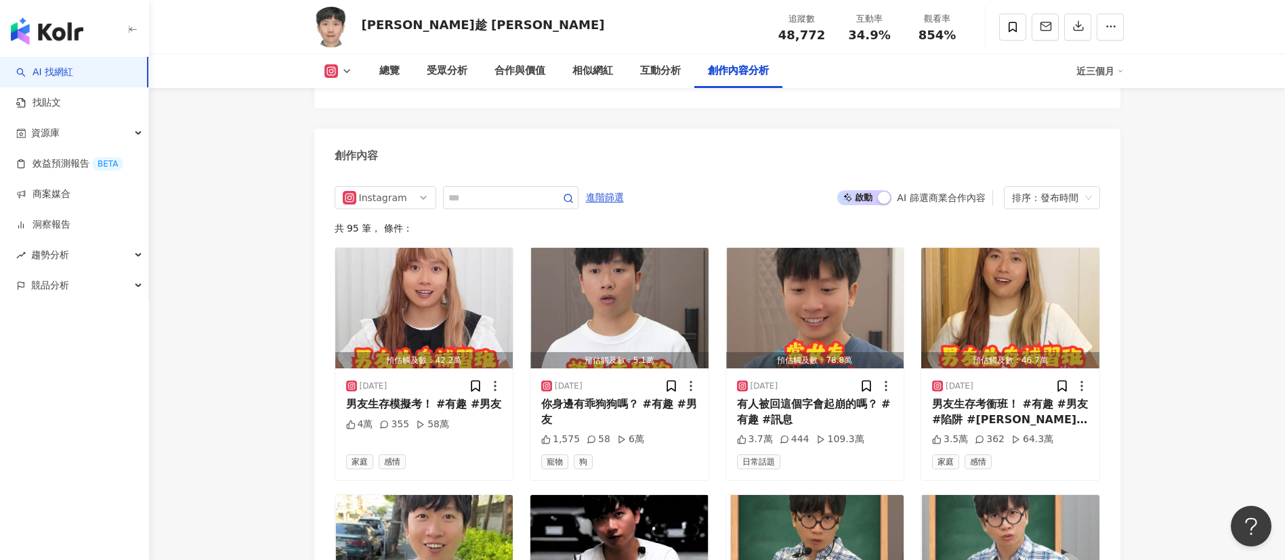
click at [853, 129] on div "創作內容" at bounding box center [717, 151] width 806 height 44
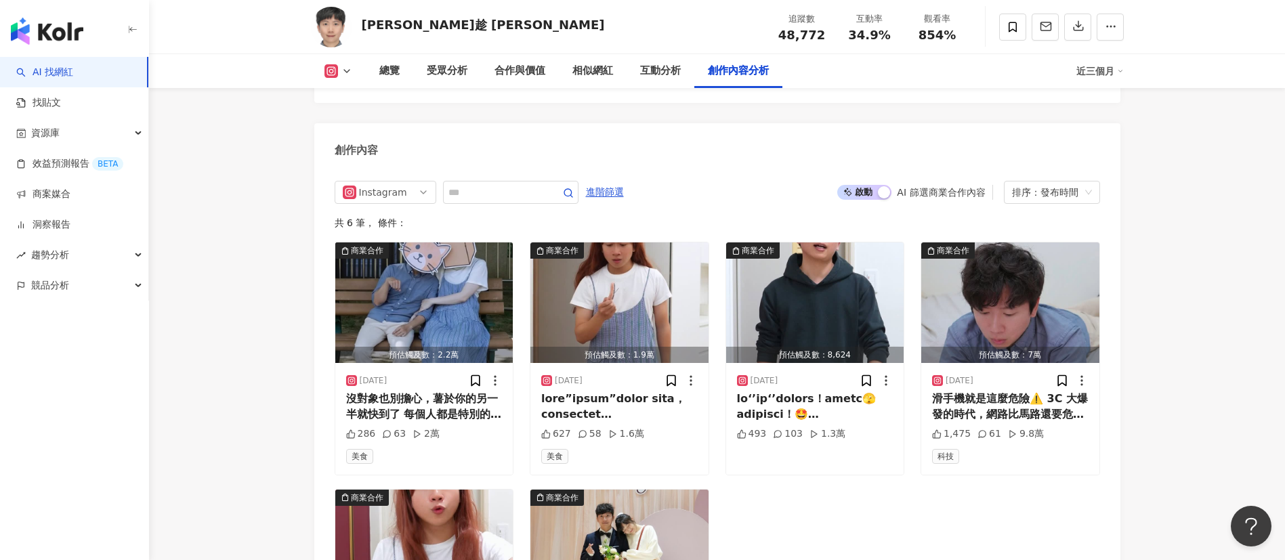
scroll to position [4133, 0]
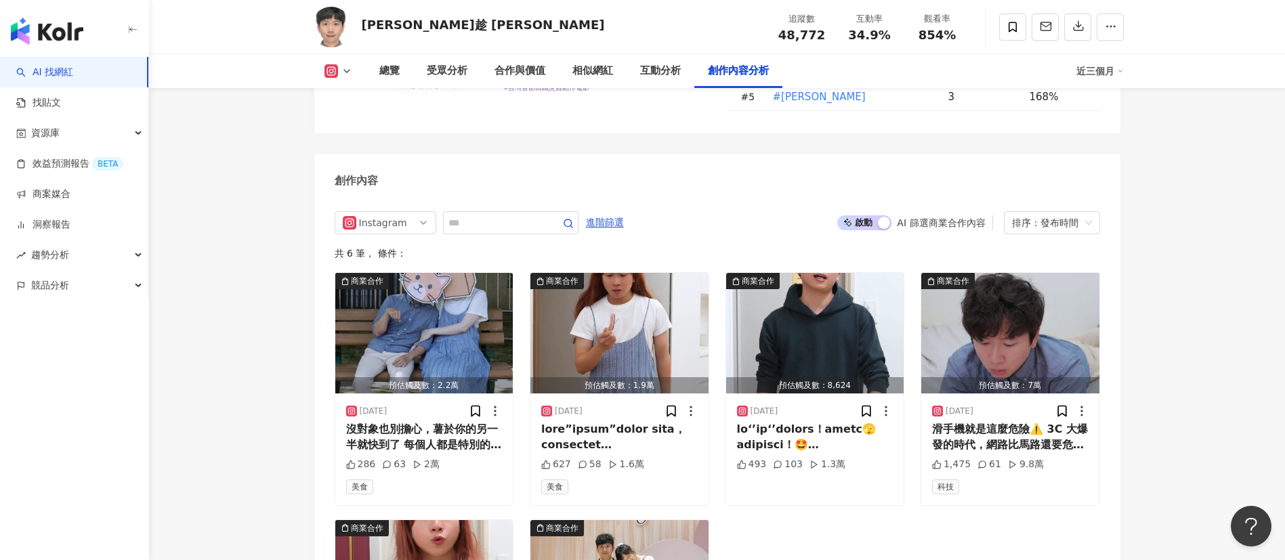
click at [872, 215] on span "啟動 關閉" at bounding box center [865, 222] width 54 height 15
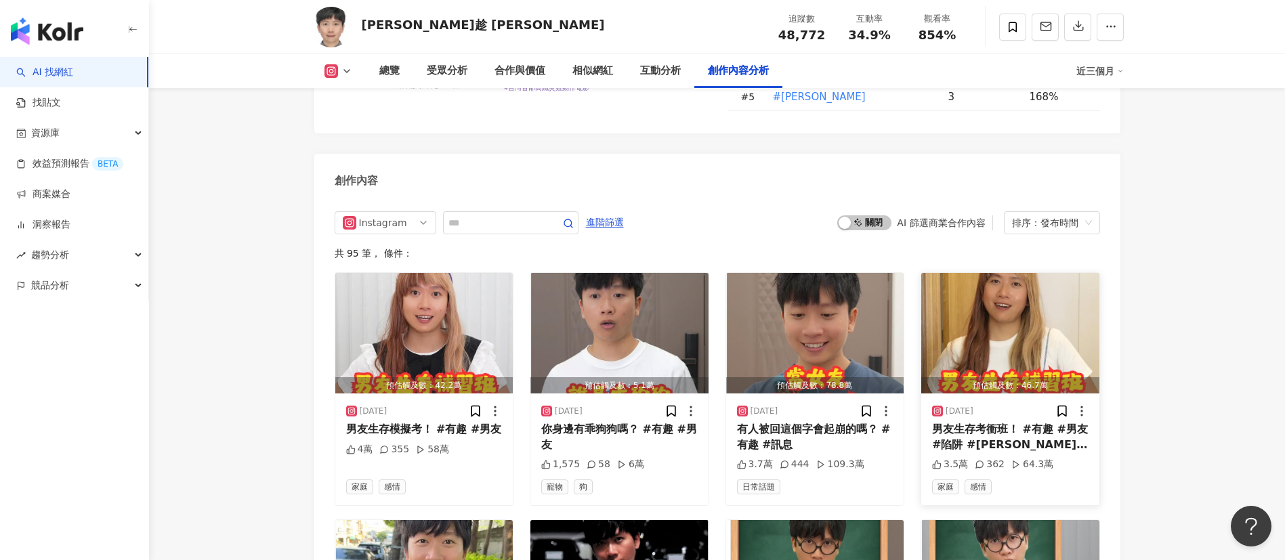
click at [959, 273] on img "button" at bounding box center [1011, 333] width 178 height 121
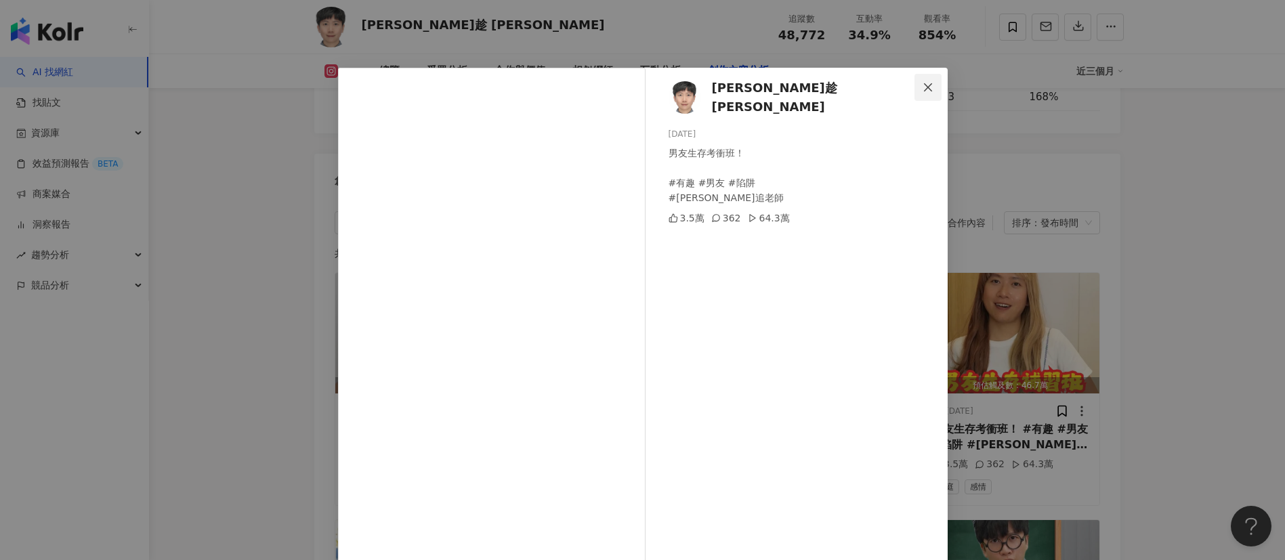
click at [920, 99] on button "Close" at bounding box center [928, 87] width 27 height 27
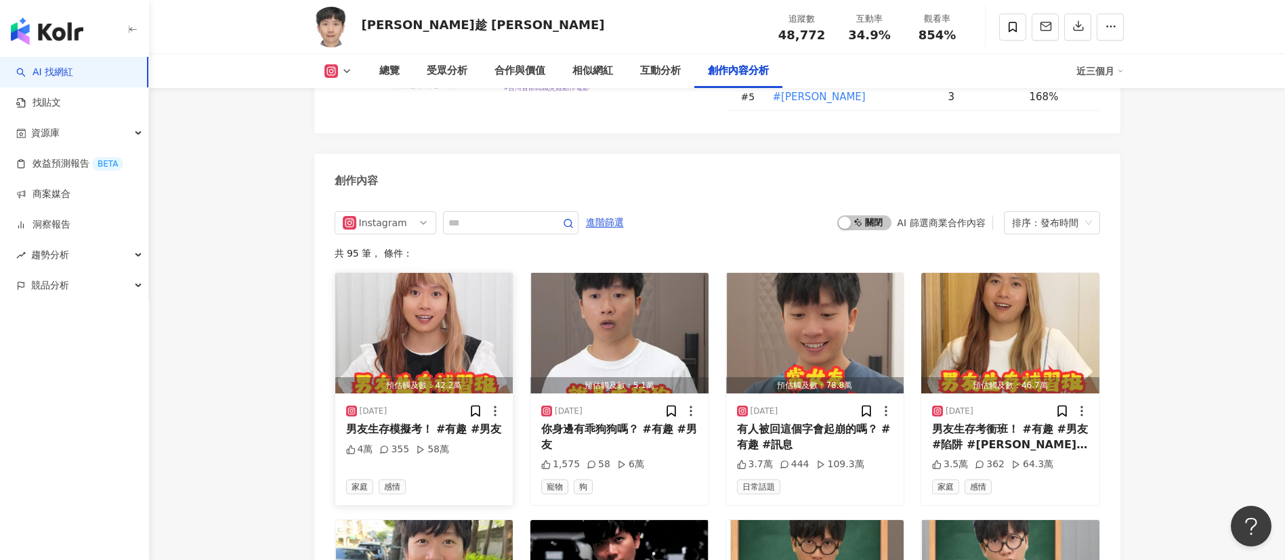
click at [456, 273] on img "button" at bounding box center [424, 333] width 178 height 121
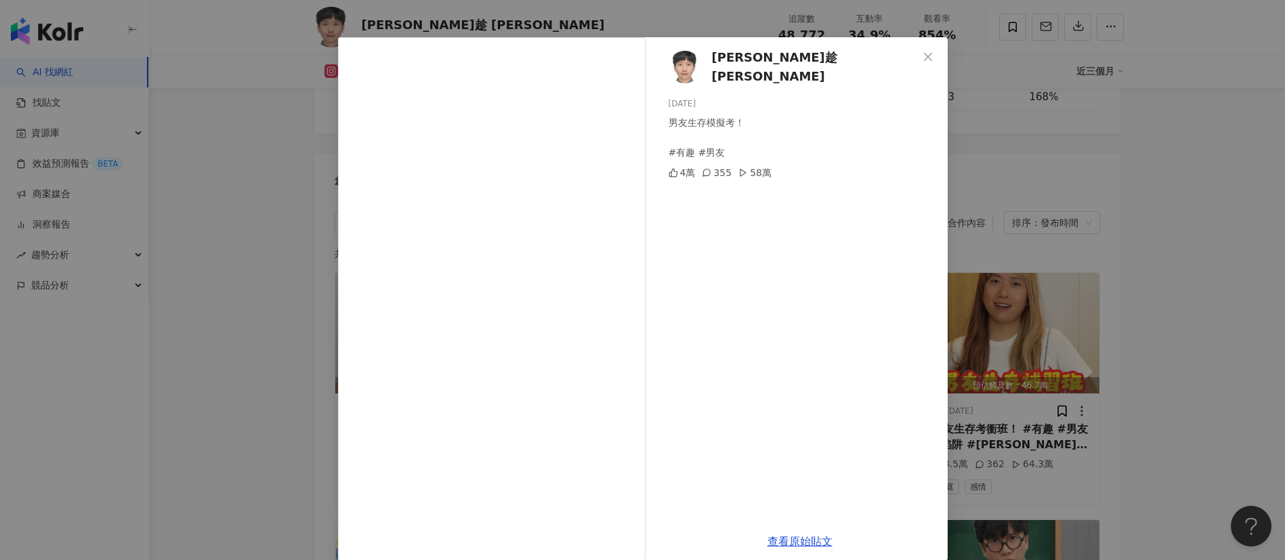
scroll to position [47, 0]
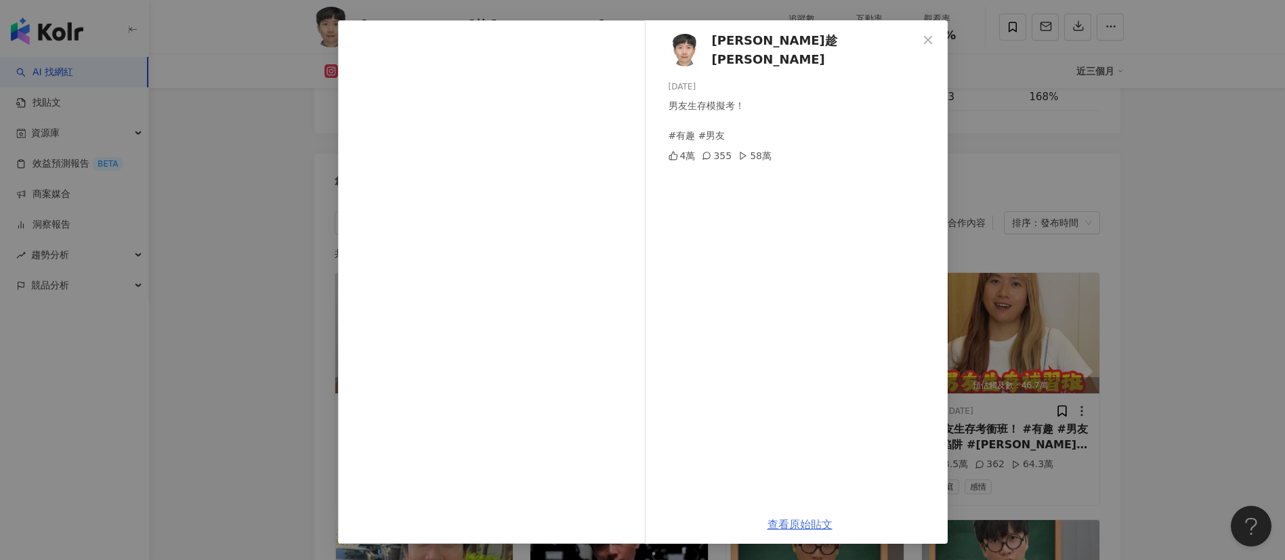
click at [775, 525] on link "查看原始貼文" at bounding box center [800, 524] width 65 height 13
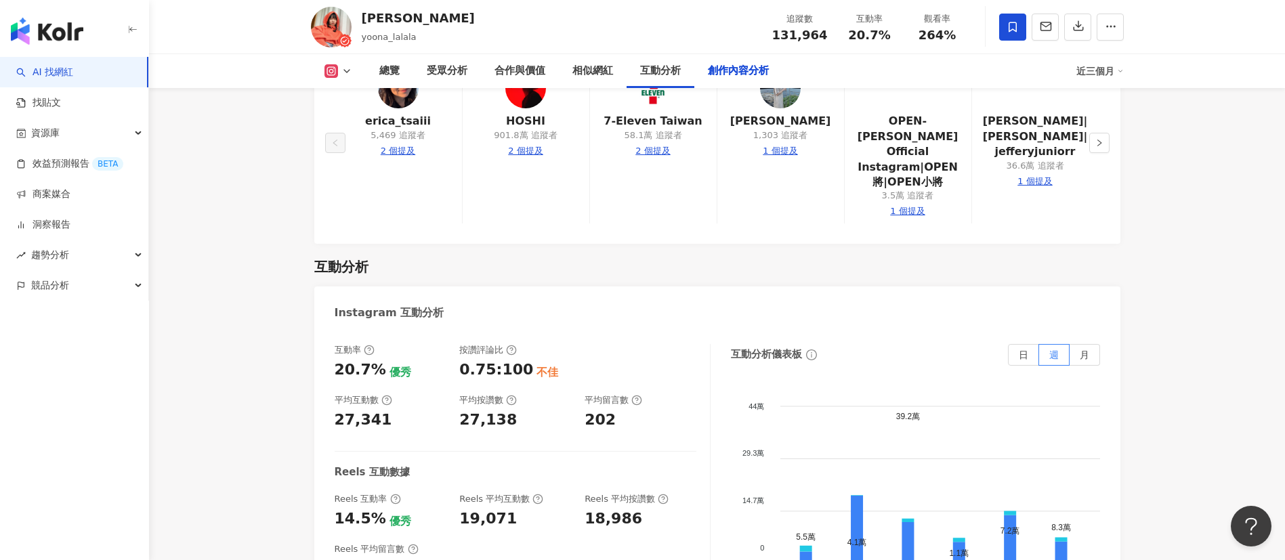
scroll to position [3936, 0]
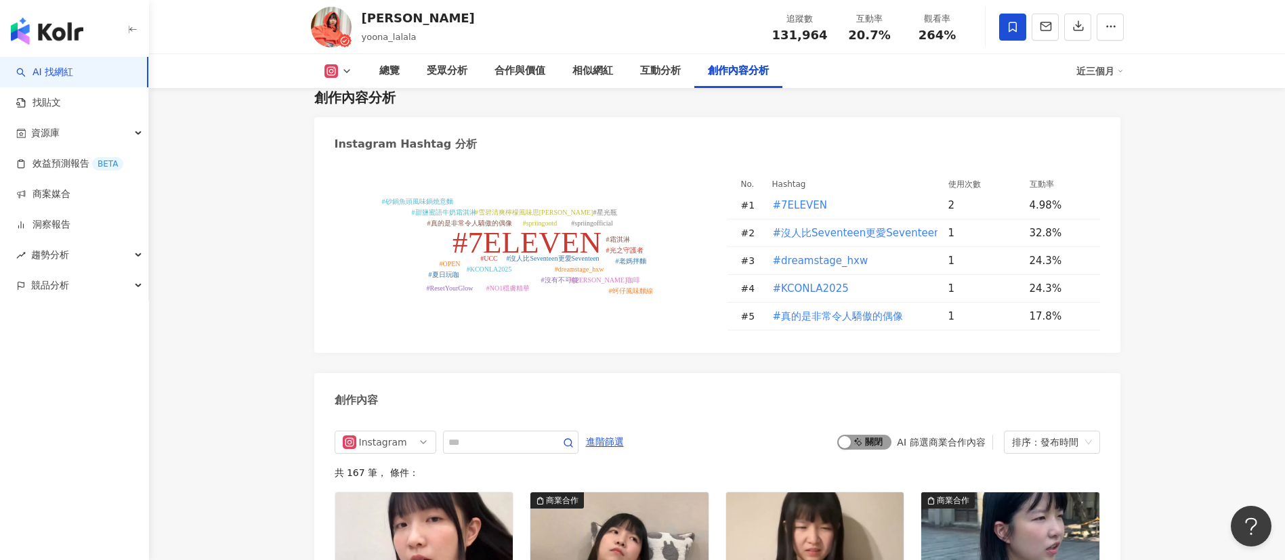
click at [879, 435] on span "啟動 關閉" at bounding box center [865, 442] width 54 height 15
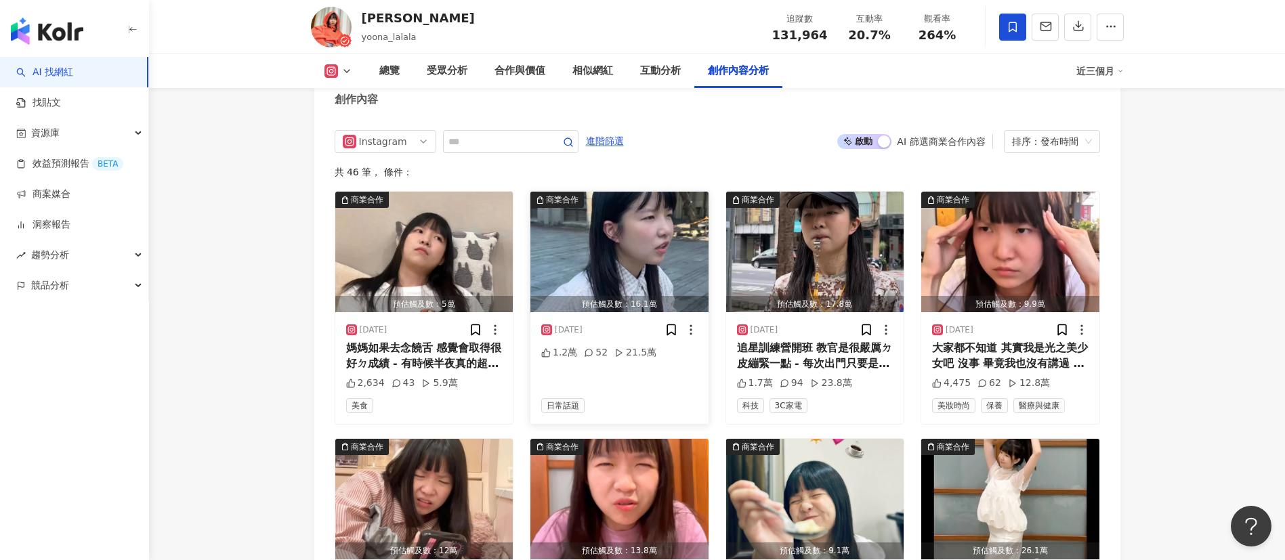
scroll to position [4284, 0]
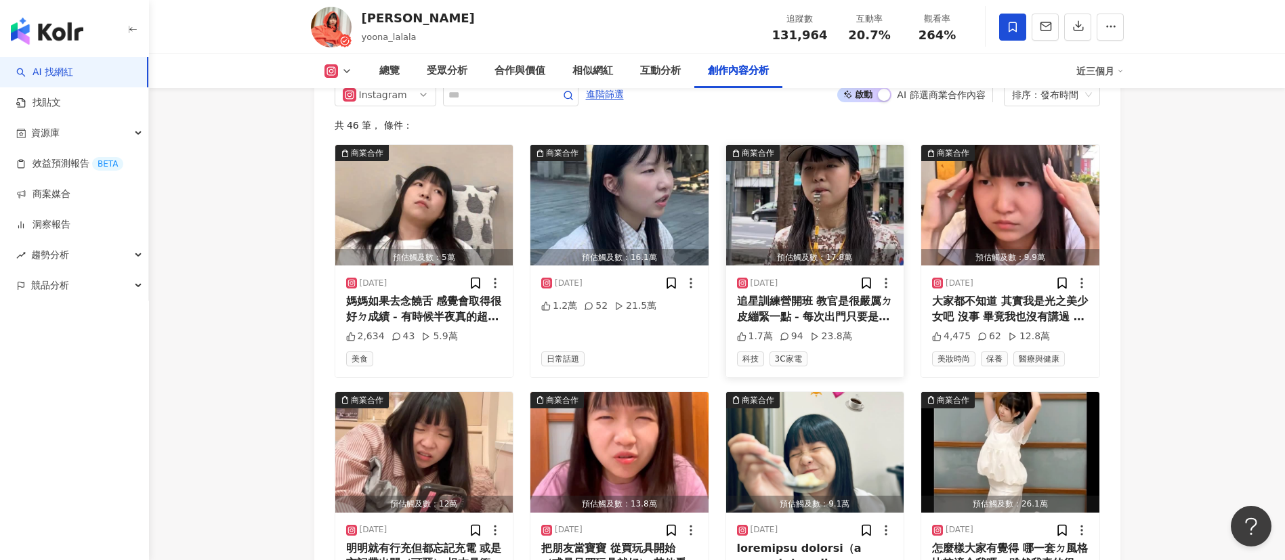
click at [865, 158] on img "button" at bounding box center [815, 205] width 178 height 121
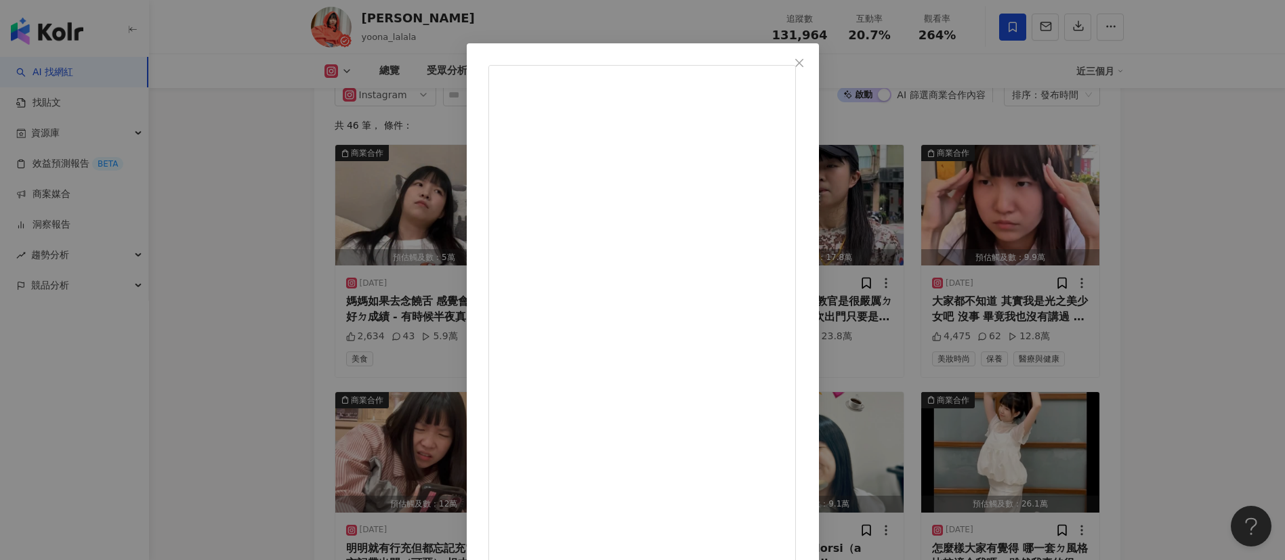
scroll to position [47, 0]
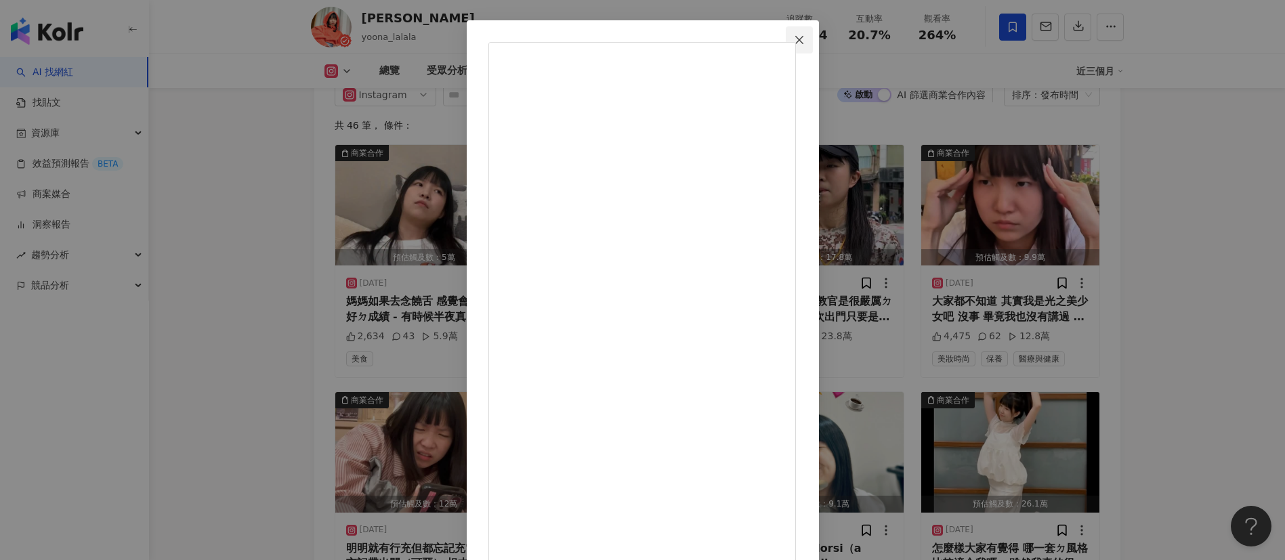
drag, startPoint x: 919, startPoint y: 46, endPoint x: 996, endPoint y: 125, distance: 110.7
click at [813, 45] on button "Close" at bounding box center [799, 39] width 27 height 27
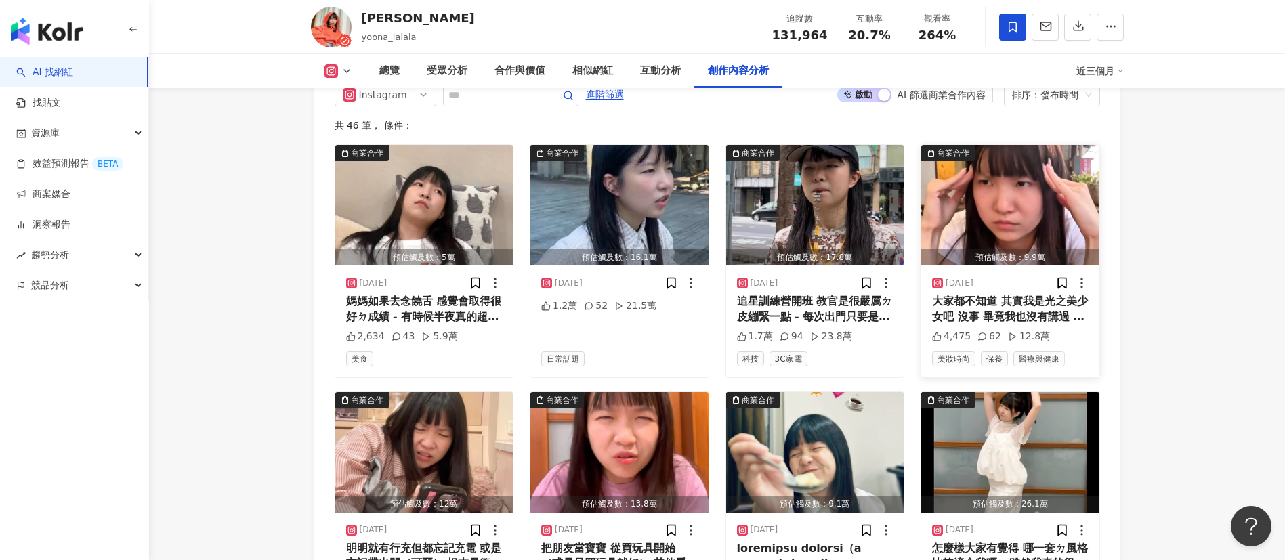
click at [1033, 155] on img "button" at bounding box center [1011, 205] width 178 height 121
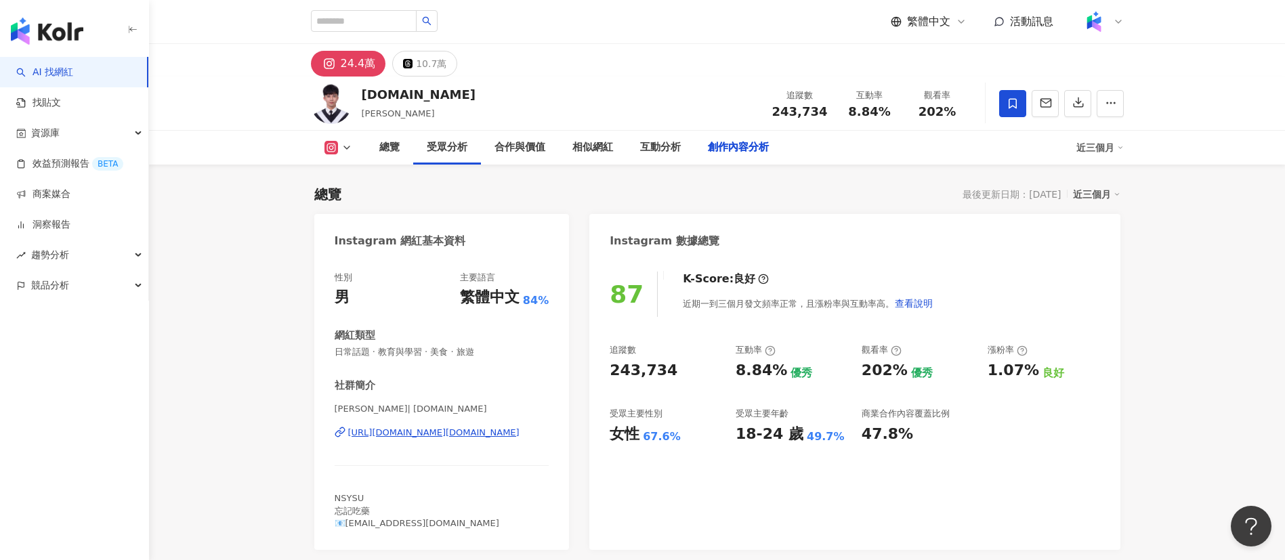
scroll to position [3862, 0]
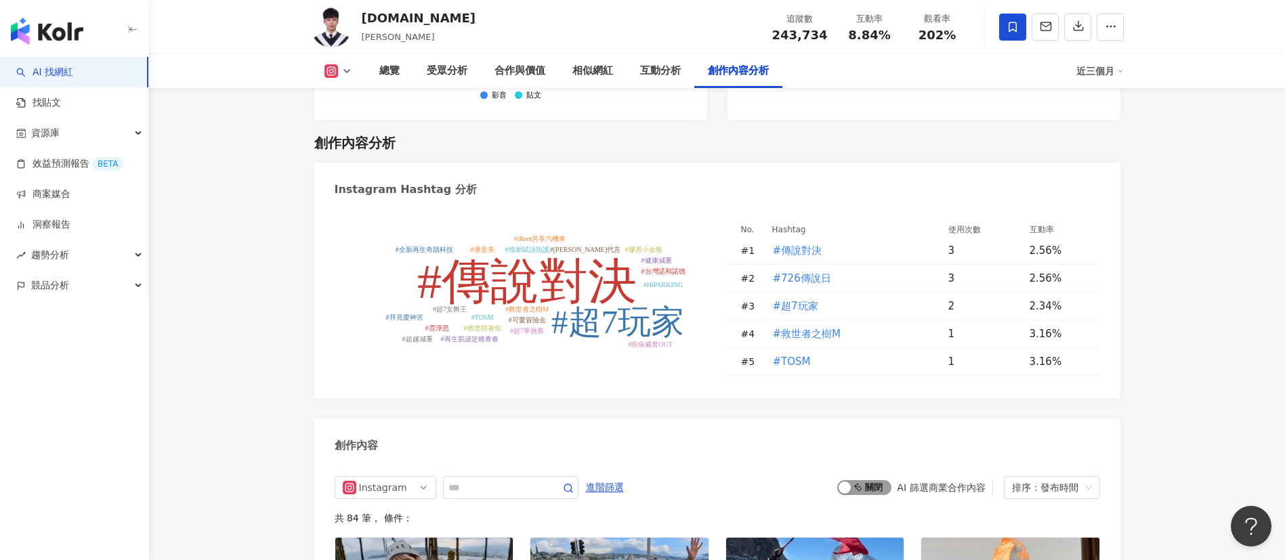
click at [887, 480] on span "啟動 關閉" at bounding box center [865, 487] width 54 height 15
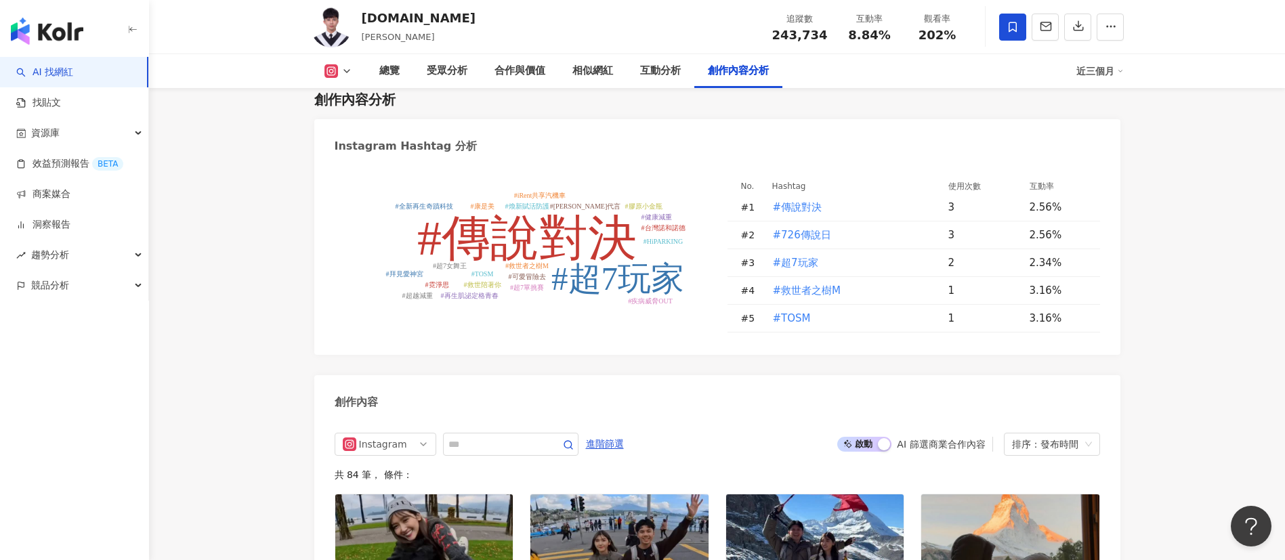
scroll to position [4066, 0]
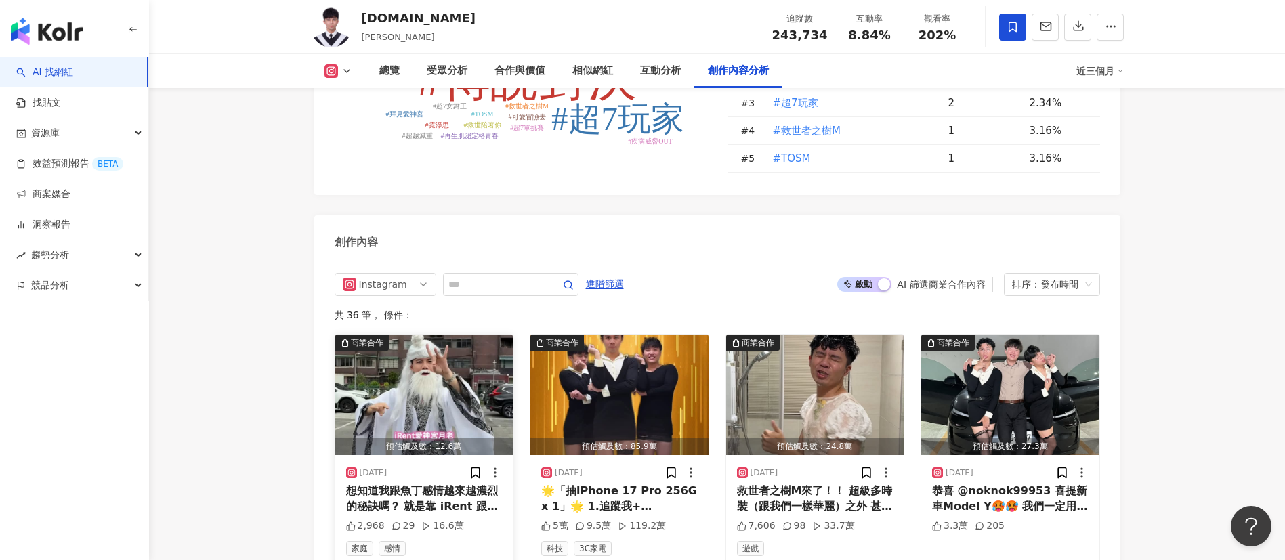
click at [434, 335] on img "button" at bounding box center [424, 395] width 178 height 121
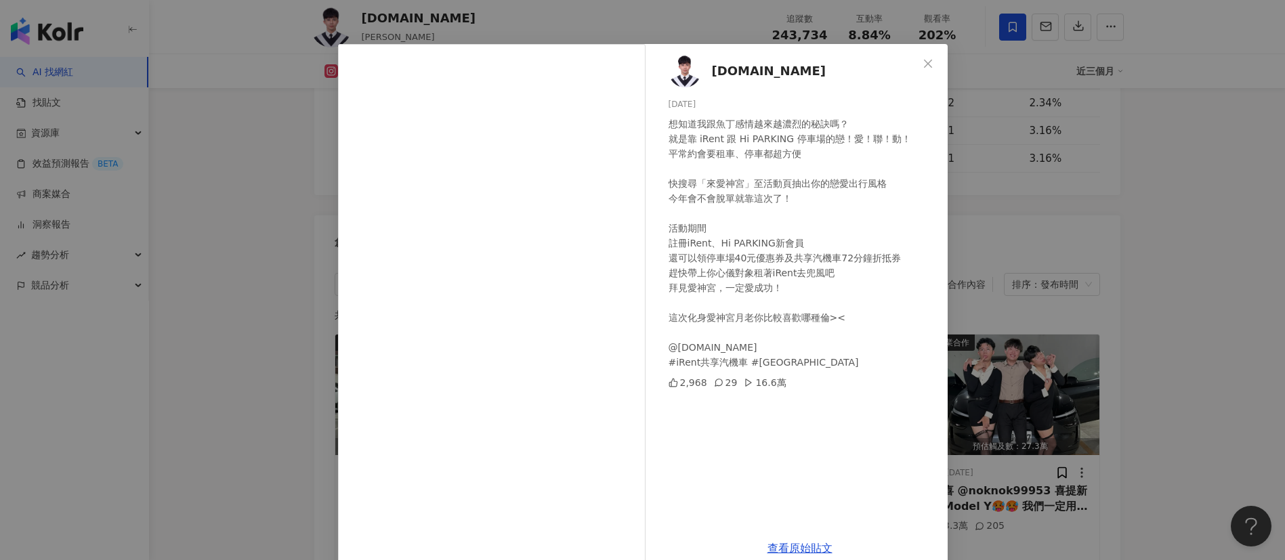
scroll to position [47, 0]
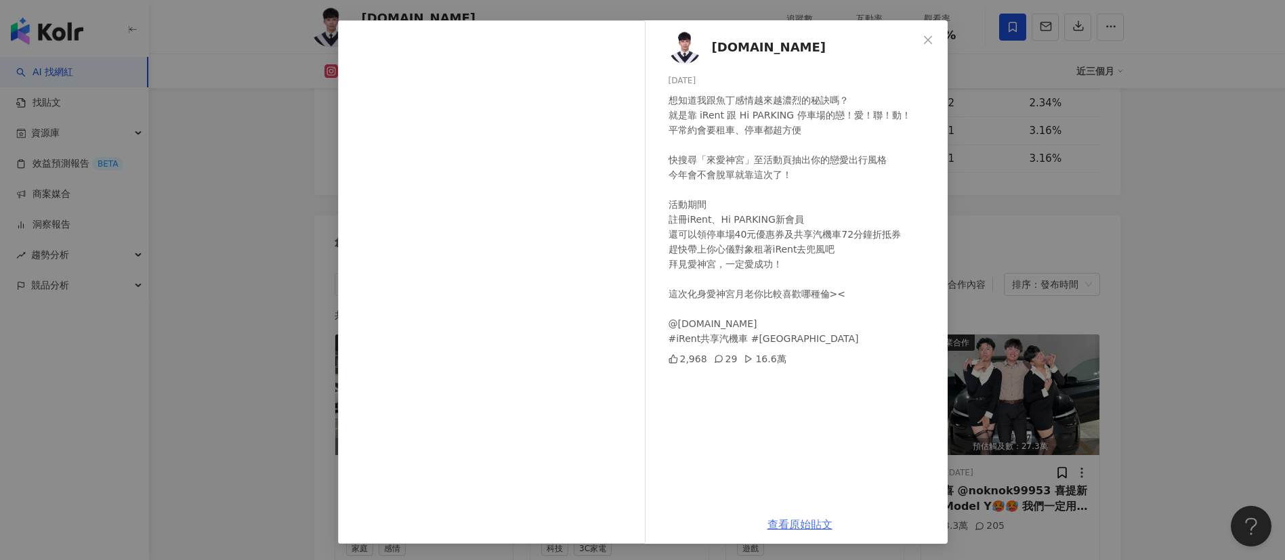
click at [791, 523] on link "查看原始貼文" at bounding box center [800, 524] width 65 height 13
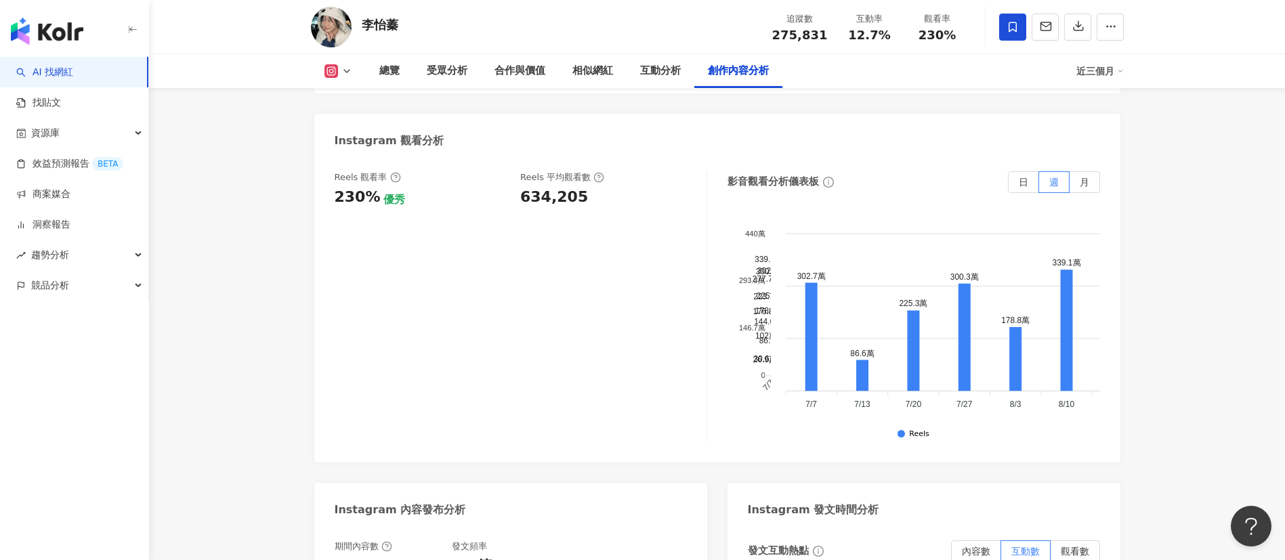
scroll to position [3964, 0]
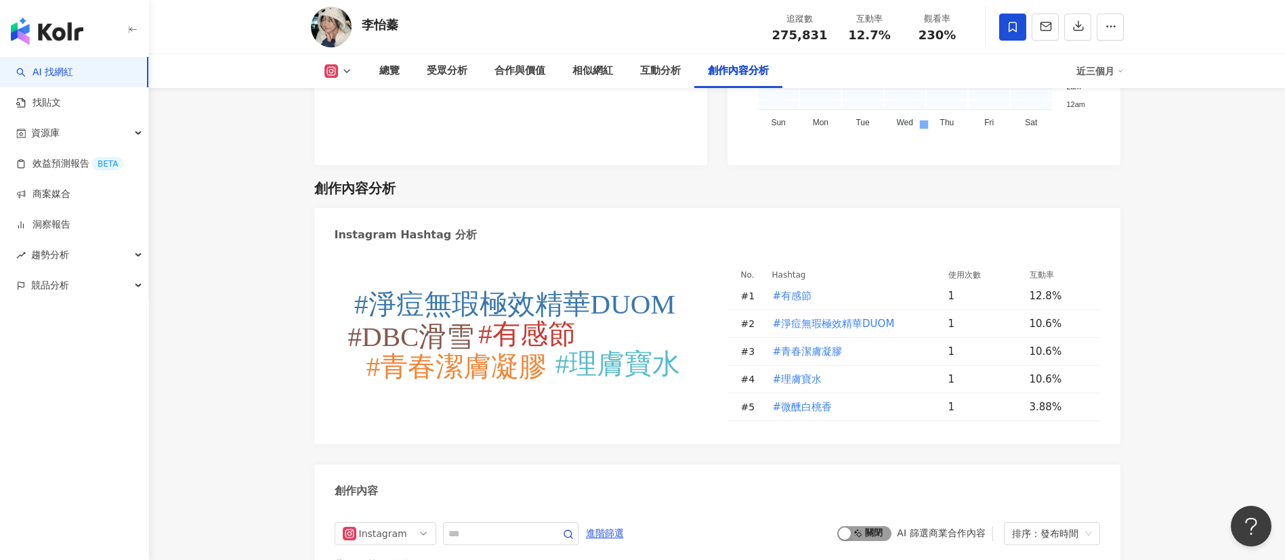
click at [846, 528] on div "button" at bounding box center [845, 534] width 12 height 12
click at [850, 528] on div "button" at bounding box center [845, 534] width 12 height 12
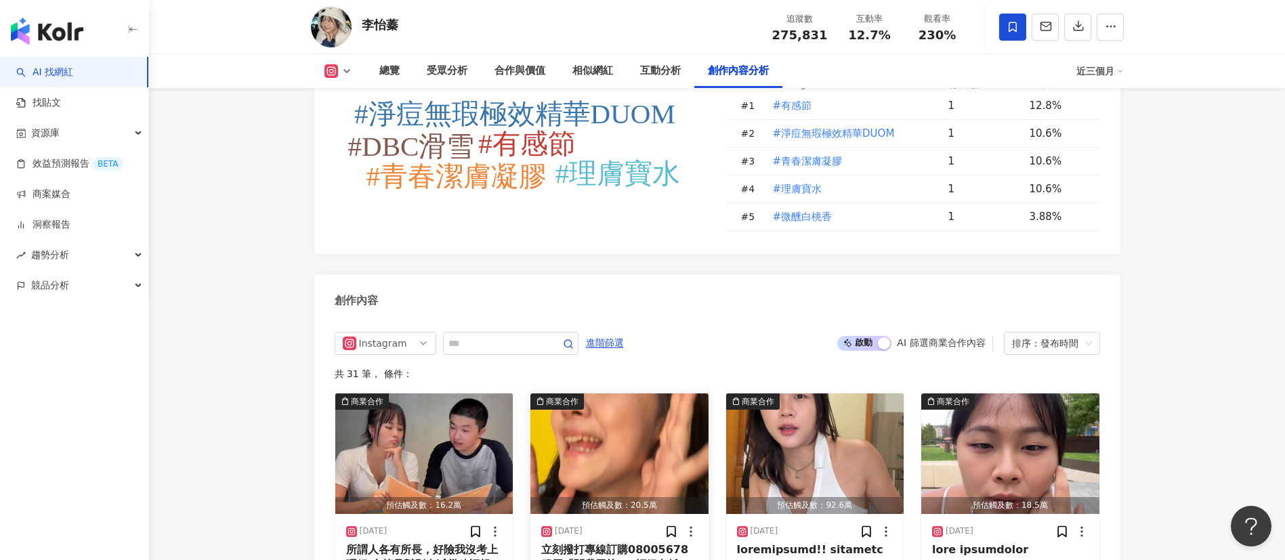
click at [589, 394] on img "button" at bounding box center [620, 454] width 178 height 121
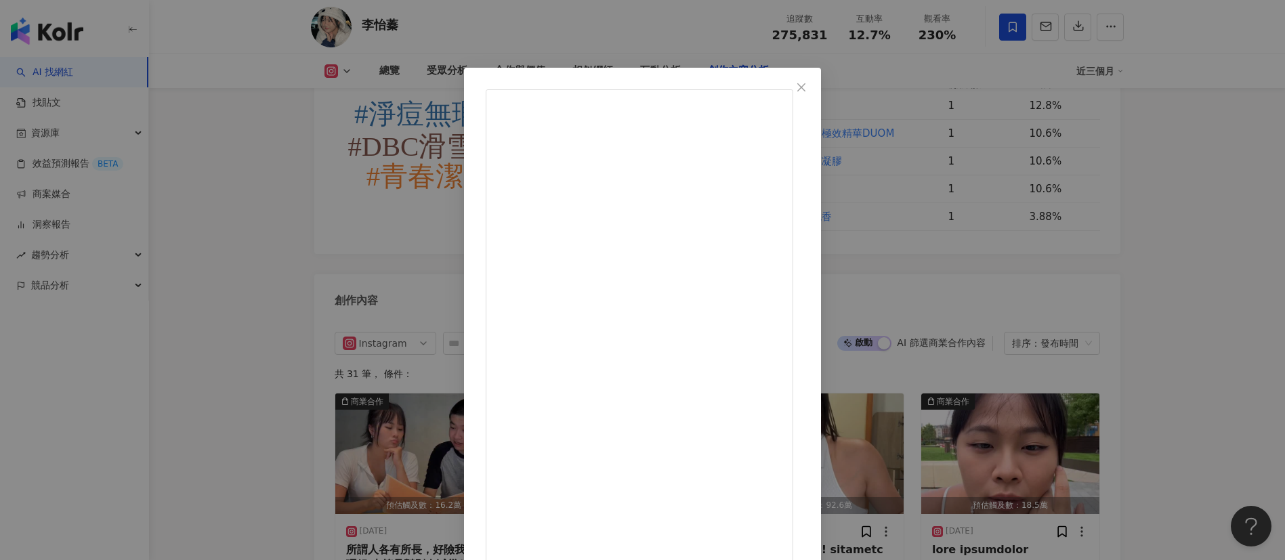
scroll to position [115, 0]
click at [815, 93] on button "Close" at bounding box center [801, 87] width 27 height 27
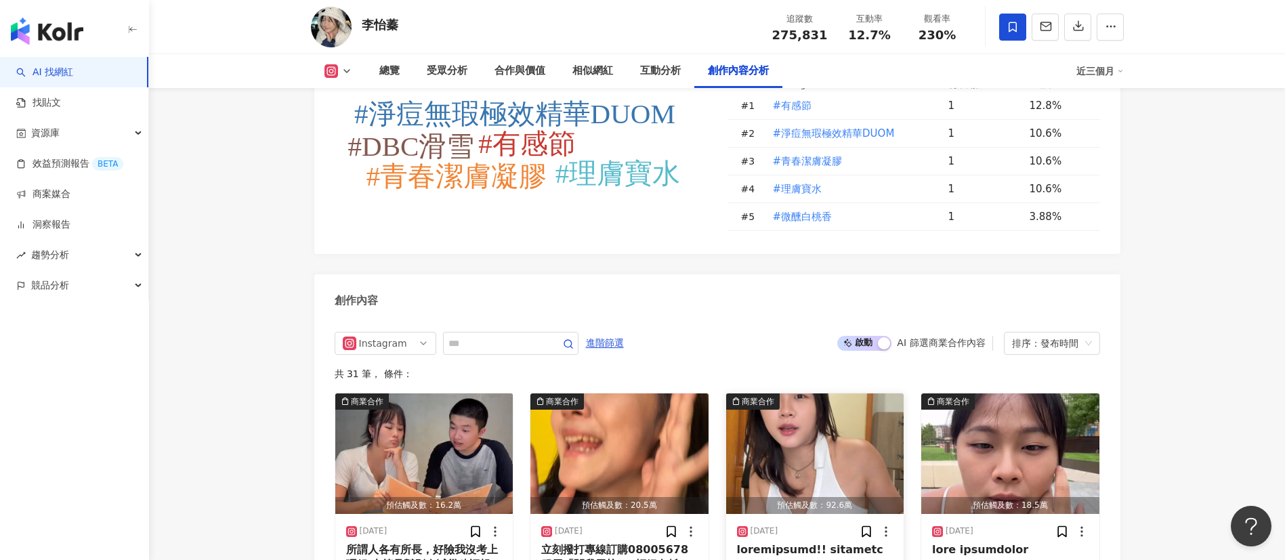
click at [836, 394] on img "button" at bounding box center [815, 454] width 178 height 121
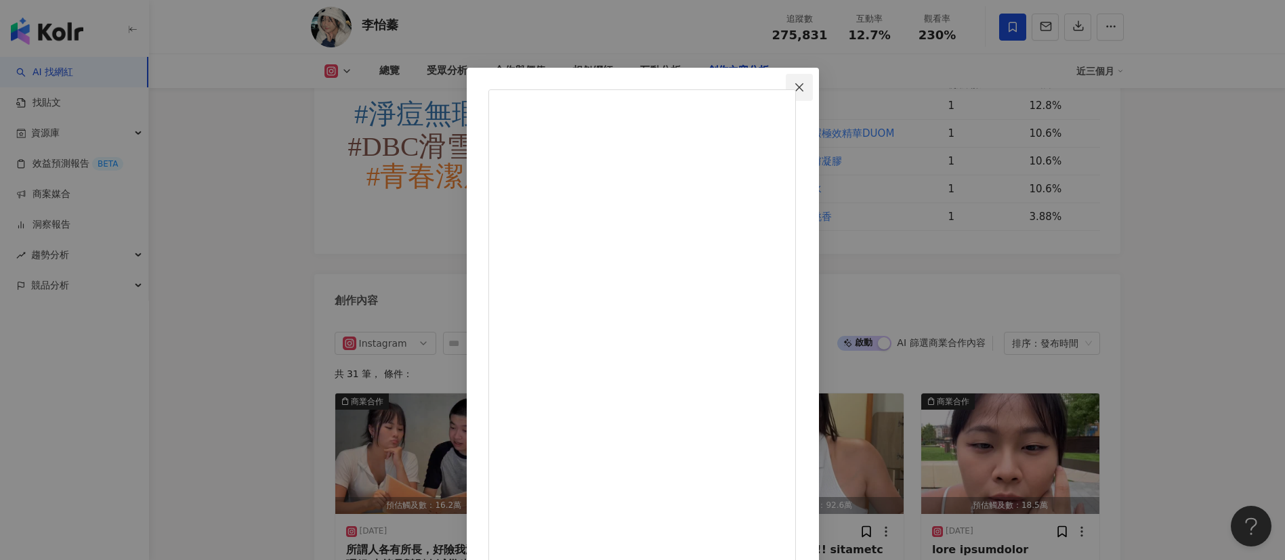
click at [805, 86] on icon "close" at bounding box center [799, 87] width 11 height 11
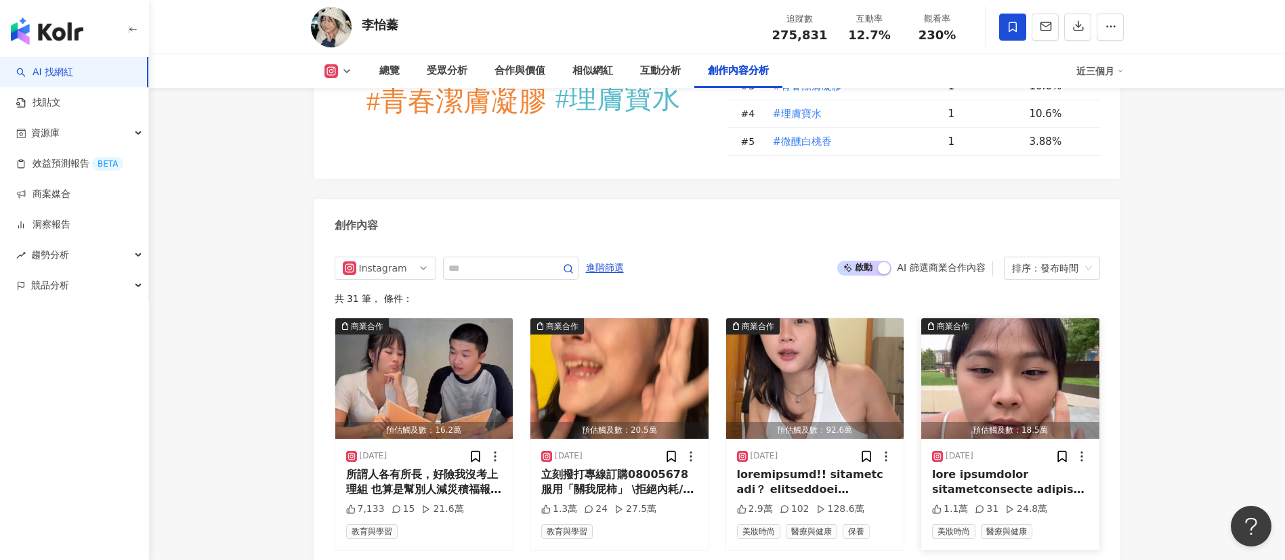
scroll to position [4358, 0]
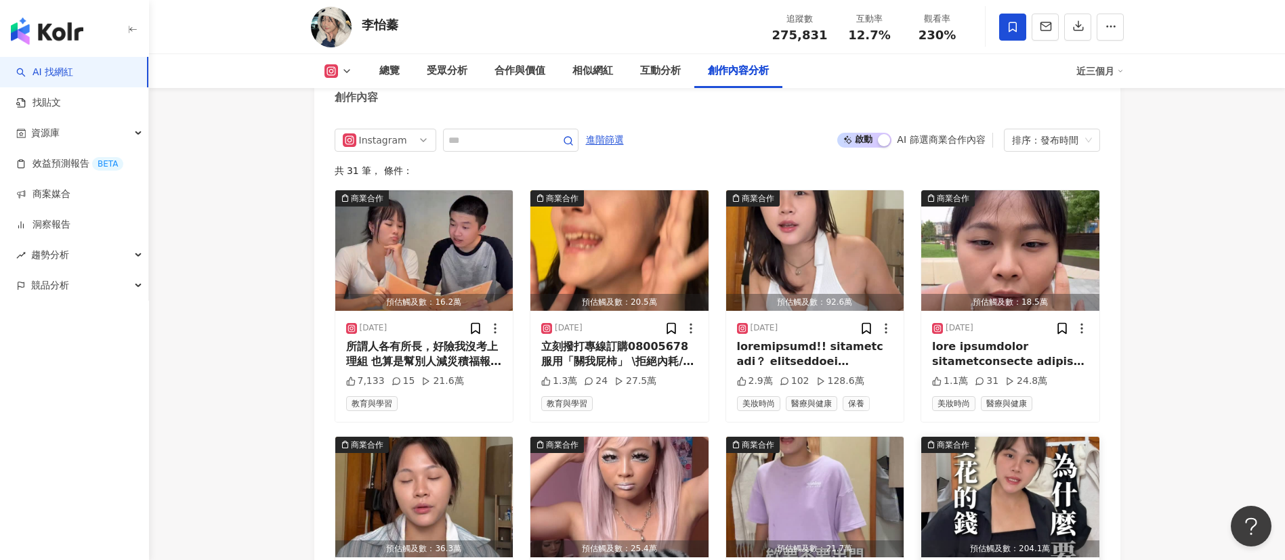
click at [1060, 437] on img "button" at bounding box center [1011, 497] width 178 height 121
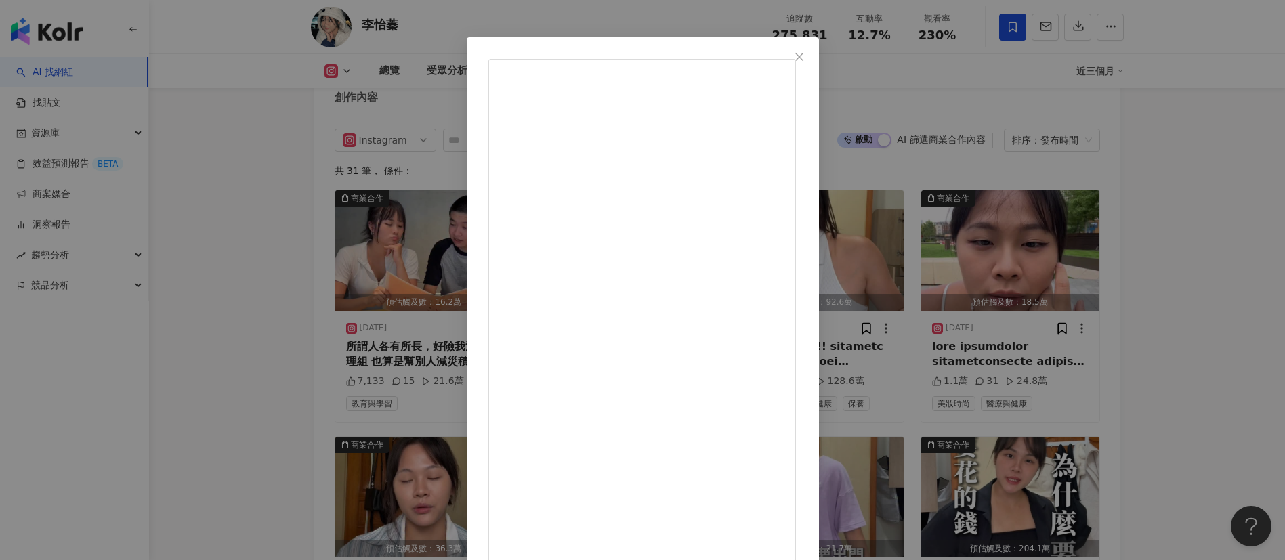
scroll to position [47, 0]
click at [813, 37] on span "Close" at bounding box center [799, 40] width 27 height 11
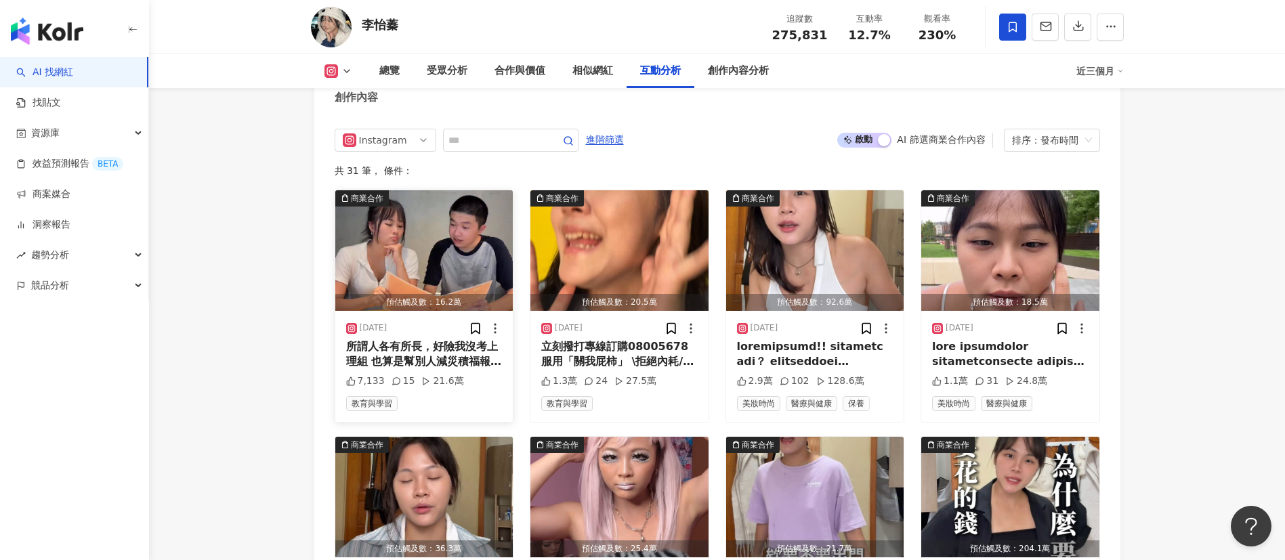
scroll to position [4053, 0]
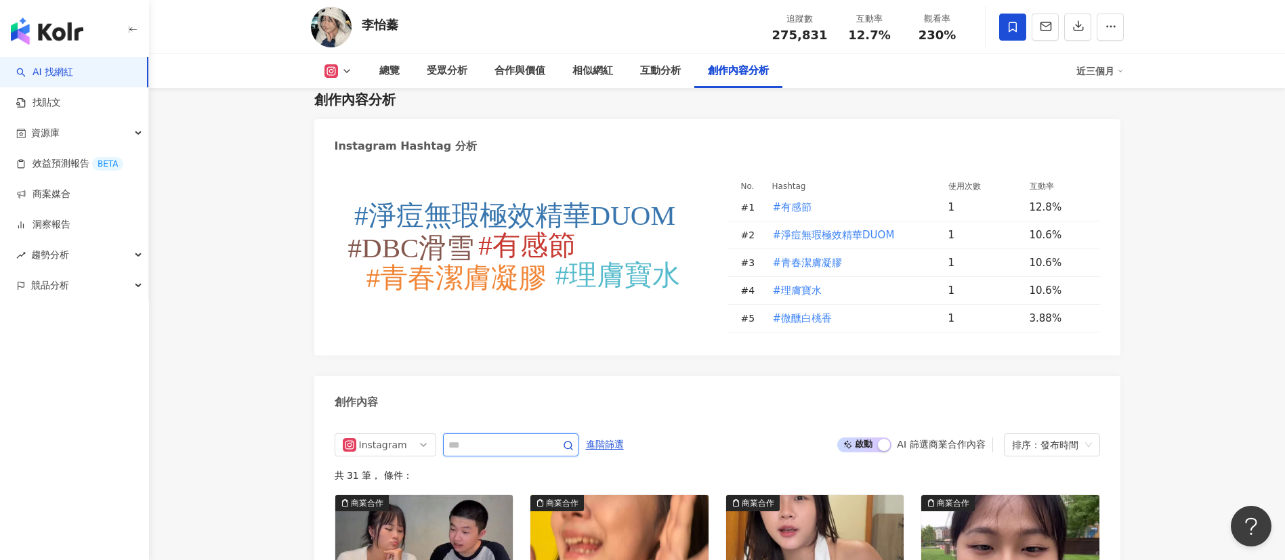
click at [472, 437] on input "text" at bounding box center [496, 445] width 95 height 16
type input "*********"
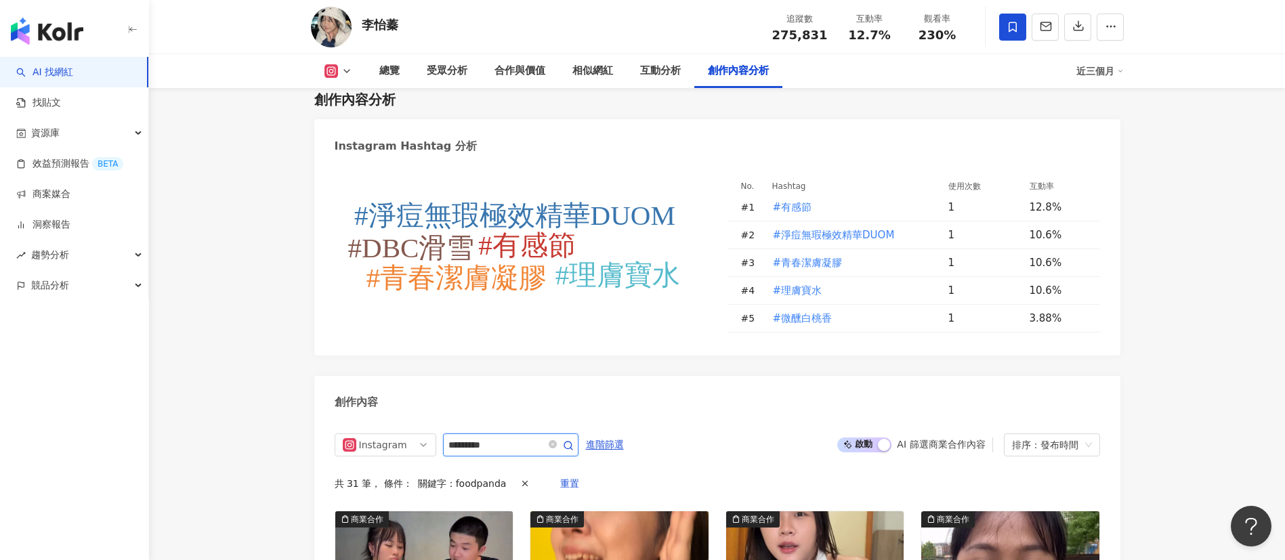
scroll to position [4155, 0]
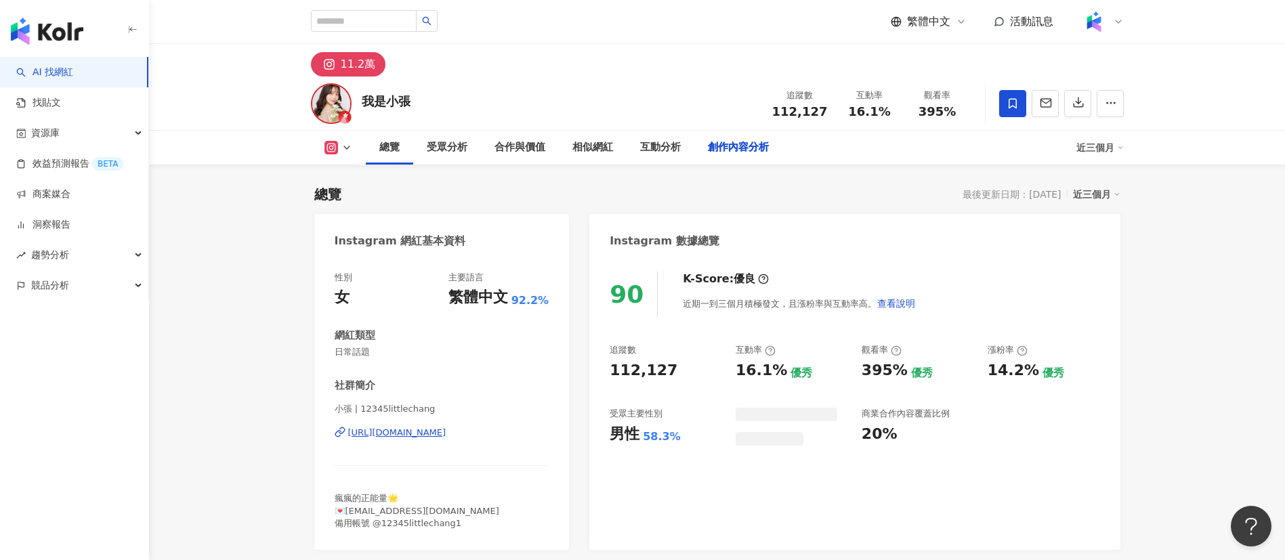
scroll to position [3587, 0]
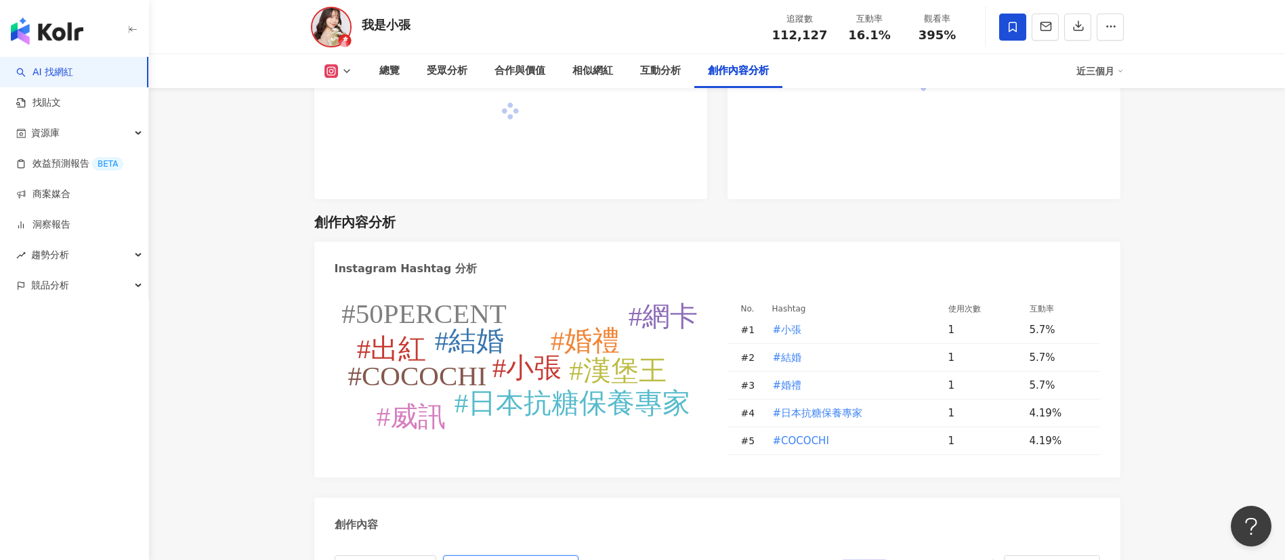
click at [480, 559] on input "text" at bounding box center [496, 567] width 95 height 16
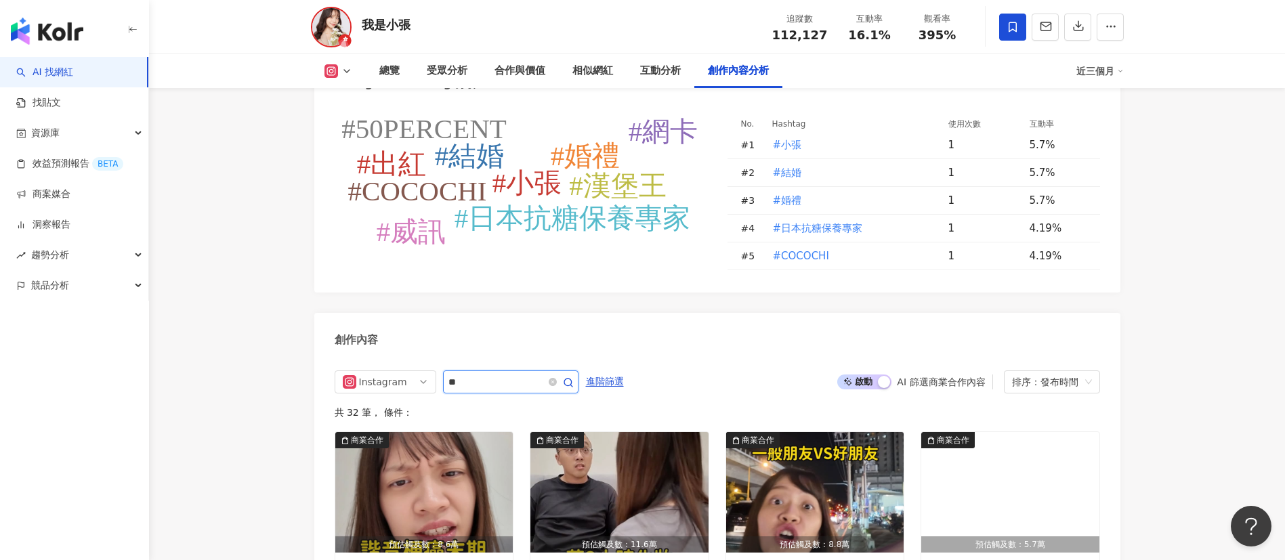
scroll to position [4142, 0]
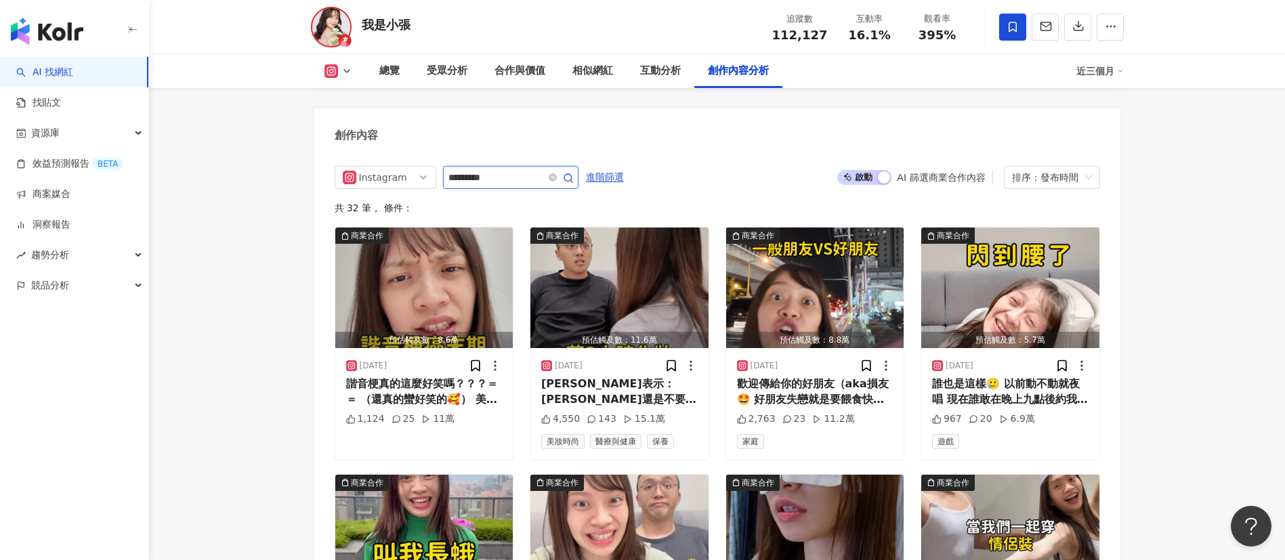
type input "*********"
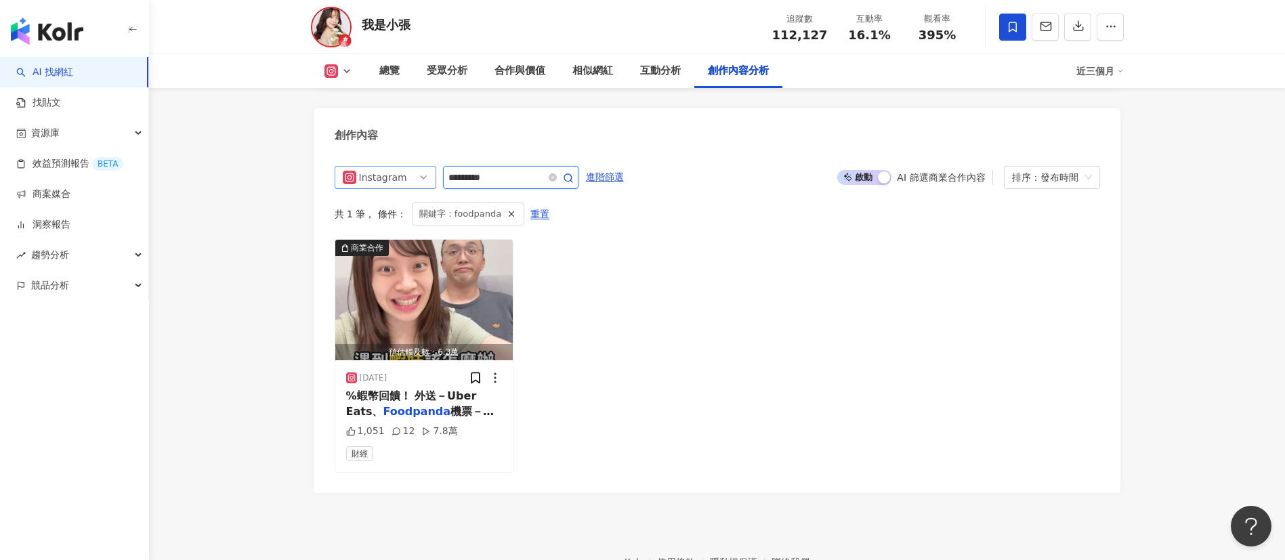
drag, startPoint x: 512, startPoint y: 156, endPoint x: 390, endPoint y: 158, distance: 121.3
click at [390, 166] on div "Instagram *********" at bounding box center [457, 177] width 244 height 23
click at [557, 173] on icon "close-circle" at bounding box center [553, 177] width 8 height 8
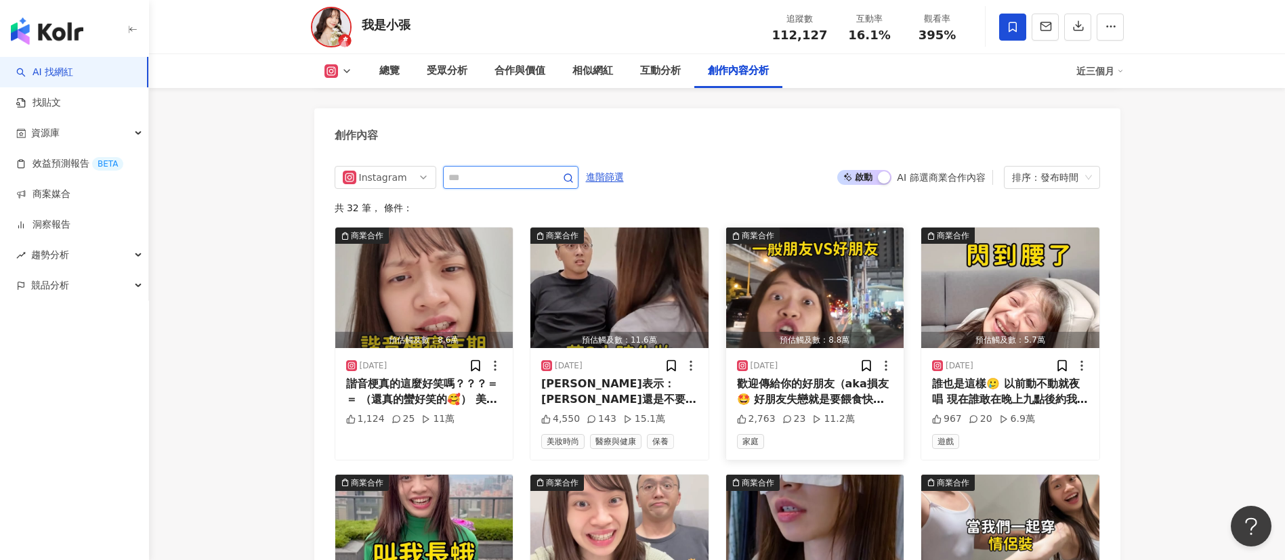
scroll to position [4447, 0]
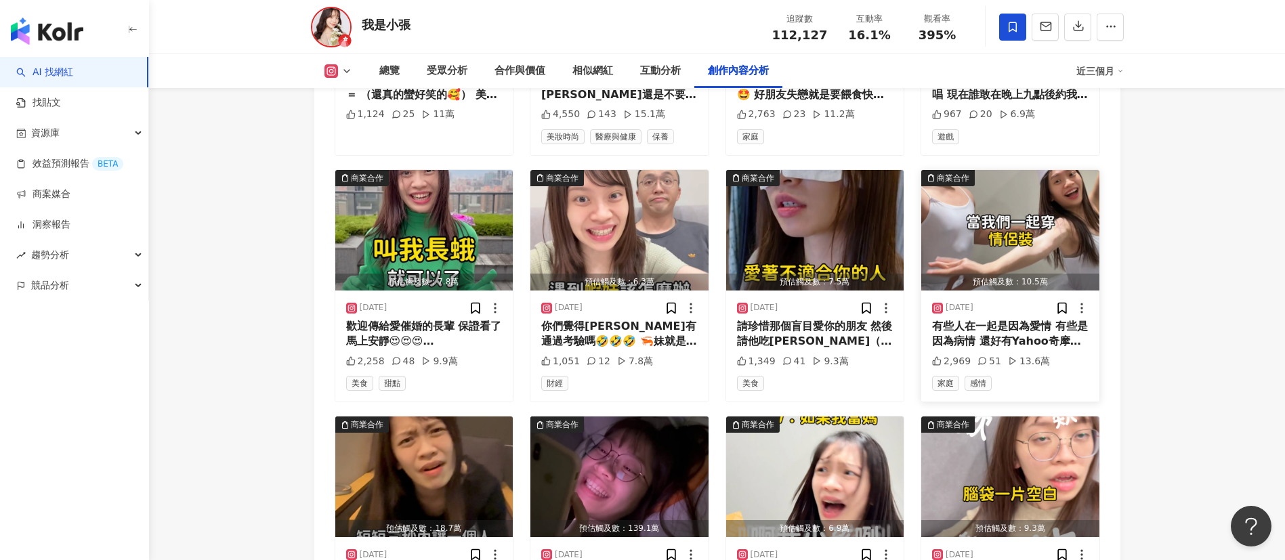
click at [1031, 194] on img "button" at bounding box center [1011, 230] width 178 height 121
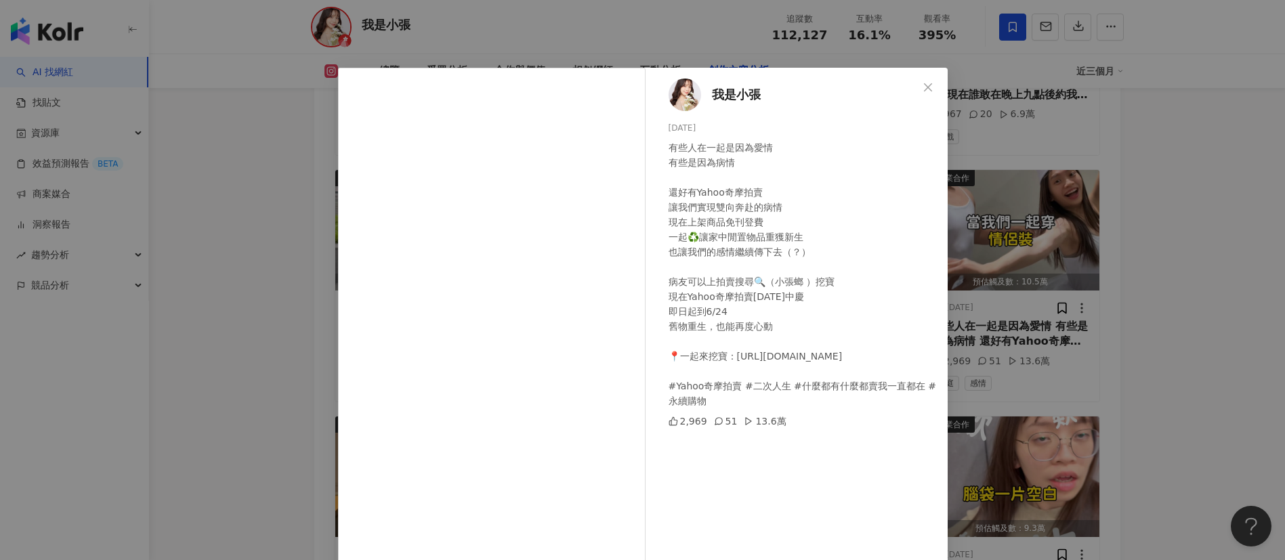
scroll to position [47, 0]
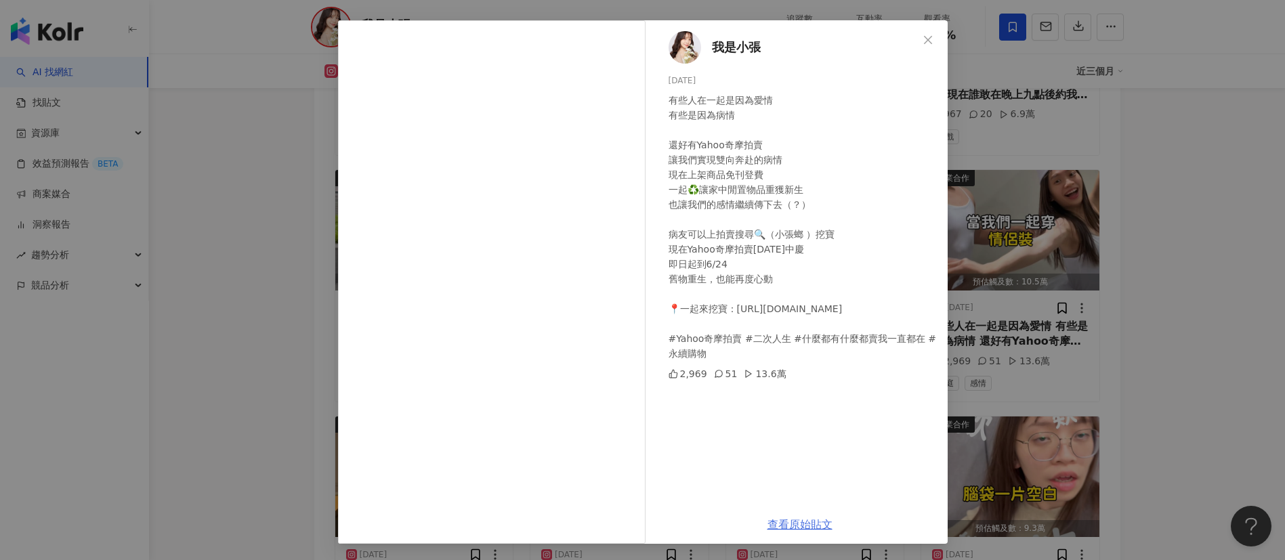
click at [812, 520] on link "查看原始貼文" at bounding box center [800, 524] width 65 height 13
click at [918, 45] on button "Close" at bounding box center [928, 39] width 27 height 27
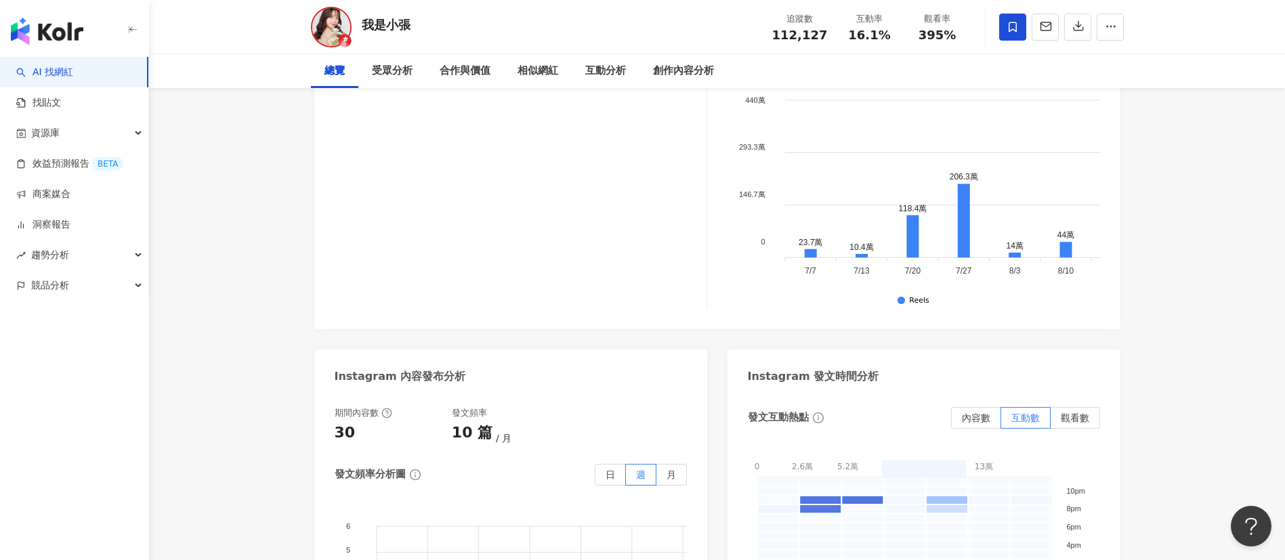
scroll to position [0, 0]
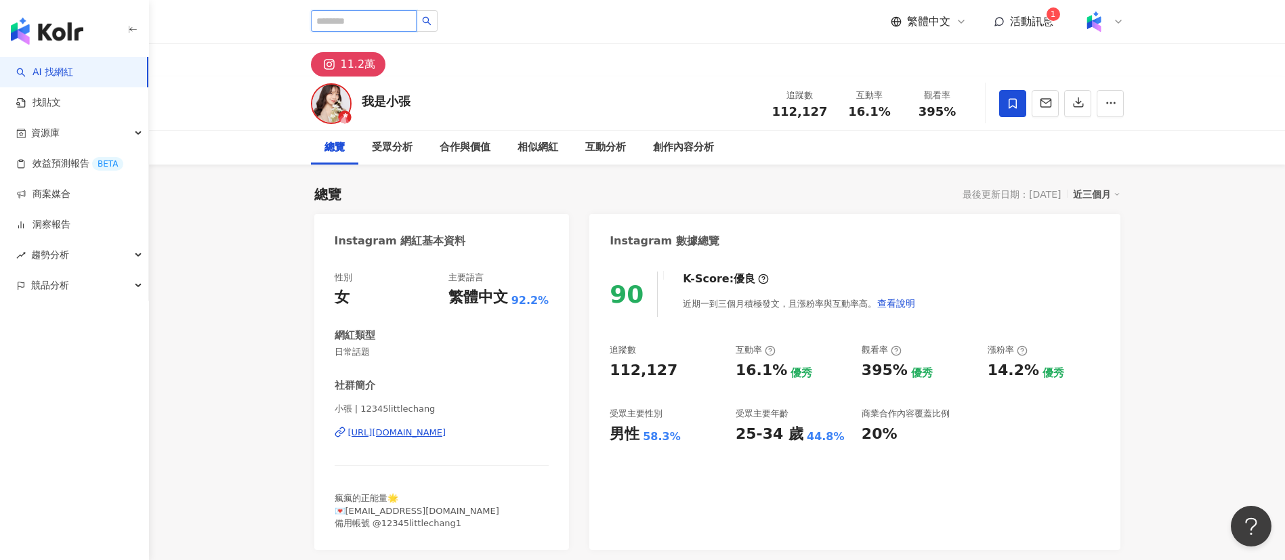
click at [366, 26] on input "search" at bounding box center [364, 21] width 106 height 22
paste input "****"
type input "****"
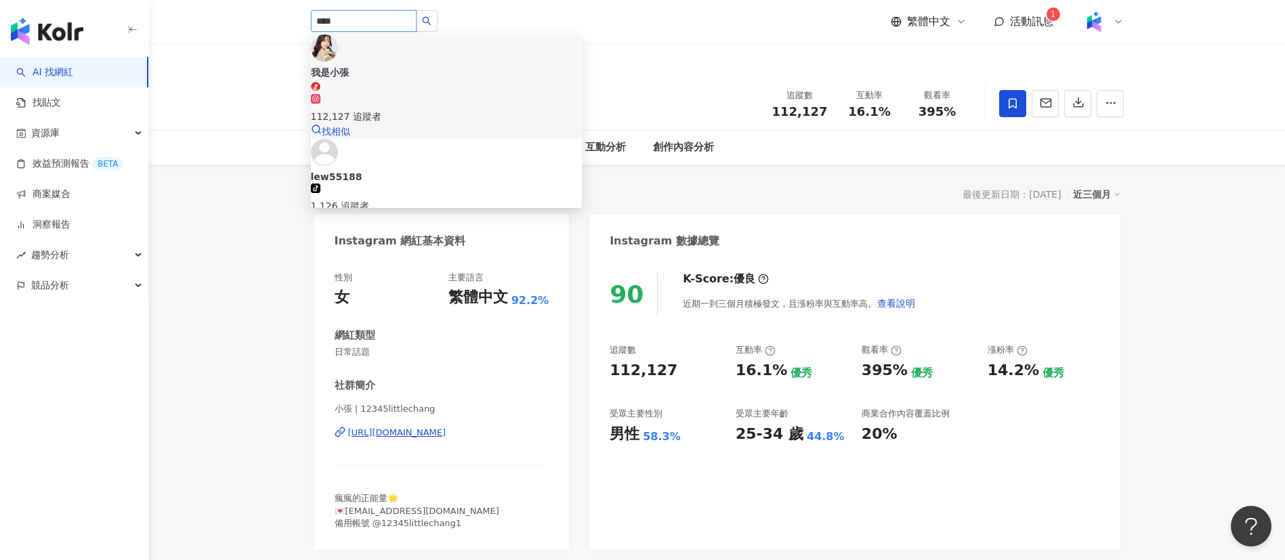
click at [439, 94] on div "112,127 追蹤者" at bounding box center [446, 109] width 271 height 30
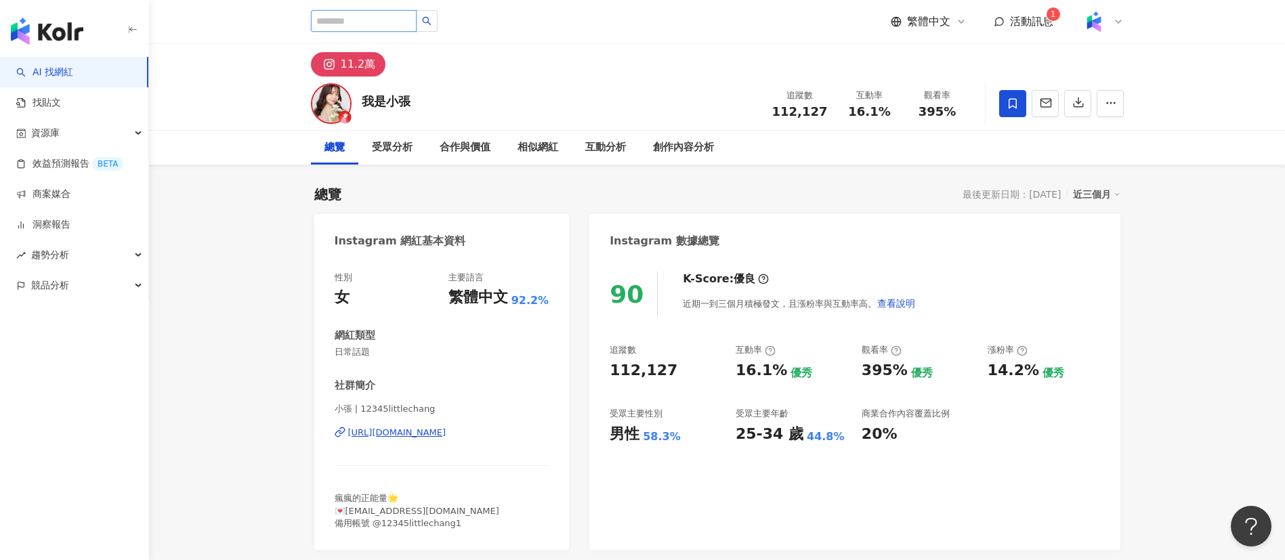
click at [330, 17] on input "search" at bounding box center [364, 21] width 106 height 22
paste input "*******"
type input "*******"
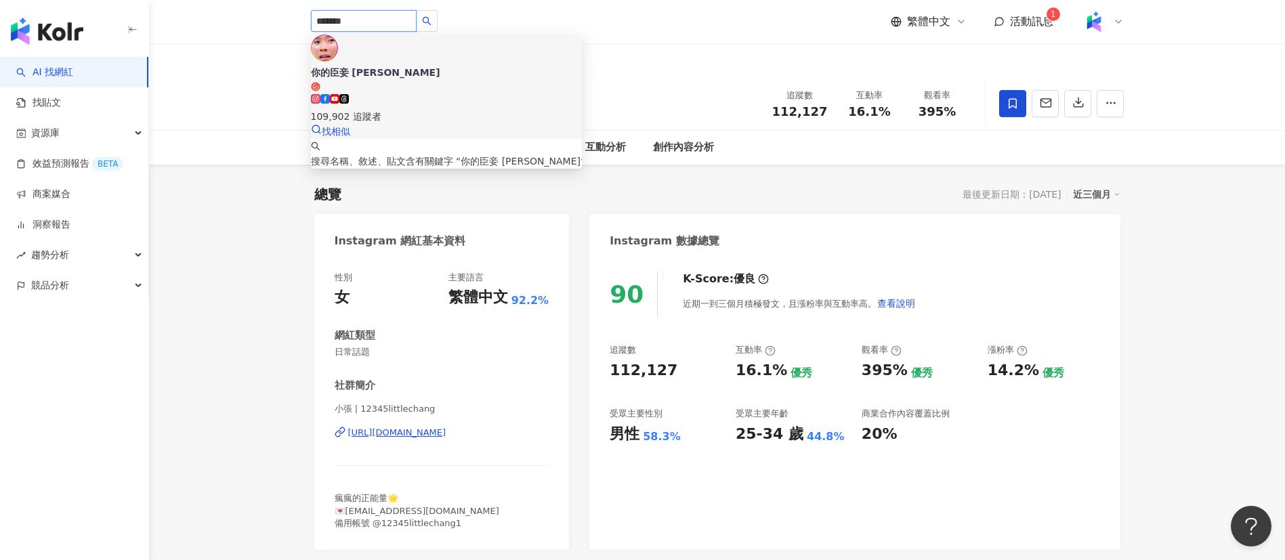
click at [328, 96] on rect at bounding box center [325, 99] width 6 height 6
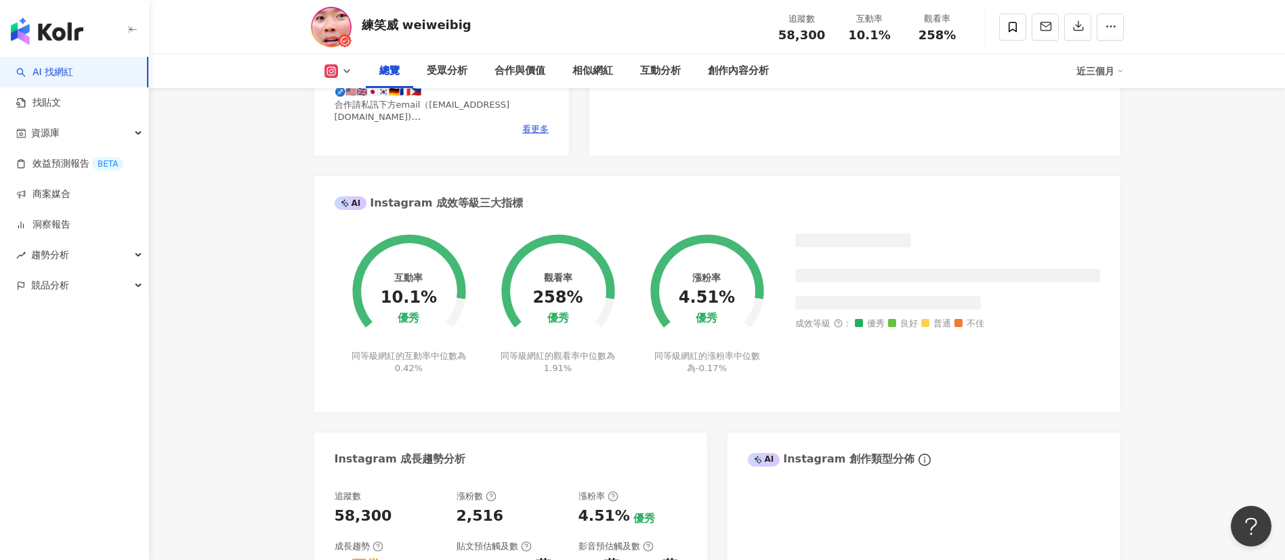
scroll to position [2518, 0]
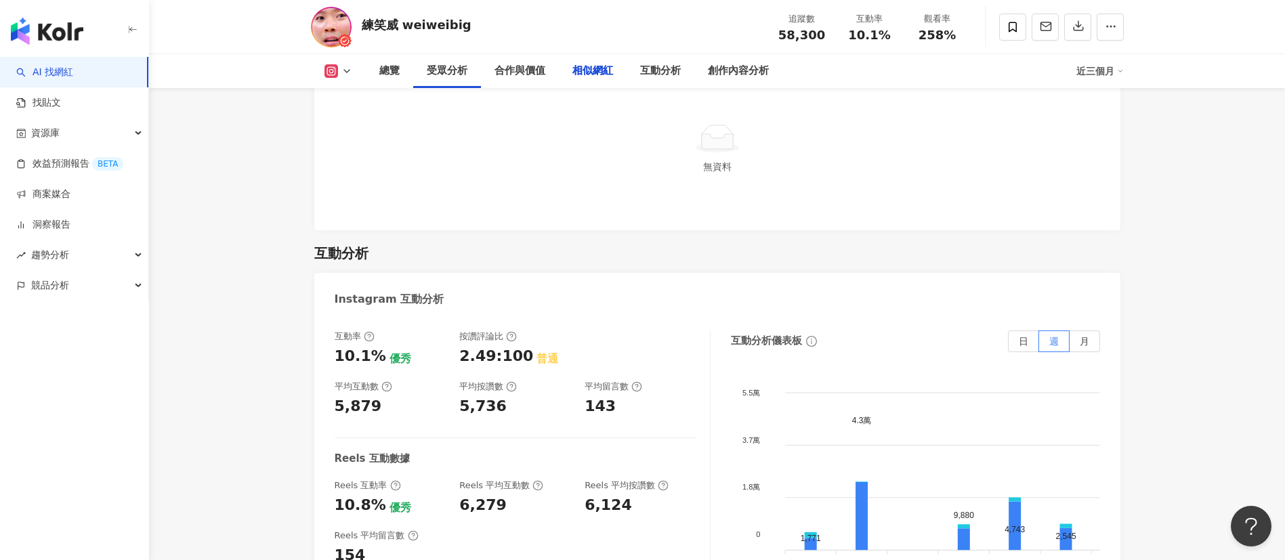
click at [868, 272] on div "總覽 最後更新日期：[DATE] 近三個月 Instagram 網紅基本資料 性別 男 主要語言 繁體中文 92.5% 網紅類型 促購導購 · 感情 · 教育…" at bounding box center [717, 136] width 867 height 4979
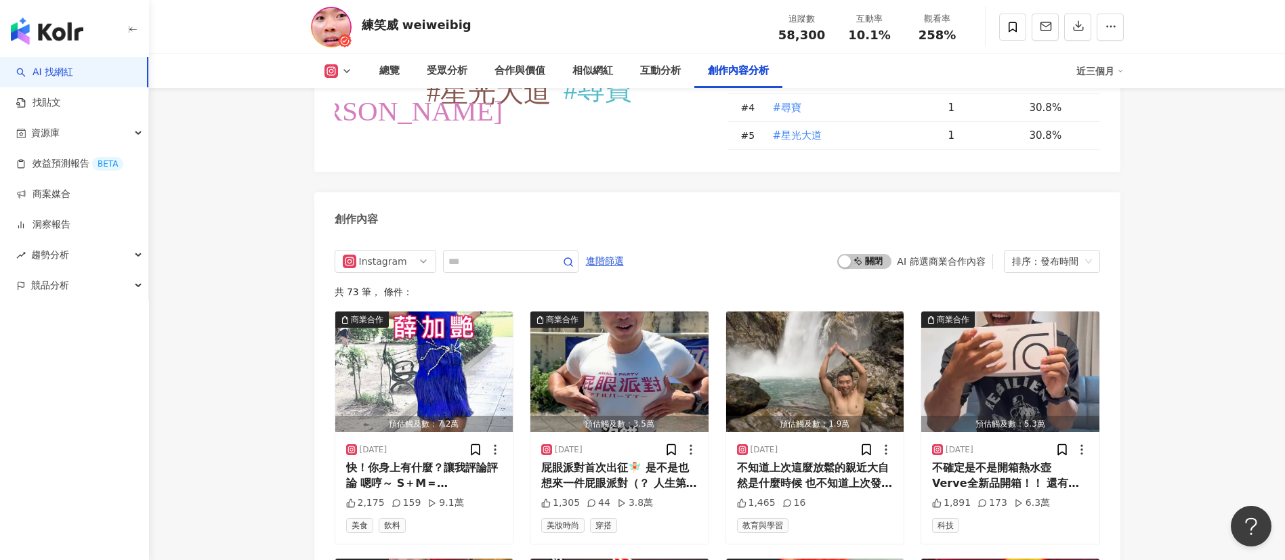
click at [868, 269] on span "啟動 關閉" at bounding box center [865, 261] width 54 height 15
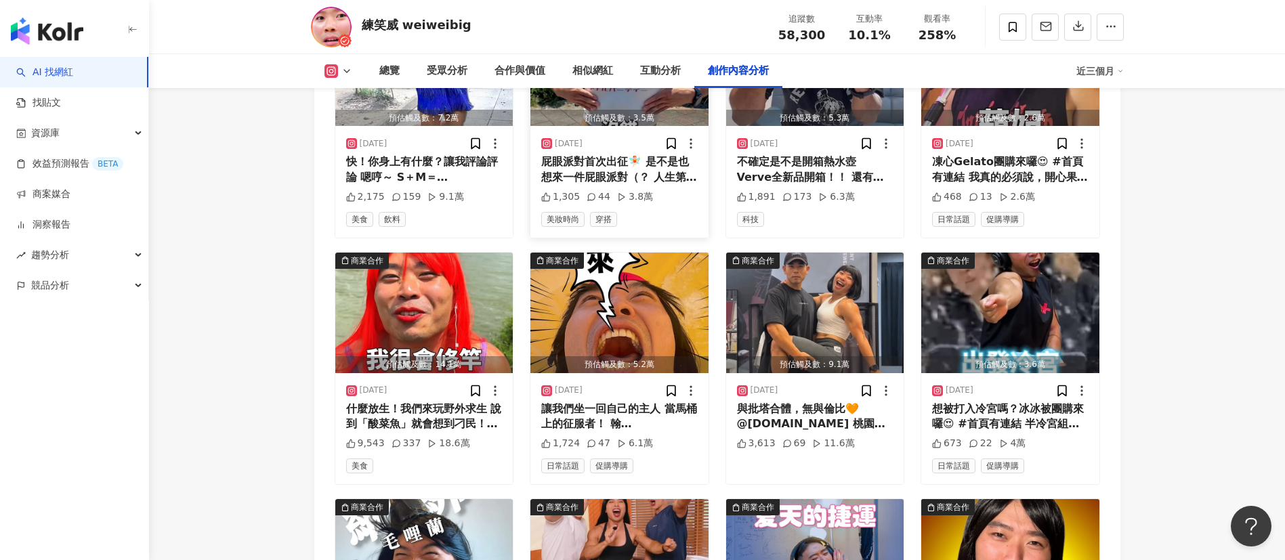
scroll to position [4464, 0]
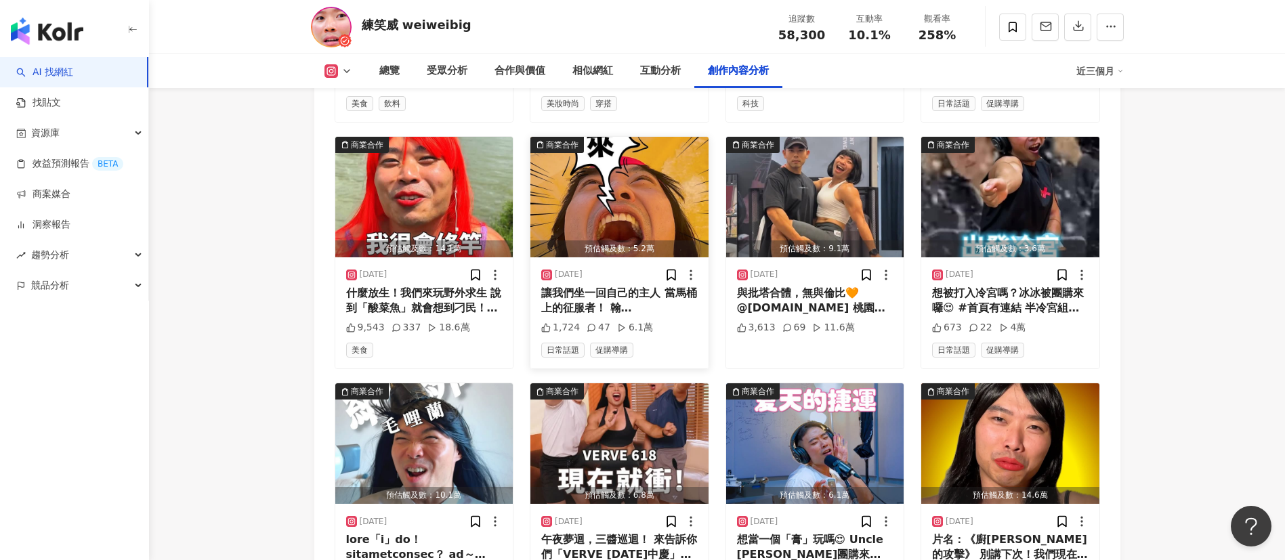
click at [611, 222] on img "button" at bounding box center [620, 197] width 178 height 121
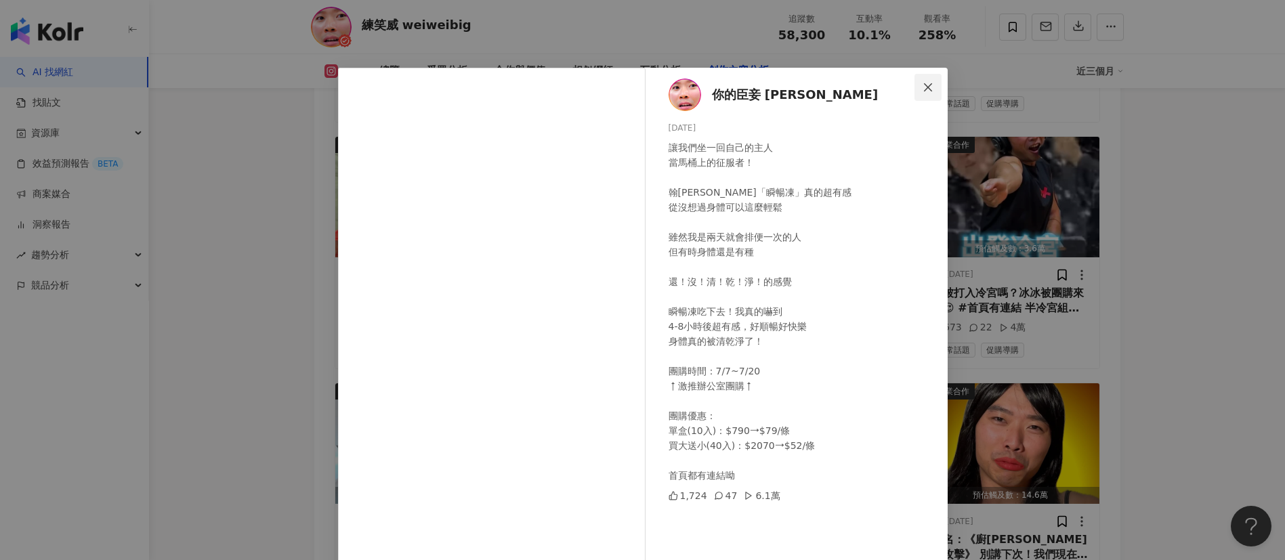
click at [924, 84] on icon "close" at bounding box center [928, 87] width 8 height 8
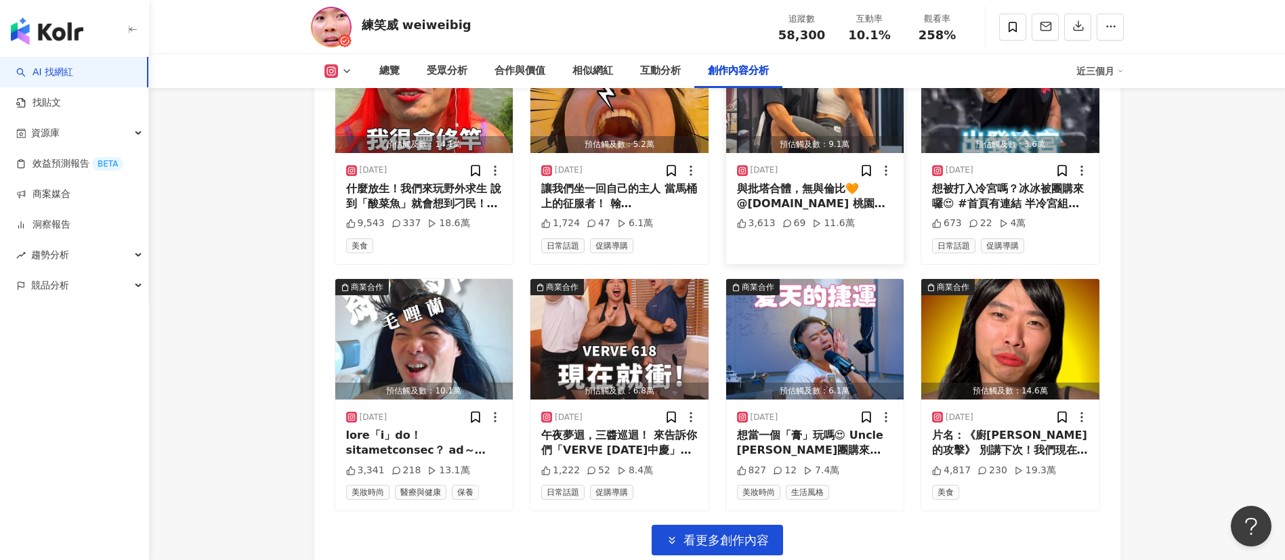
scroll to position [4667, 0]
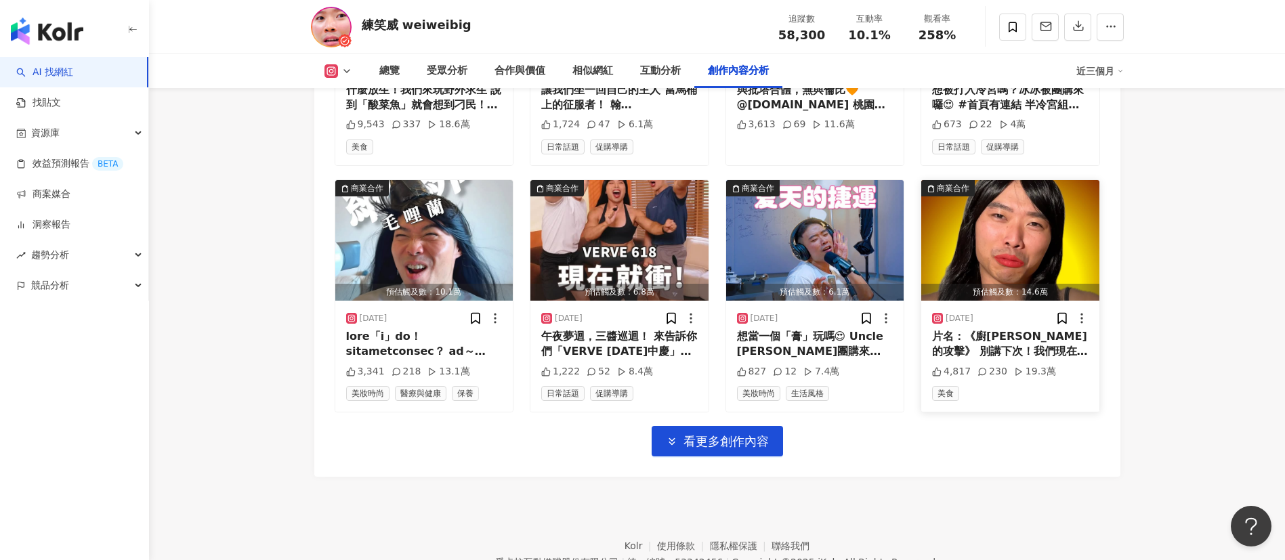
click at [1038, 226] on img "button" at bounding box center [1011, 240] width 178 height 121
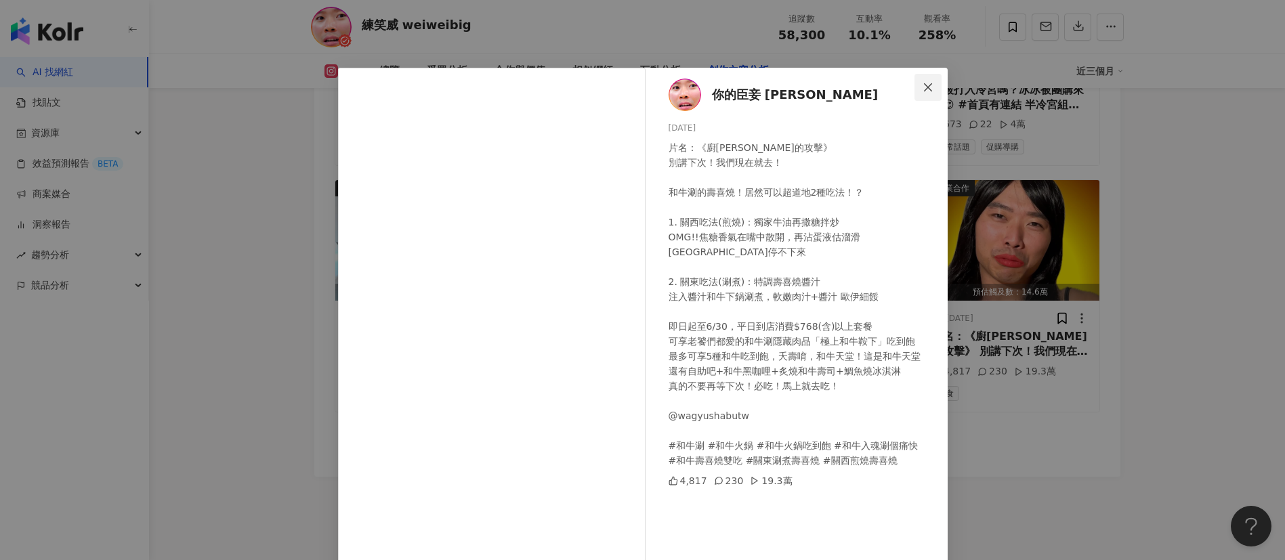
click at [920, 93] on button "Close" at bounding box center [928, 87] width 27 height 27
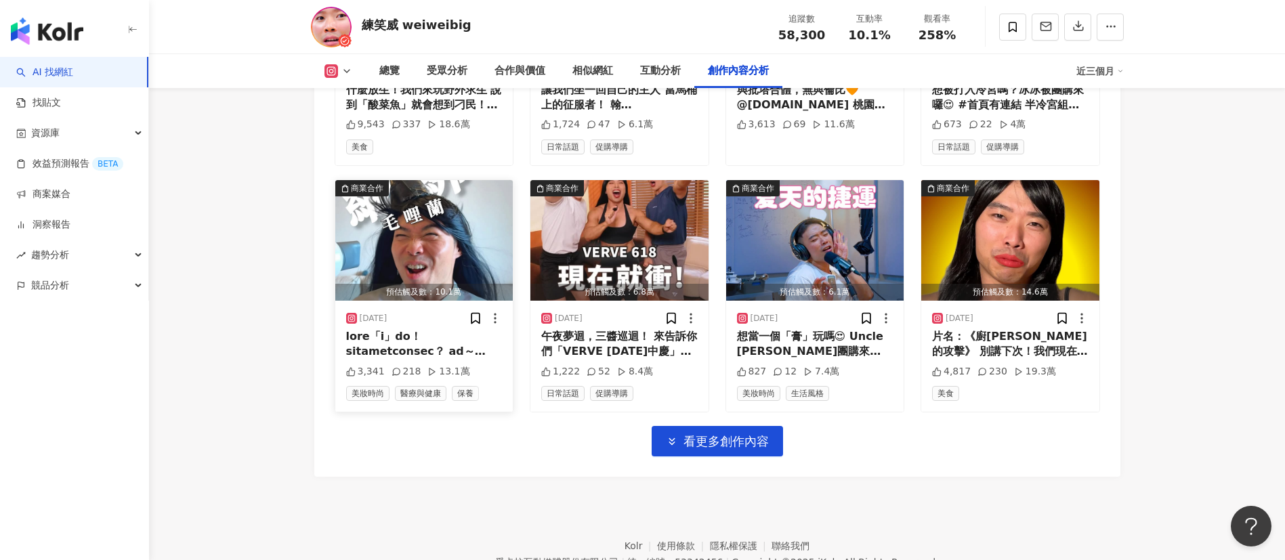
click at [413, 257] on img "button" at bounding box center [424, 240] width 178 height 121
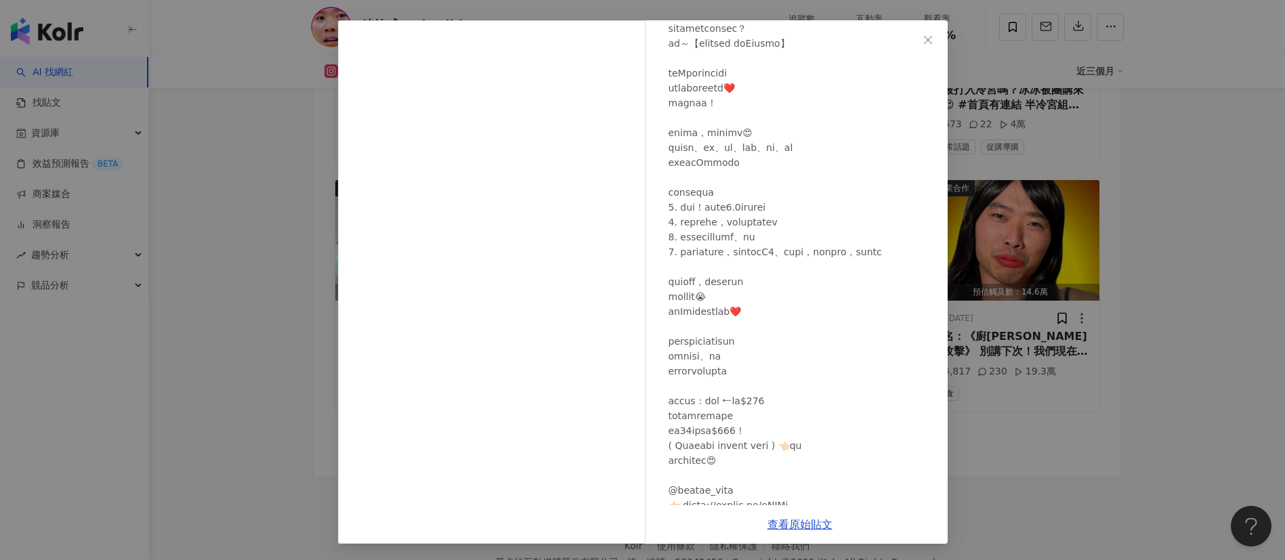
scroll to position [174, 0]
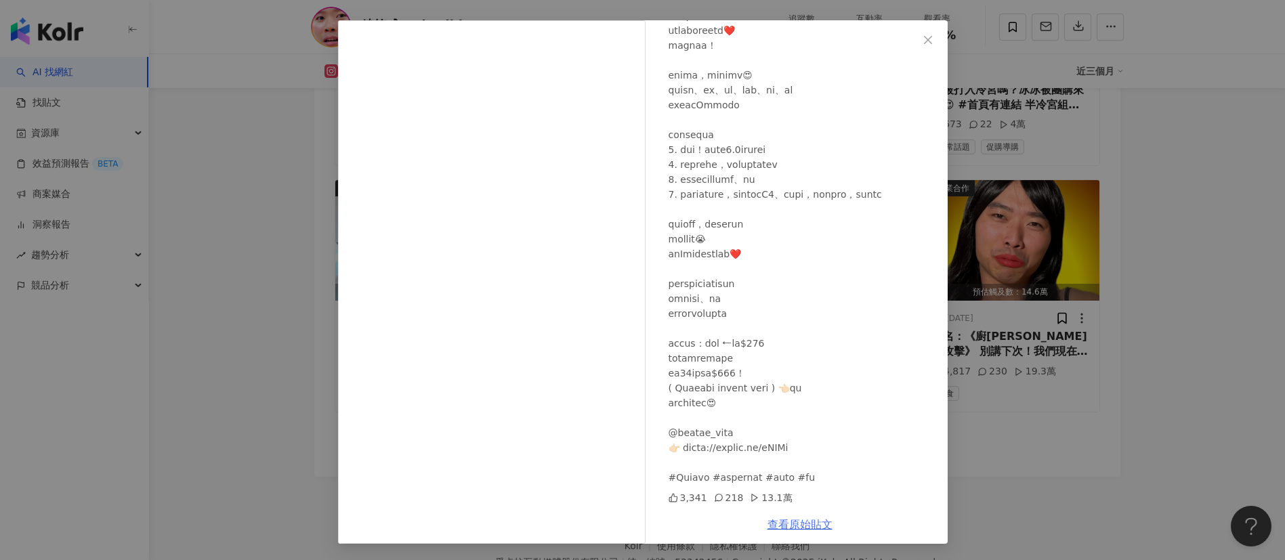
click at [773, 520] on link "查看原始貼文" at bounding box center [800, 524] width 65 height 13
